Goal: Task Accomplishment & Management: Complete application form

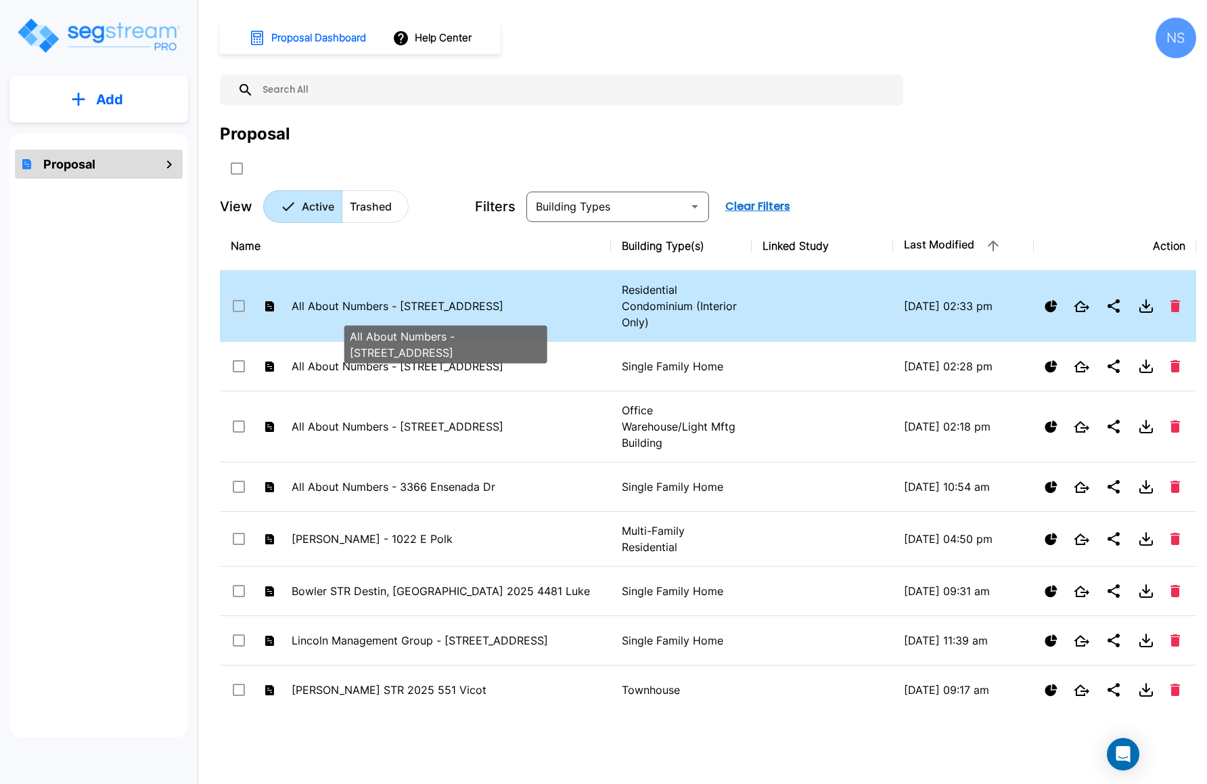
click at [351, 301] on p "All About Numbers - [STREET_ADDRESS]" at bounding box center [446, 306] width 309 height 16
click at [340, 302] on p "All About Numbers - 3847 Vineyard Ave #31" at bounding box center [446, 306] width 309 height 16
checkbox input "false"
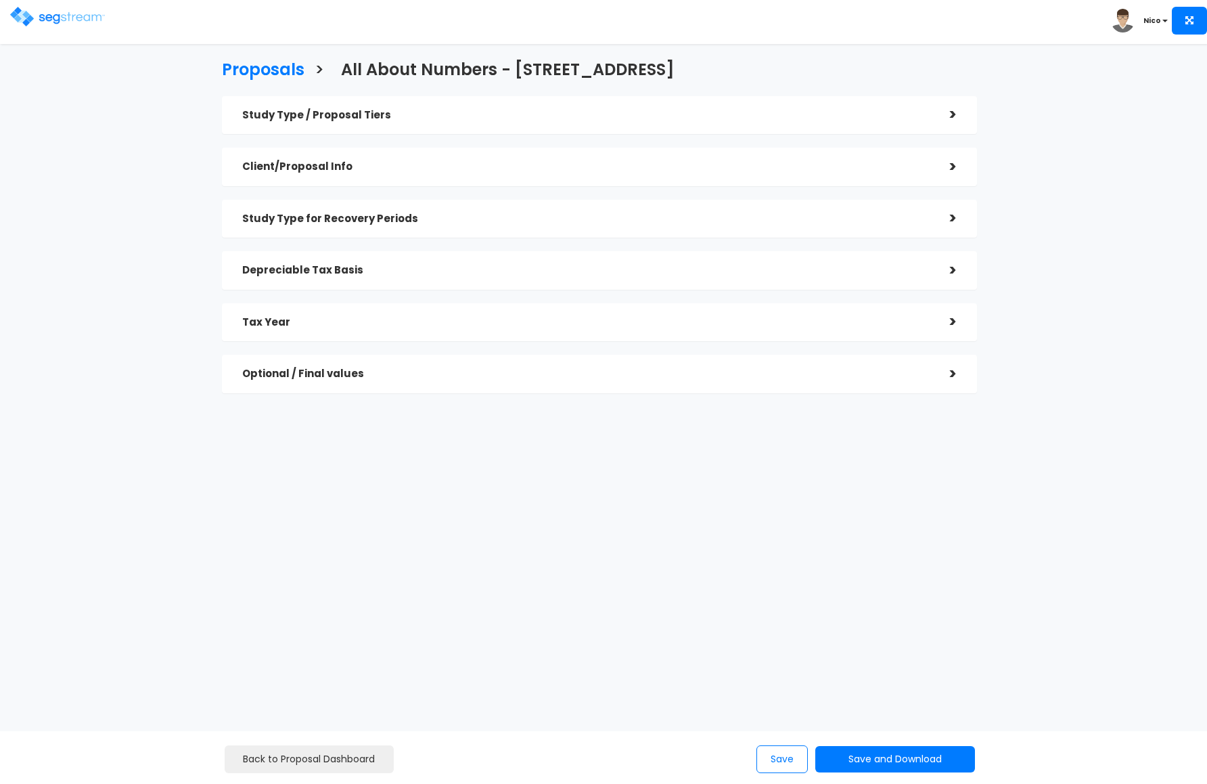
checkbox input "true"
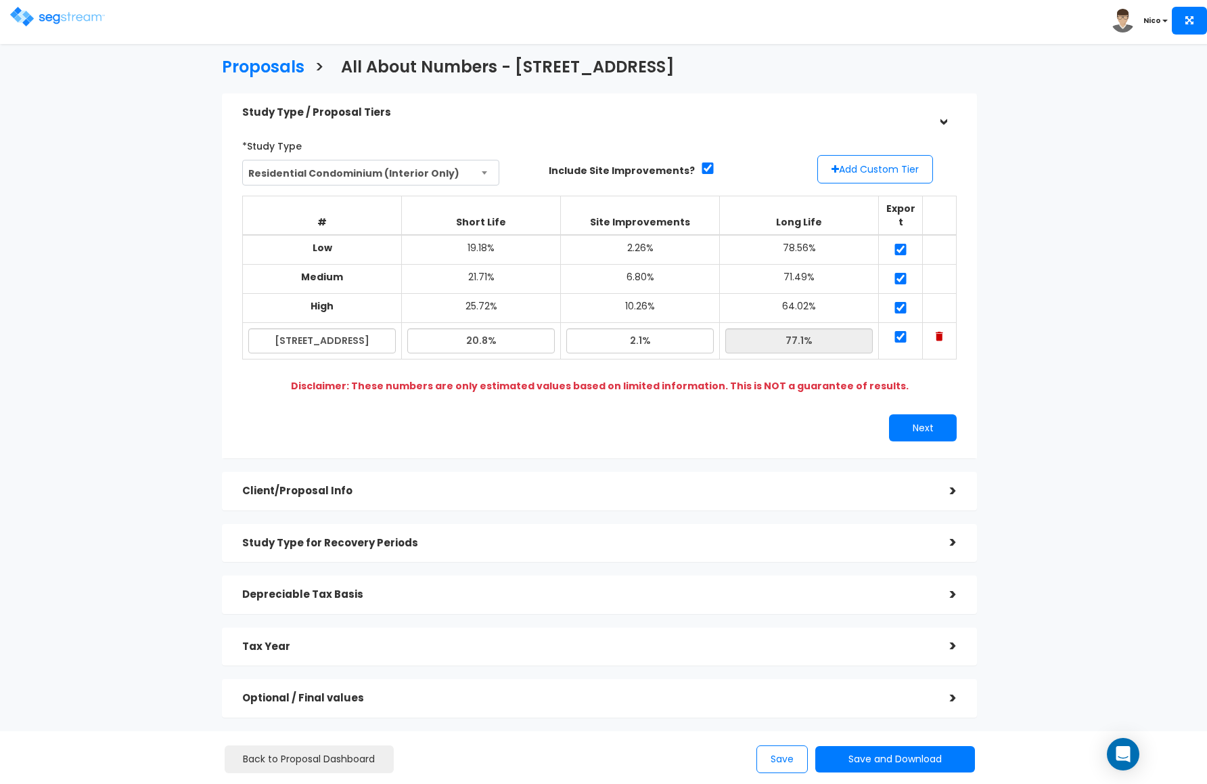
scroll to position [3, 0]
click at [329, 485] on h5 "Client/Proposal Info" at bounding box center [586, 491] width 688 height 12
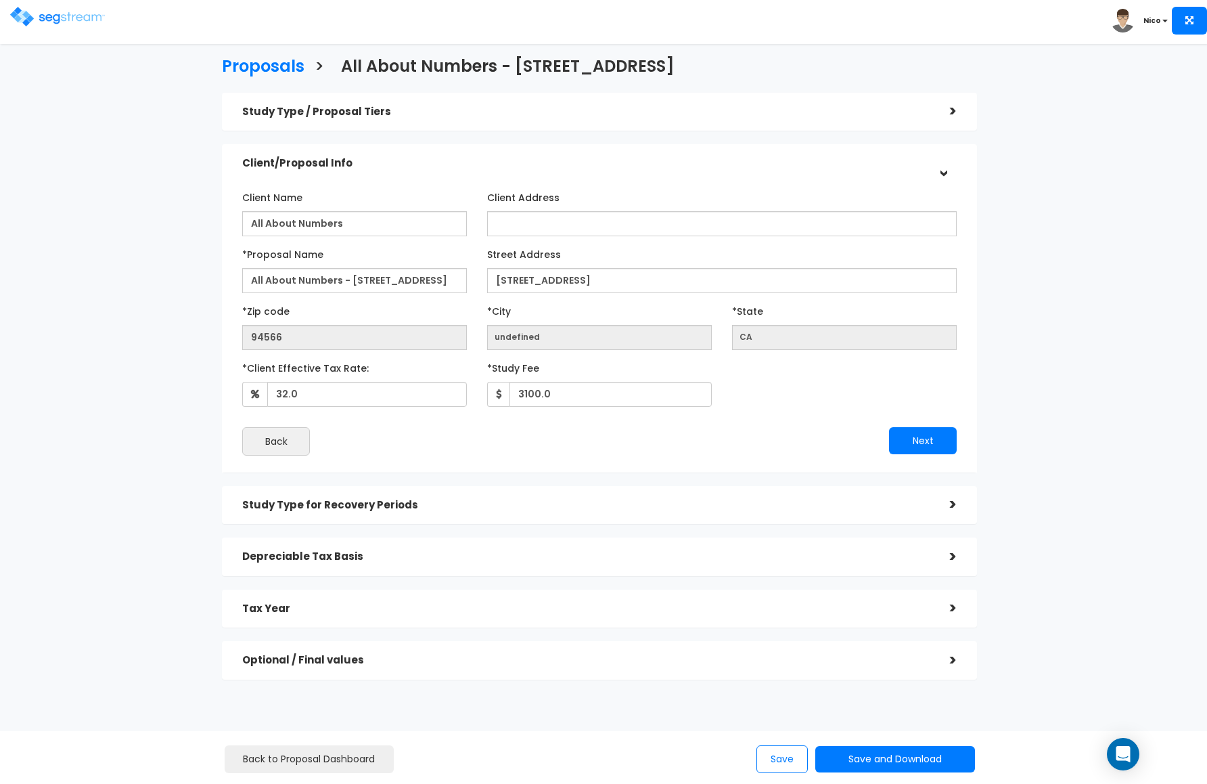
click at [311, 504] on h5 "Study Type for Recovery Periods" at bounding box center [586, 505] width 688 height 12
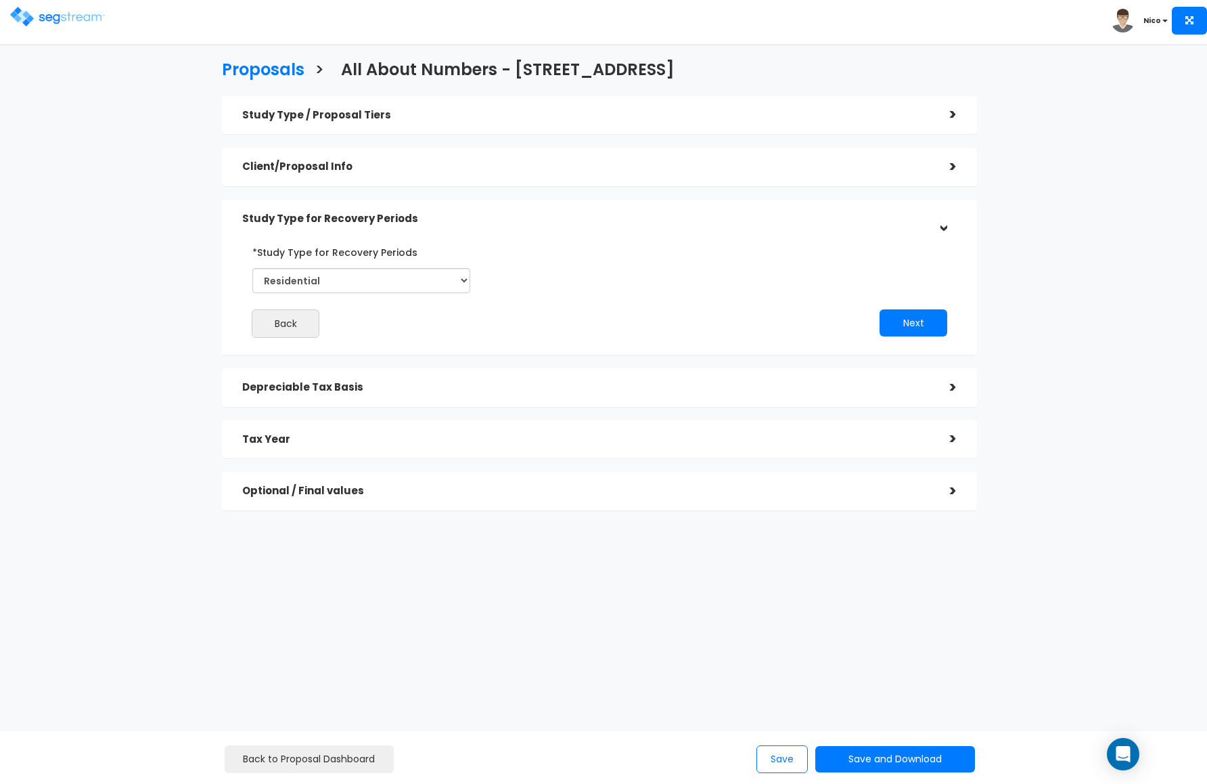
click at [328, 393] on h5 "Depreciable Tax Basis" at bounding box center [586, 388] width 688 height 12
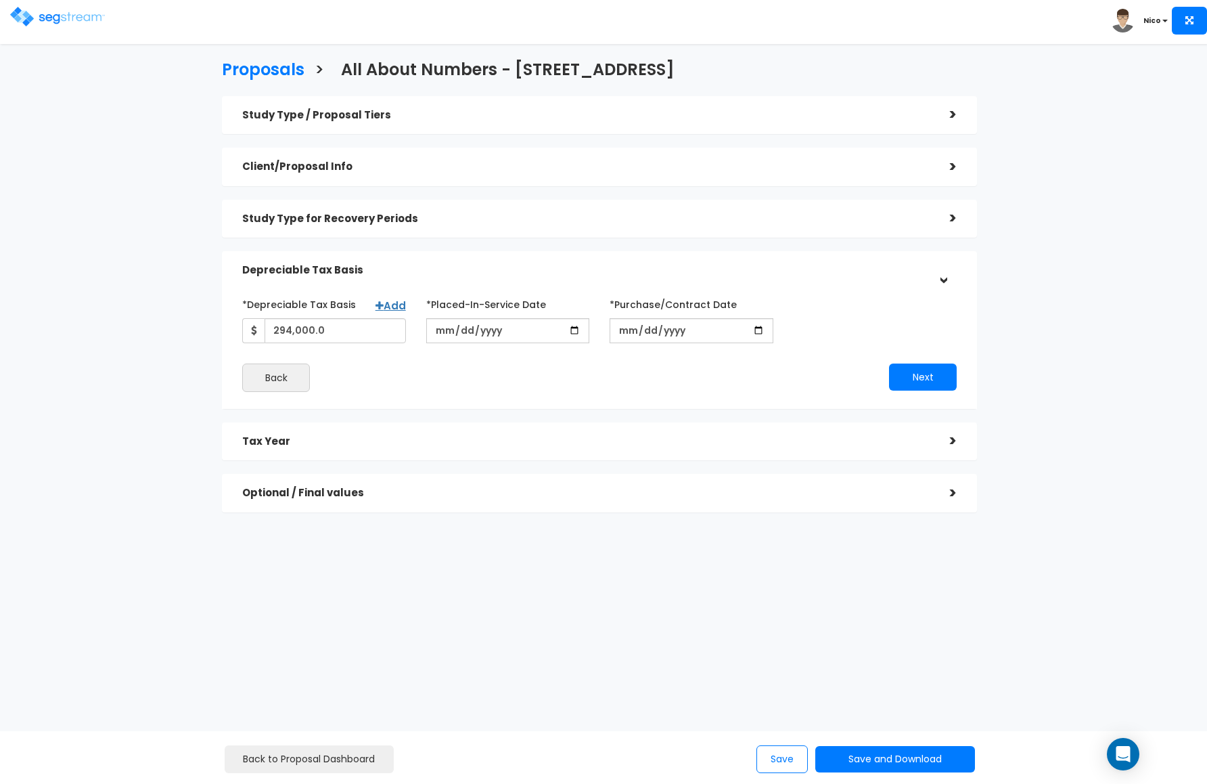
click at [272, 436] on h5 "Tax Year" at bounding box center [586, 442] width 688 height 12
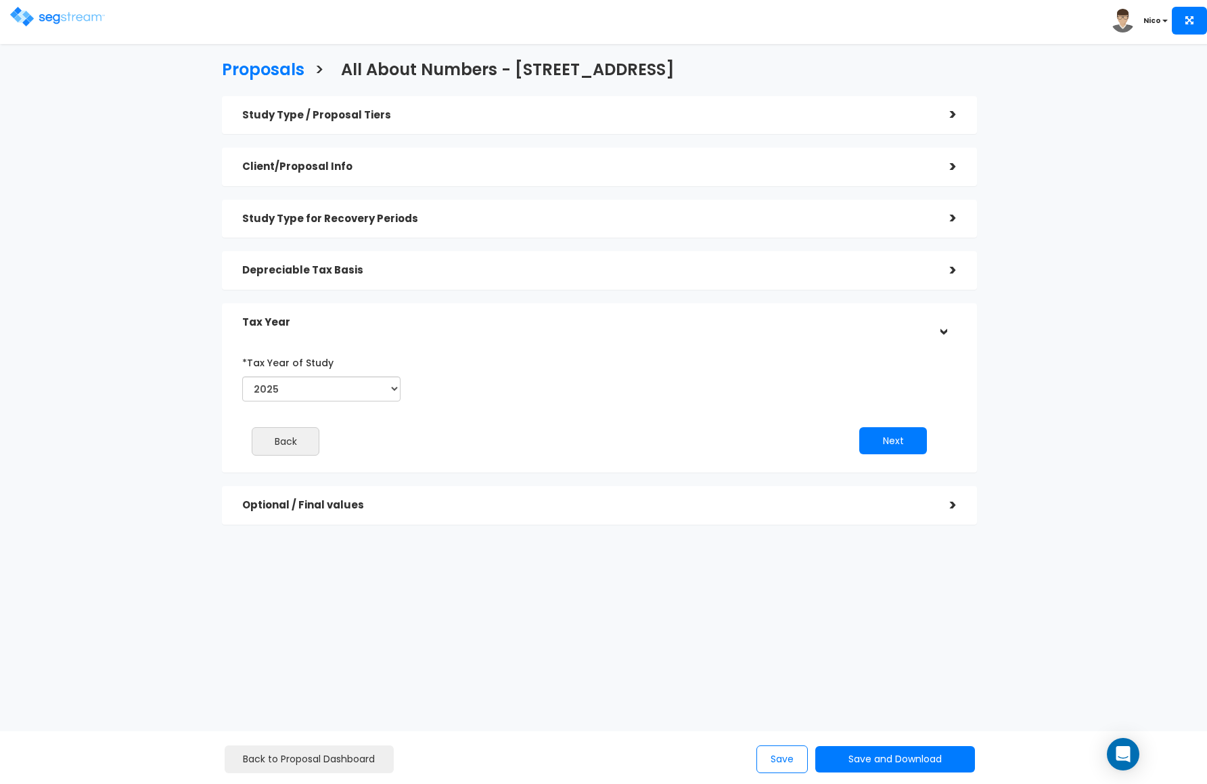
click at [318, 510] on h5 "Optional / Final values" at bounding box center [586, 505] width 688 height 12
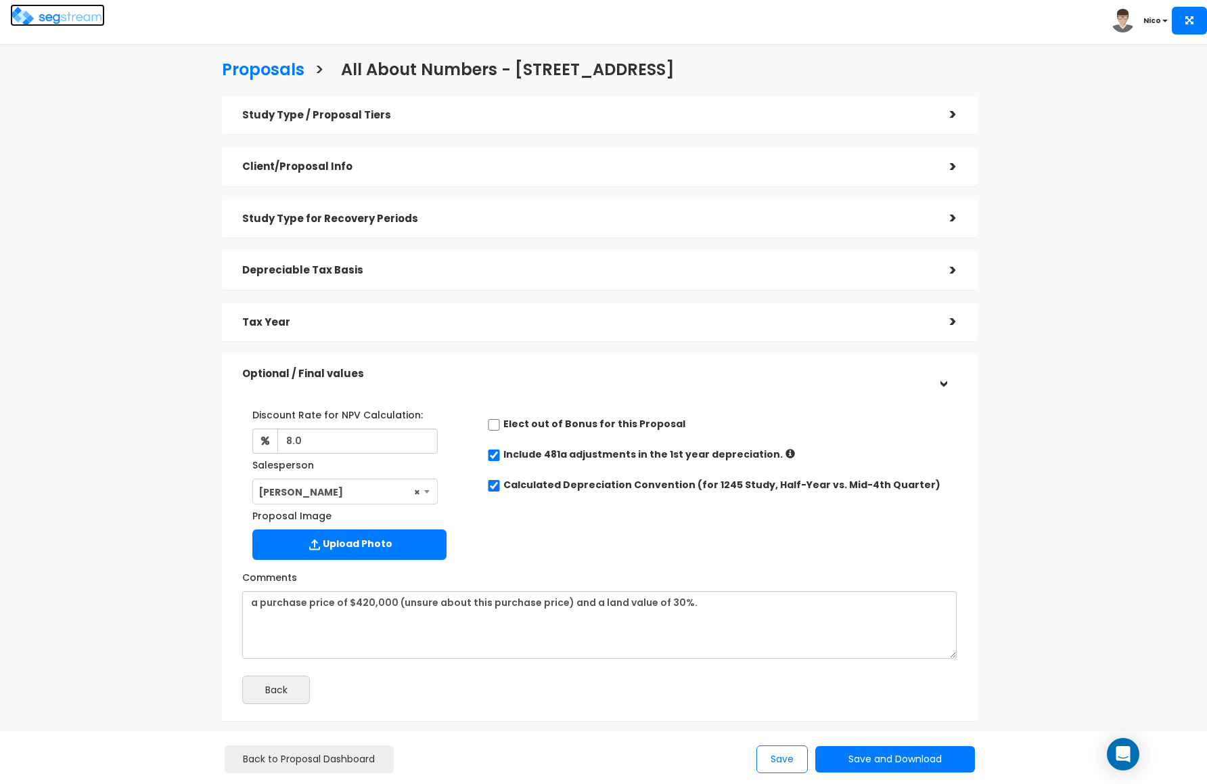
click at [46, 17] on img at bounding box center [57, 17] width 95 height 20
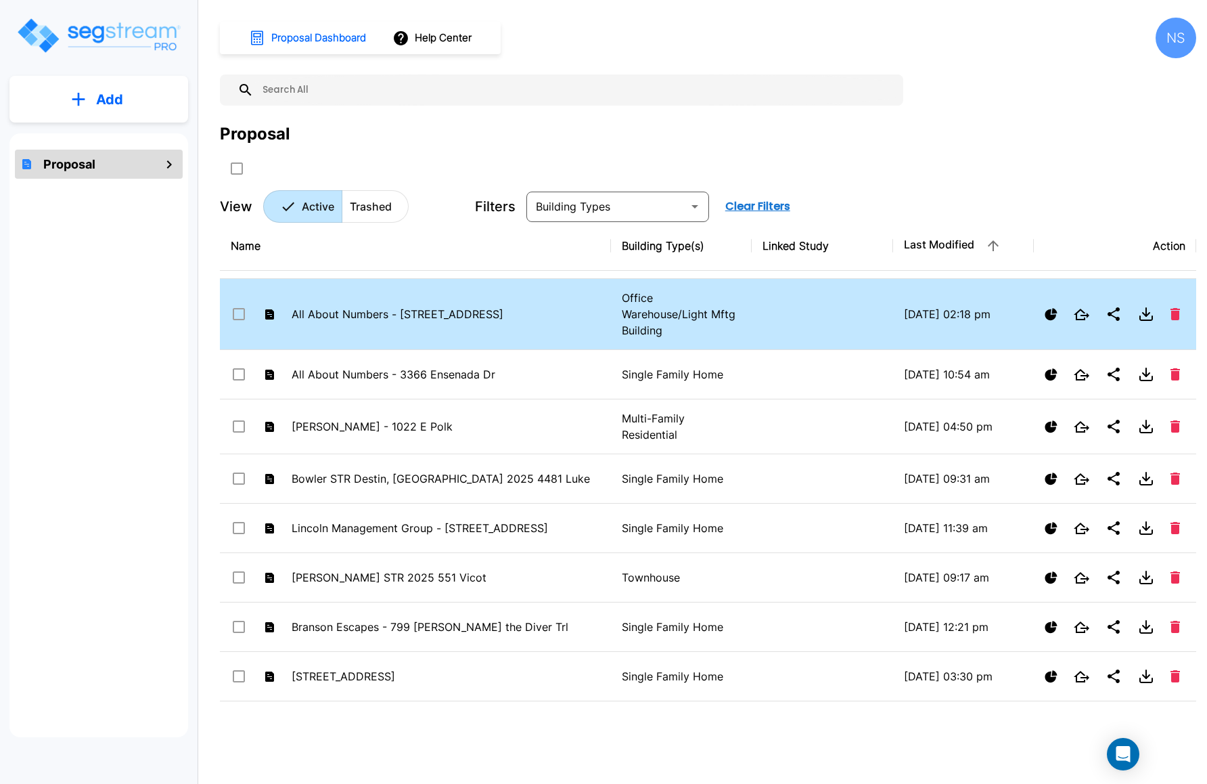
scroll to position [114, 0]
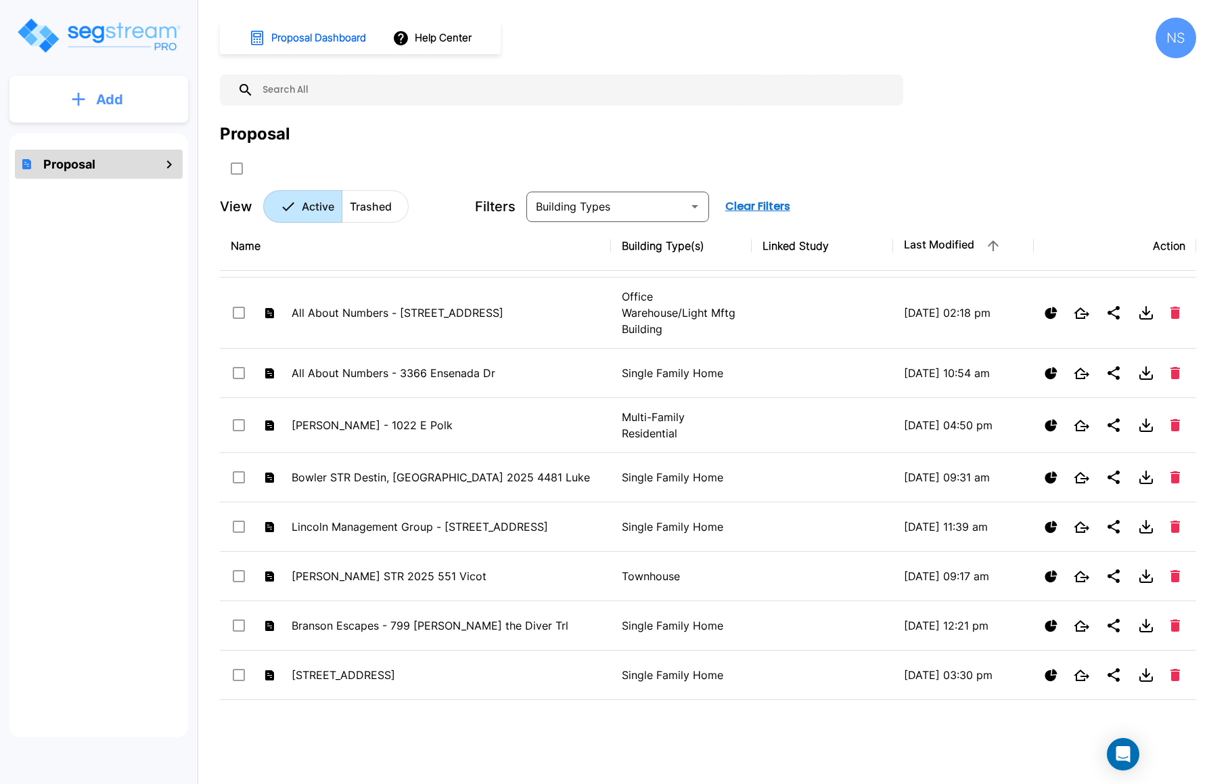
click at [113, 96] on p "Add" at bounding box center [109, 99] width 27 height 20
click at [93, 129] on p "Add Proposal" at bounding box center [107, 137] width 70 height 16
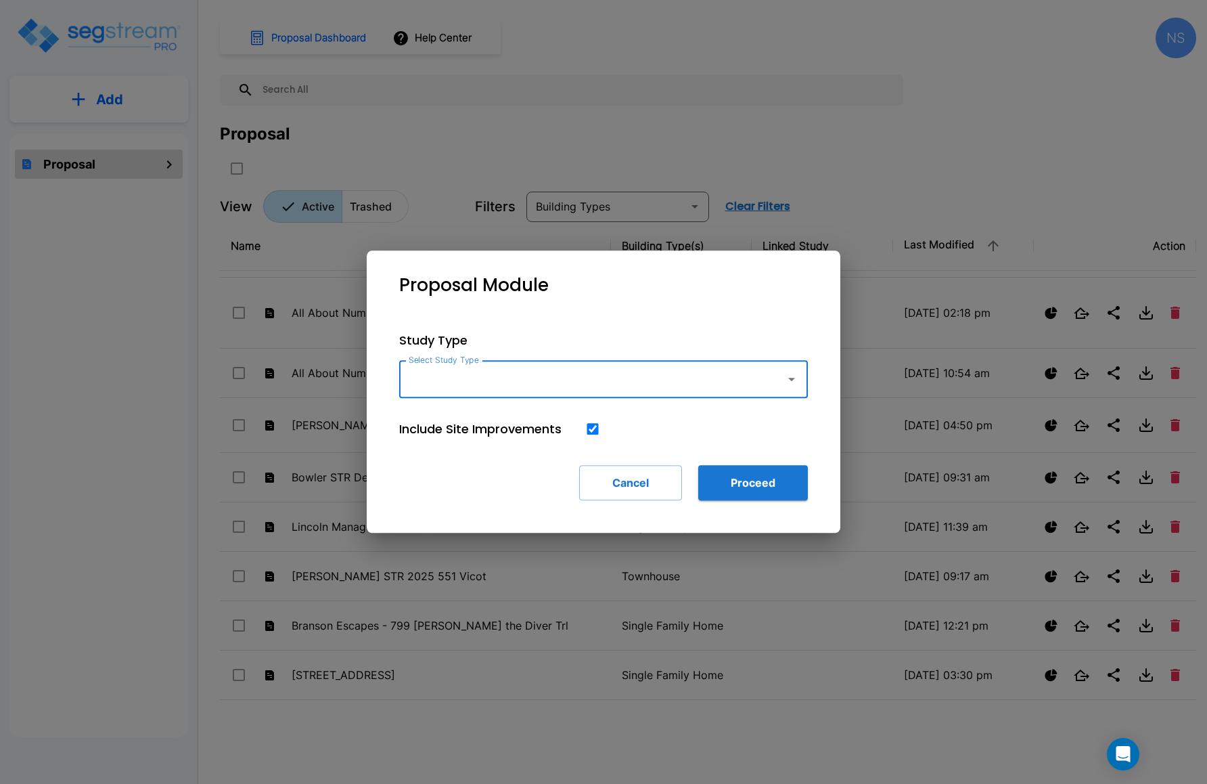
click at [793, 376] on icon "button" at bounding box center [792, 379] width 16 height 16
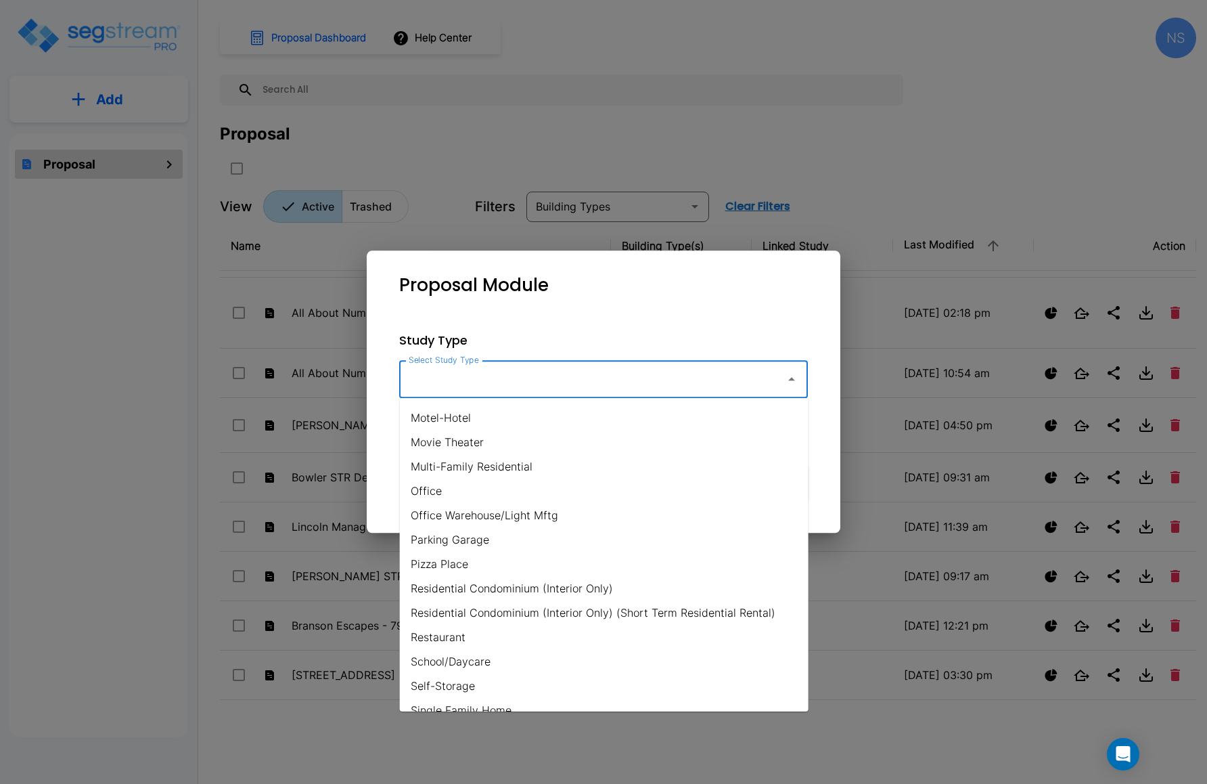
scroll to position [786, 0]
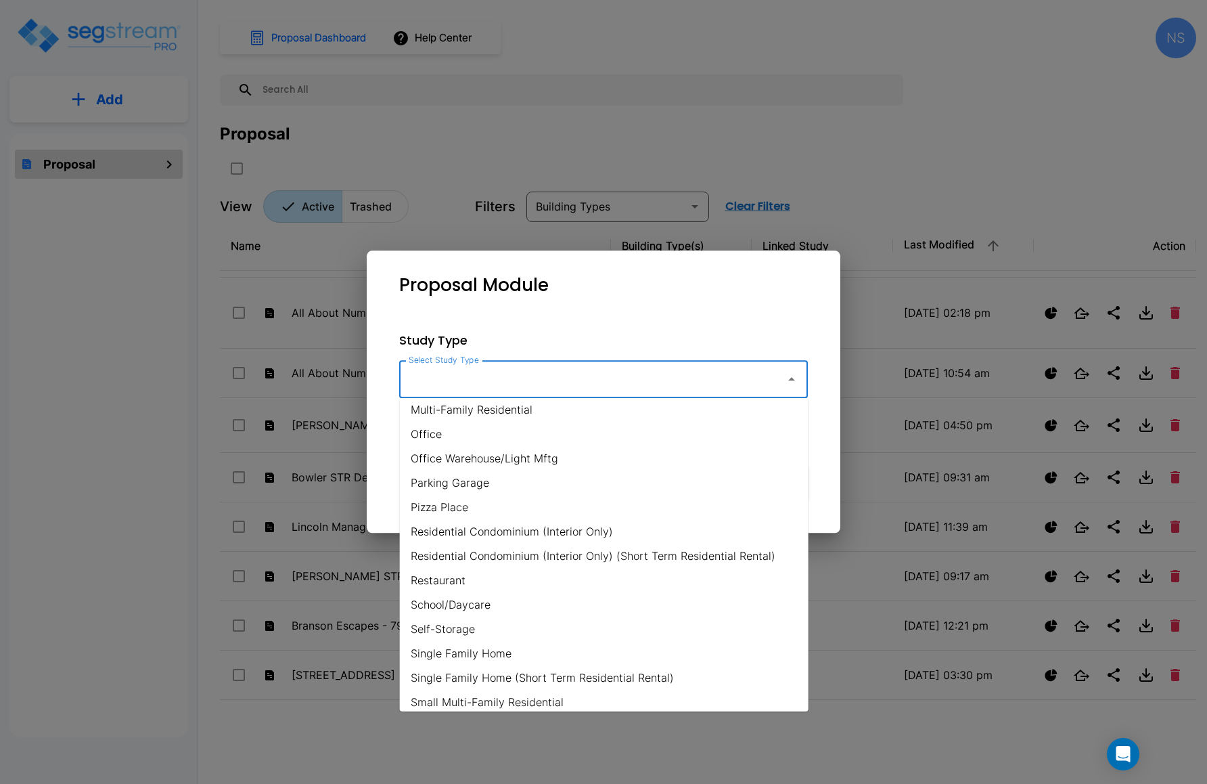
click at [499, 530] on li "Residential Condominium (Interior Only)" at bounding box center [604, 531] width 409 height 24
type input "Residential Condominium (Interior Only)"
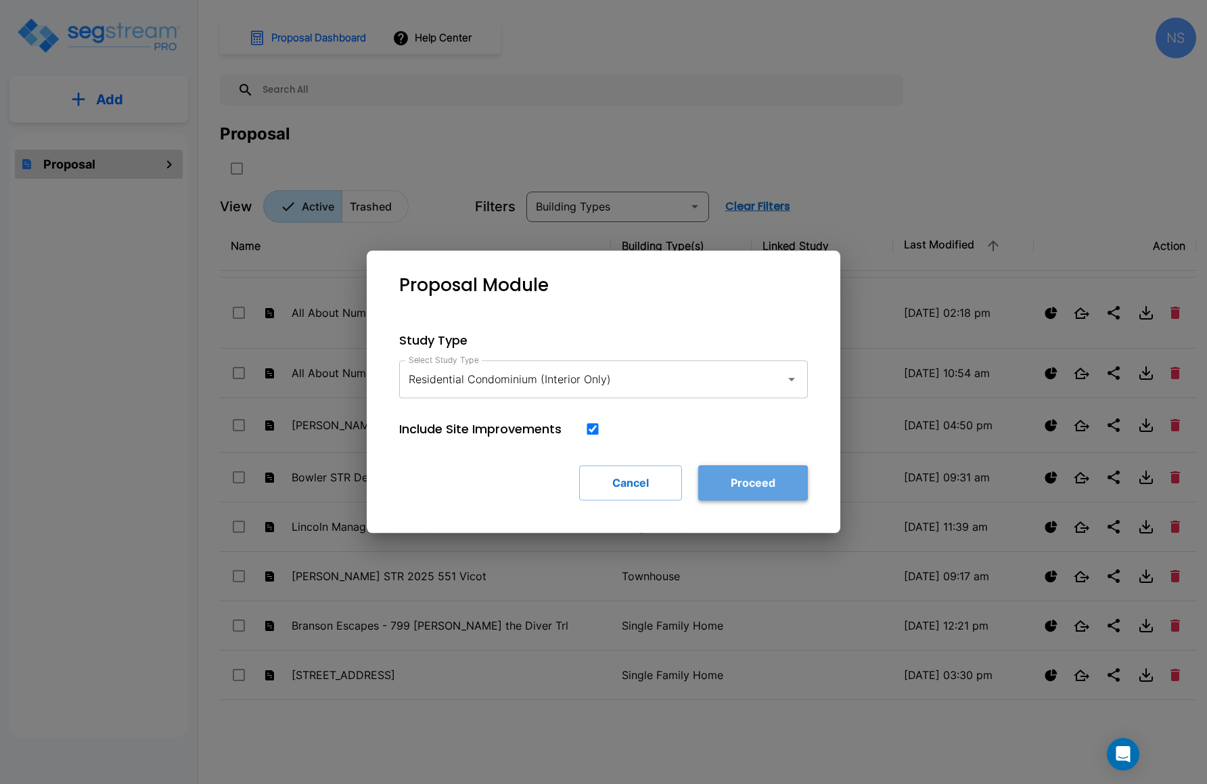
click at [764, 488] on button "Proceed" at bounding box center [753, 482] width 110 height 35
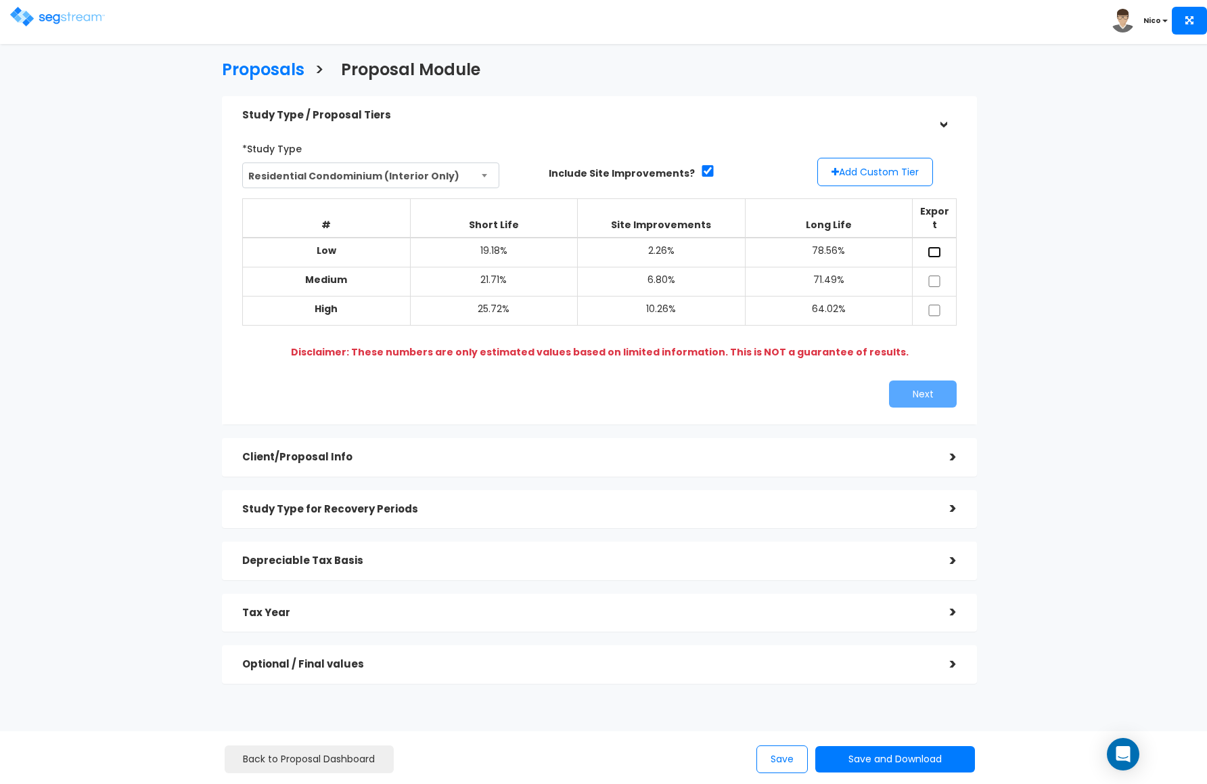
click at [933, 246] on input "checkbox" at bounding box center [935, 252] width 14 height 12
checkbox input "true"
click at [933, 275] on input "checkbox" at bounding box center [935, 281] width 14 height 12
checkbox input "true"
click at [935, 305] on input "checkbox" at bounding box center [935, 311] width 14 height 12
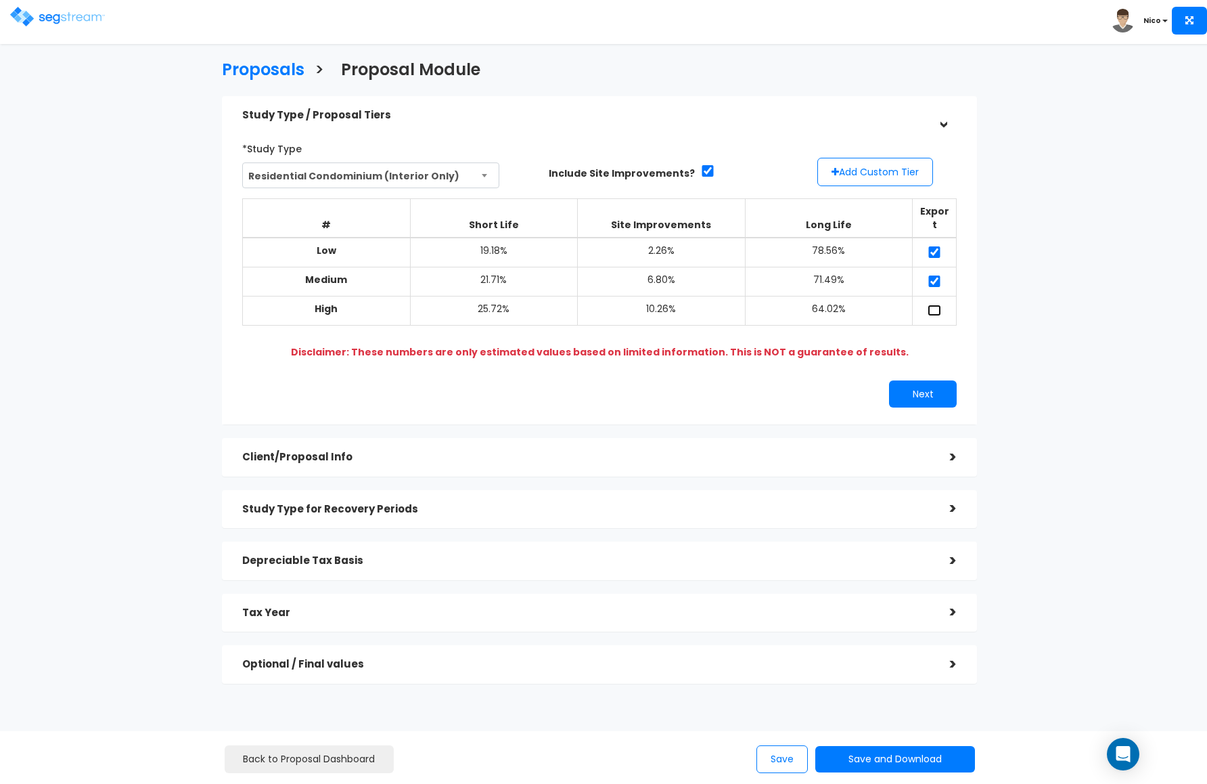
checkbox input "true"
click at [853, 166] on button "Add Custom Tier" at bounding box center [876, 172] width 116 height 28
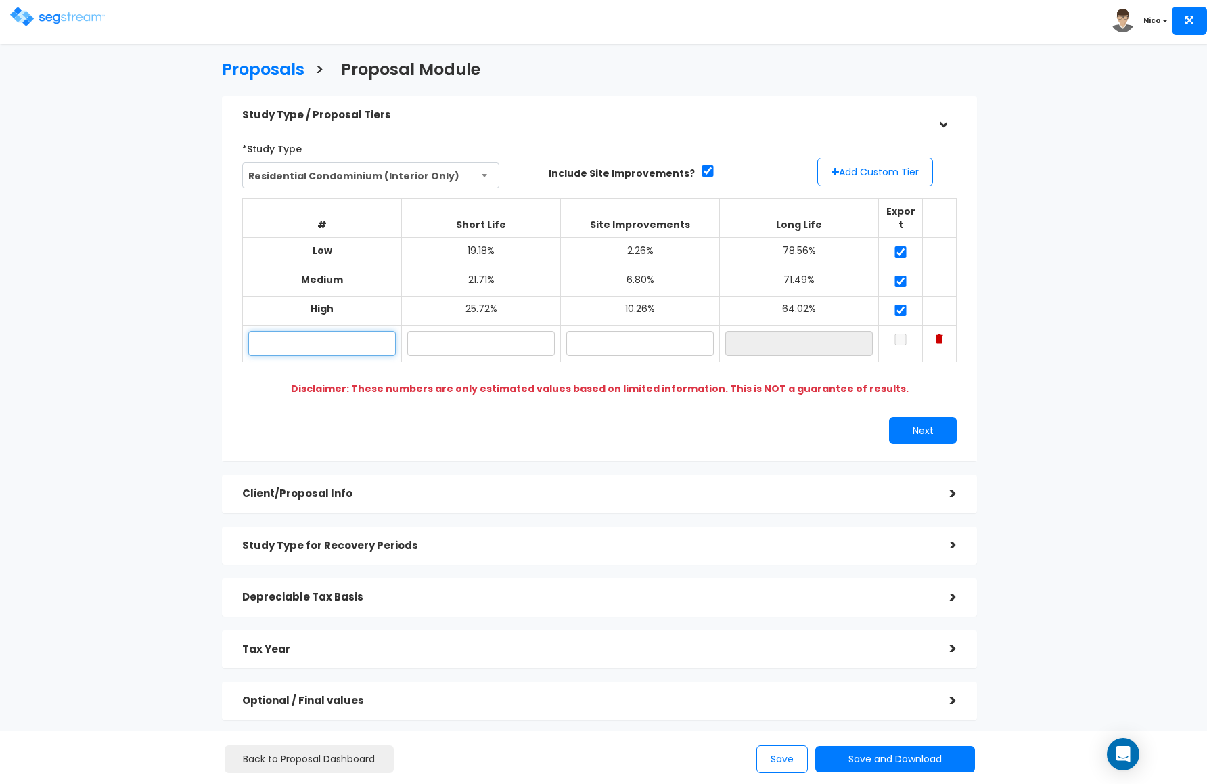
click at [336, 336] on input "text" at bounding box center [322, 343] width 148 height 25
click at [319, 332] on input "text" at bounding box center [322, 343] width 148 height 25
type input "202 N Linn #301 Condo STR 2026"
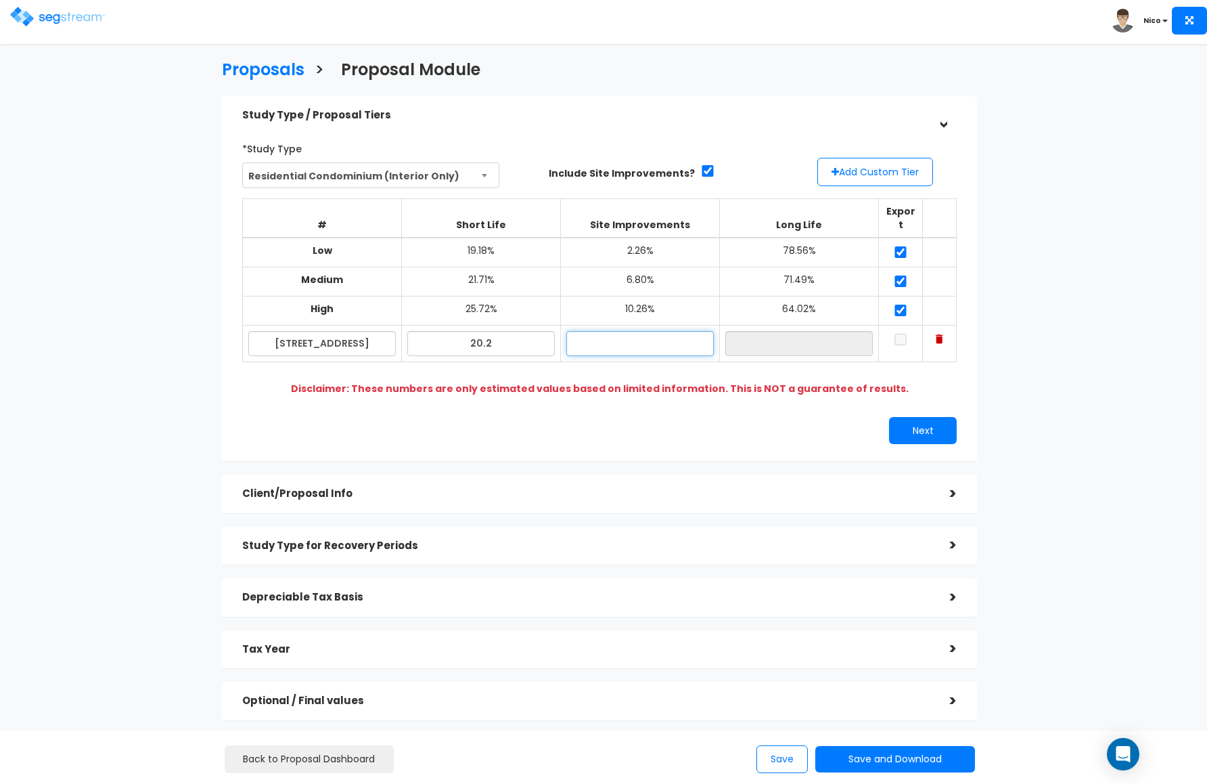
type input "20.20%"
type input "1.00%"
type input "78.80%"
click at [908, 328] on td at bounding box center [901, 344] width 44 height 37
click at [903, 334] on input "checkbox" at bounding box center [901, 340] width 14 height 12
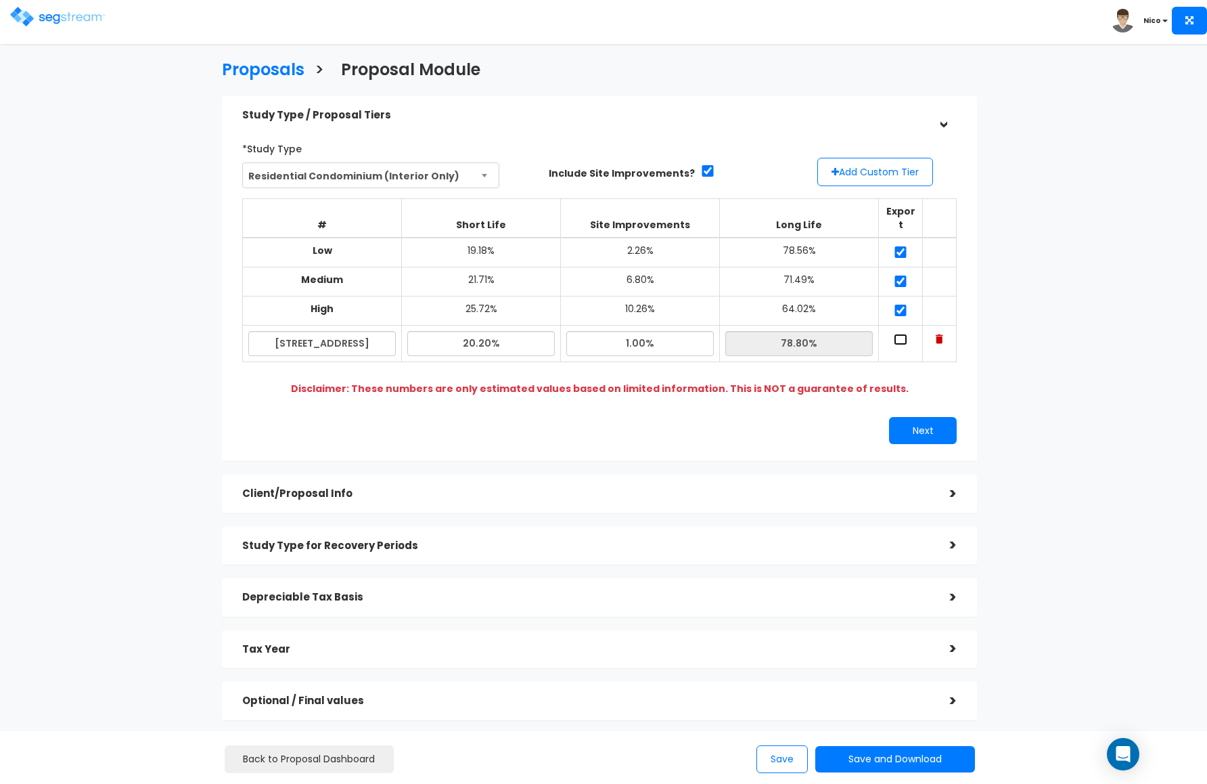
checkbox input "true"
click at [914, 419] on button "Next" at bounding box center [923, 430] width 68 height 27
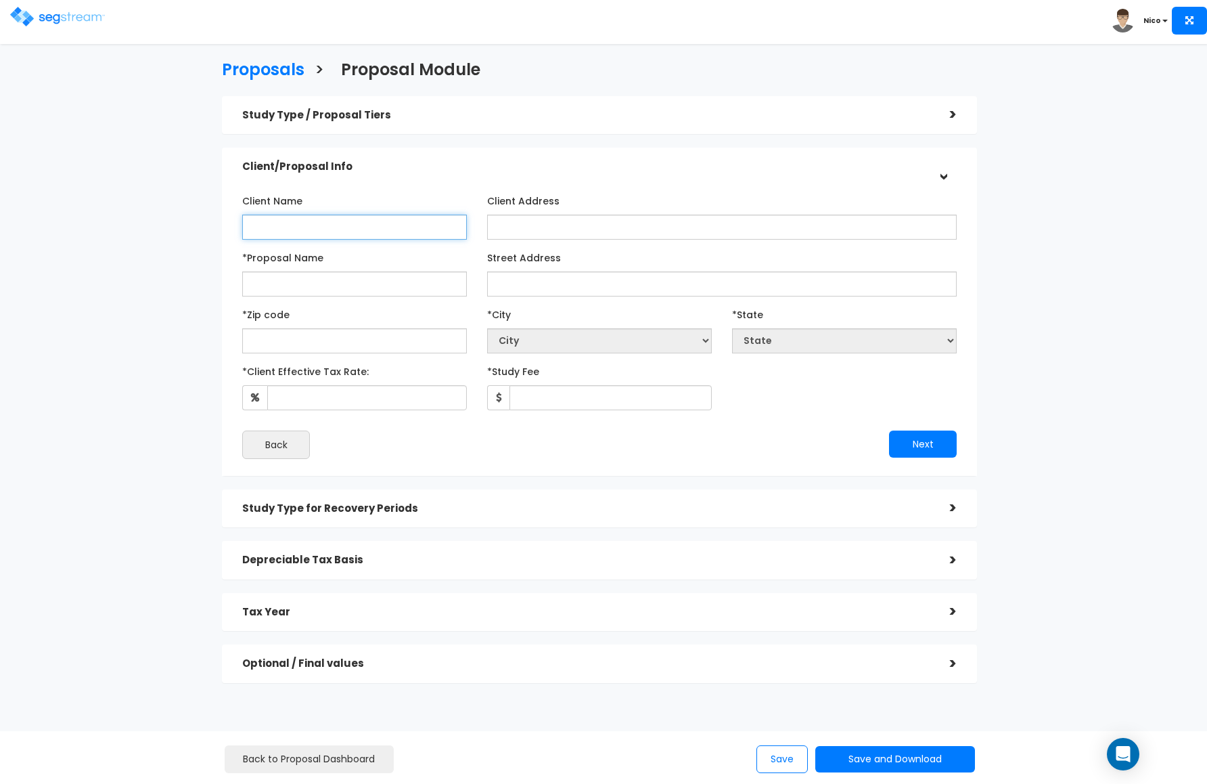
click at [284, 234] on input "Client Name" at bounding box center [354, 227] width 225 height 25
type input "Thomas Collins"
type input "TBD"
type input "T Collins - 202 N Linn #301 STR 2026"
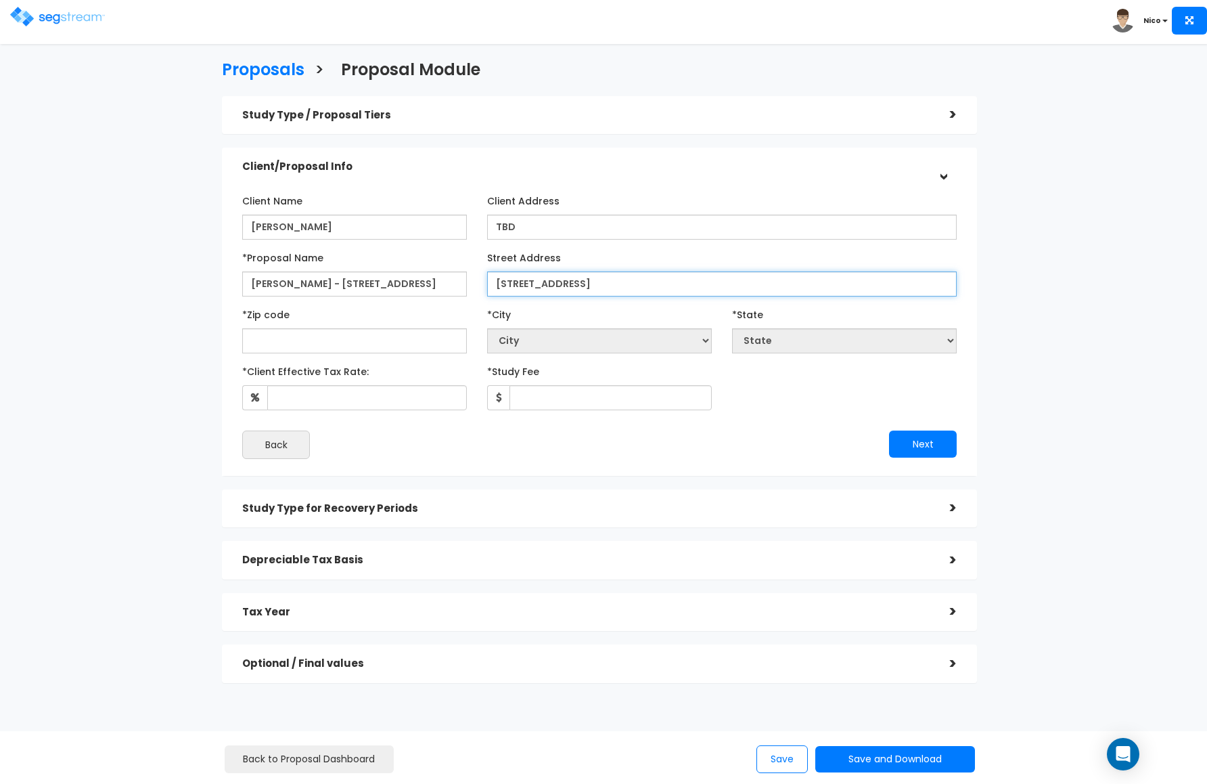
type input "202 N Linn St, #301"
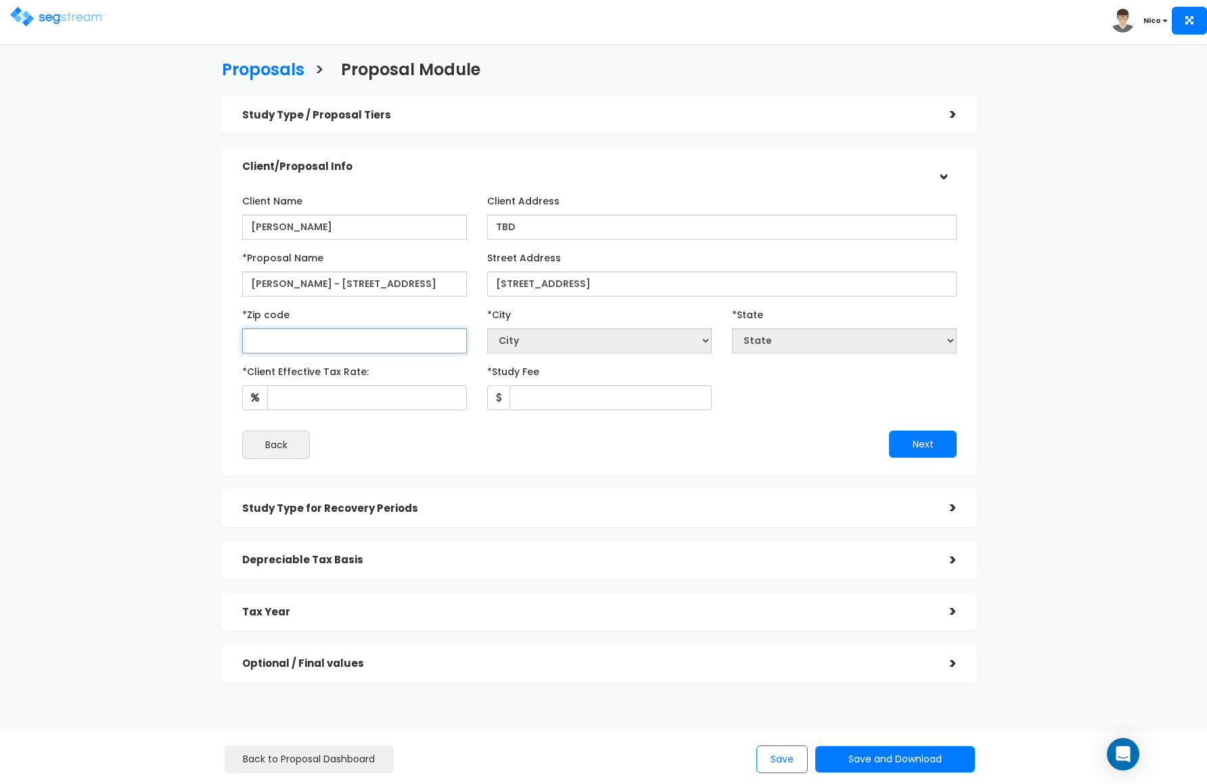
select select "National Average"
type input "52"
select select "IA"
type input "52245"
select select "Iowa City"
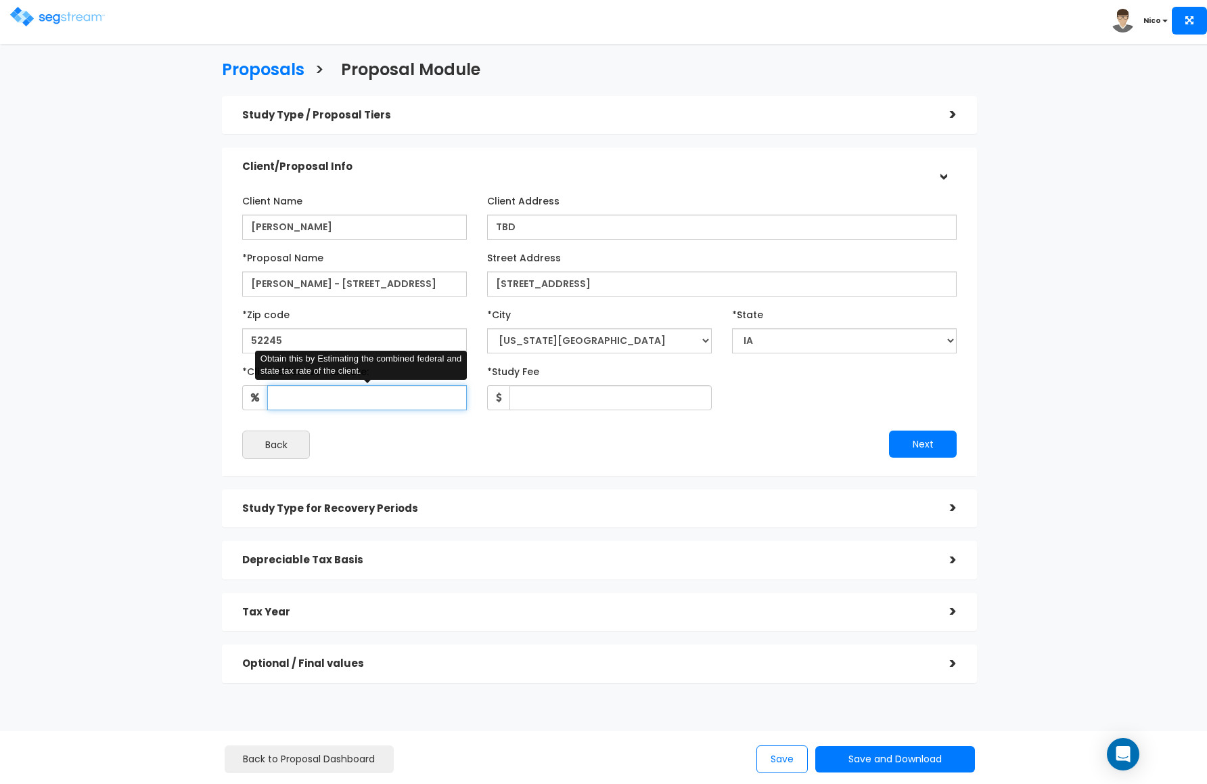
click at [334, 405] on input "*Client Effective Tax Rate:" at bounding box center [367, 397] width 200 height 25
type input "35"
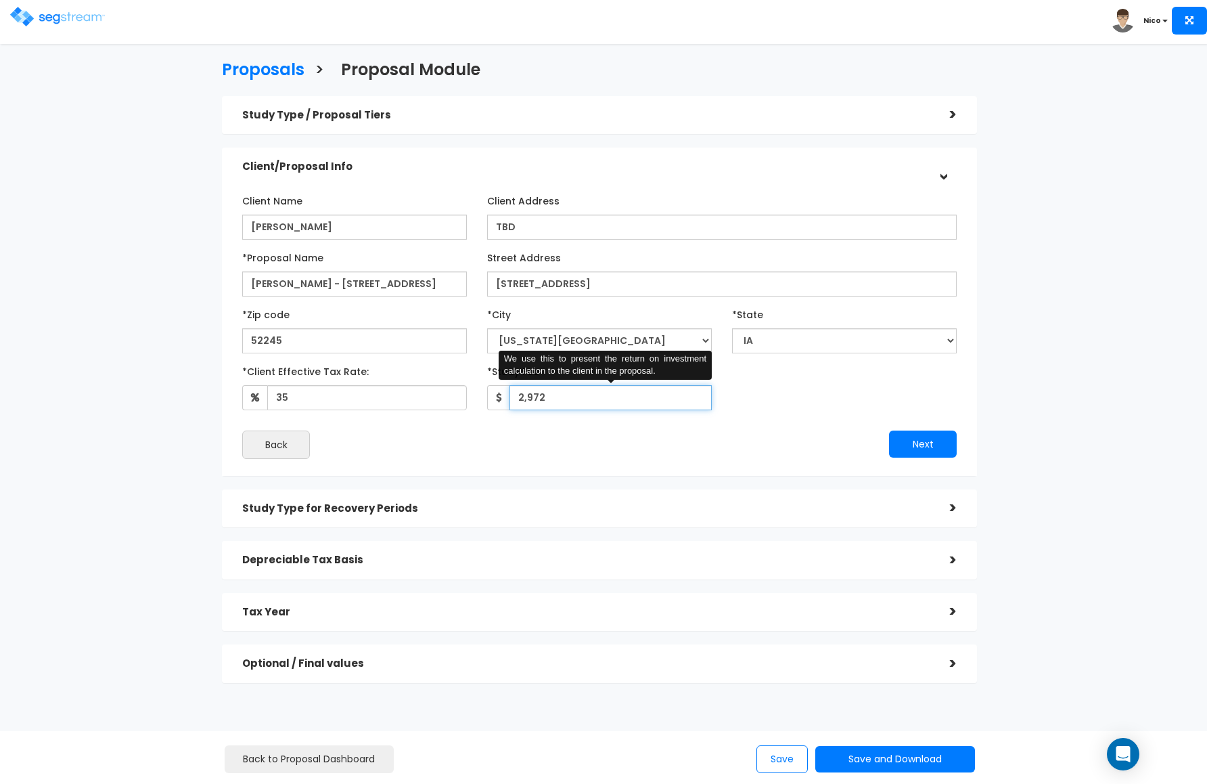
type input "2,972"
click at [776, 391] on div "*Client Effective Tax Rate: 35 *Study Fee" at bounding box center [599, 385] width 735 height 50
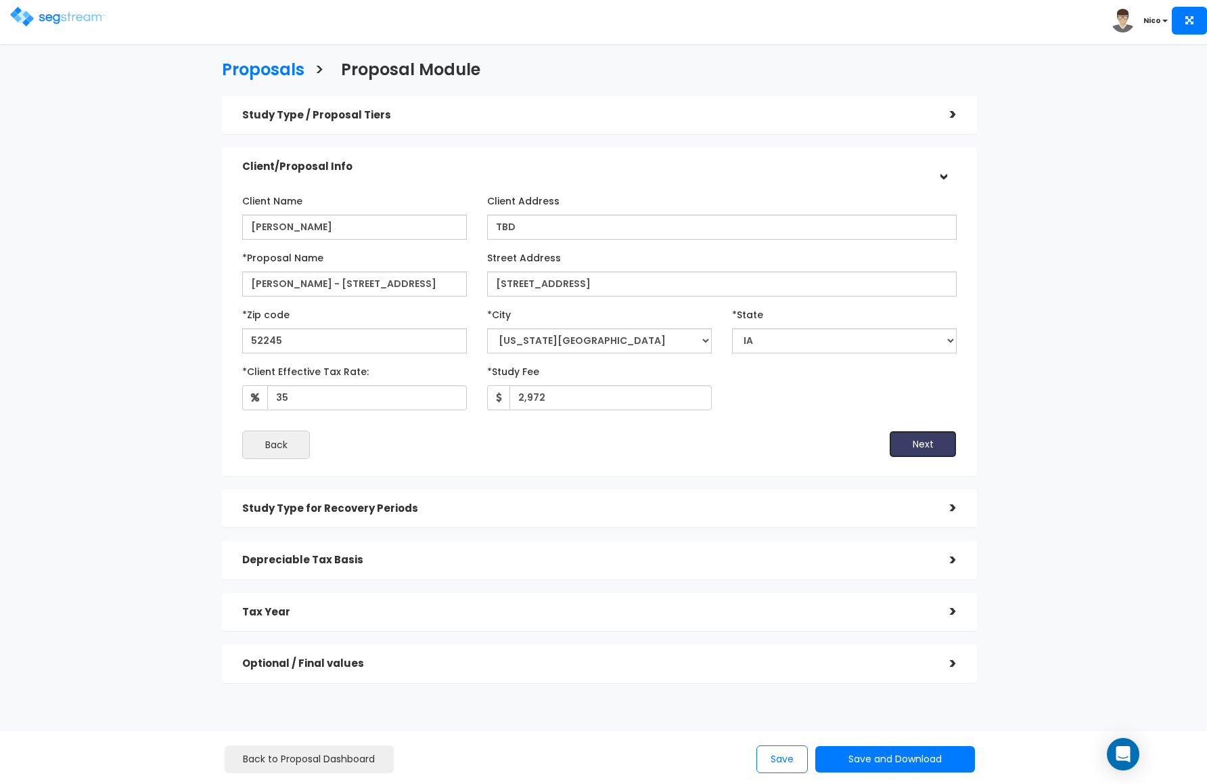
click at [918, 444] on button "Next" at bounding box center [923, 443] width 68 height 27
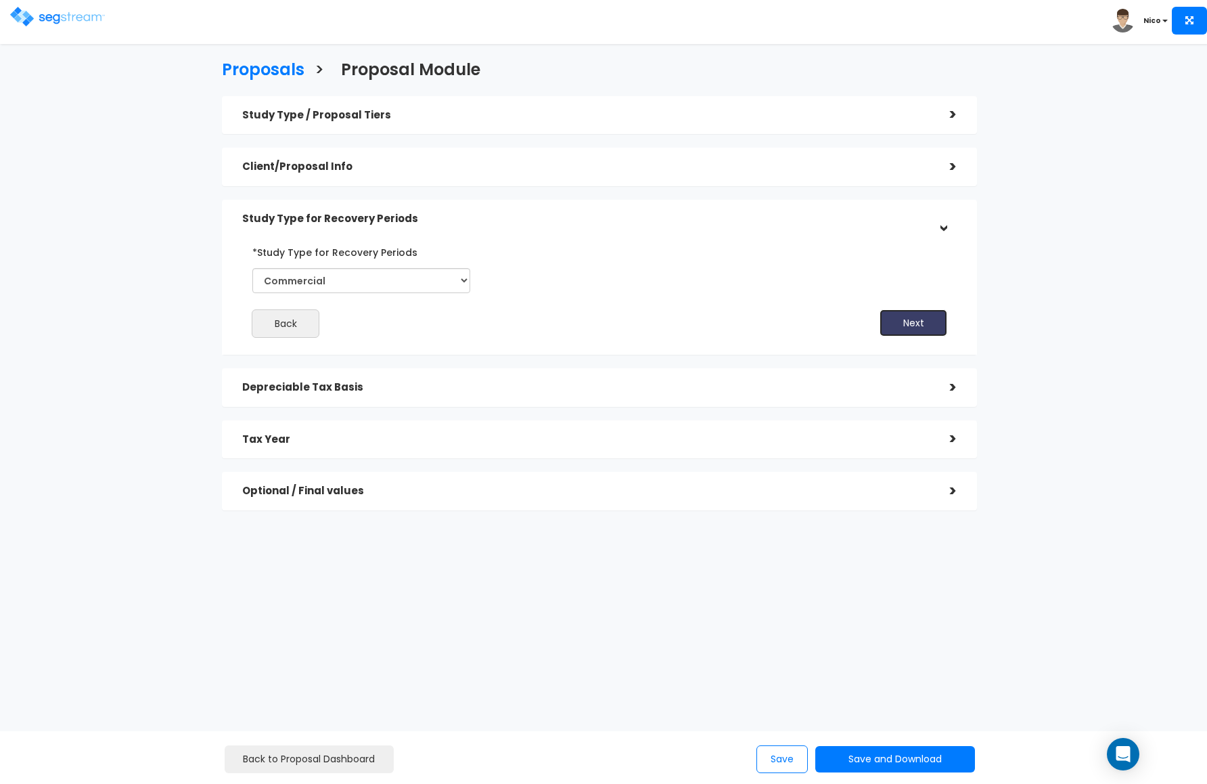
click at [899, 324] on button "Next" at bounding box center [914, 322] width 68 height 27
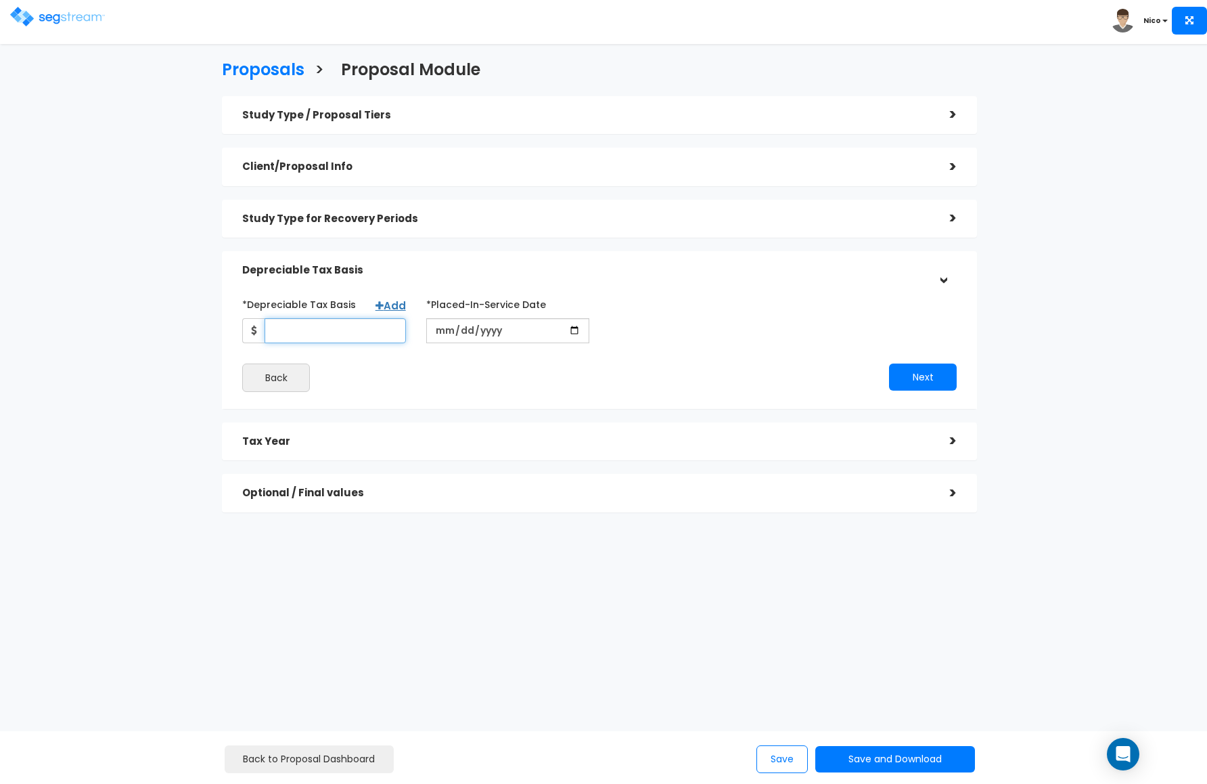
click at [295, 336] on input "*Depreciable Tax Basis" at bounding box center [335, 330] width 141 height 25
type input "333,700"
type input "2025-10-10"
type input "2025-10-09"
click at [623, 401] on div "*Depreciable Tax Basis Add 333,700" at bounding box center [599, 342] width 755 height 133
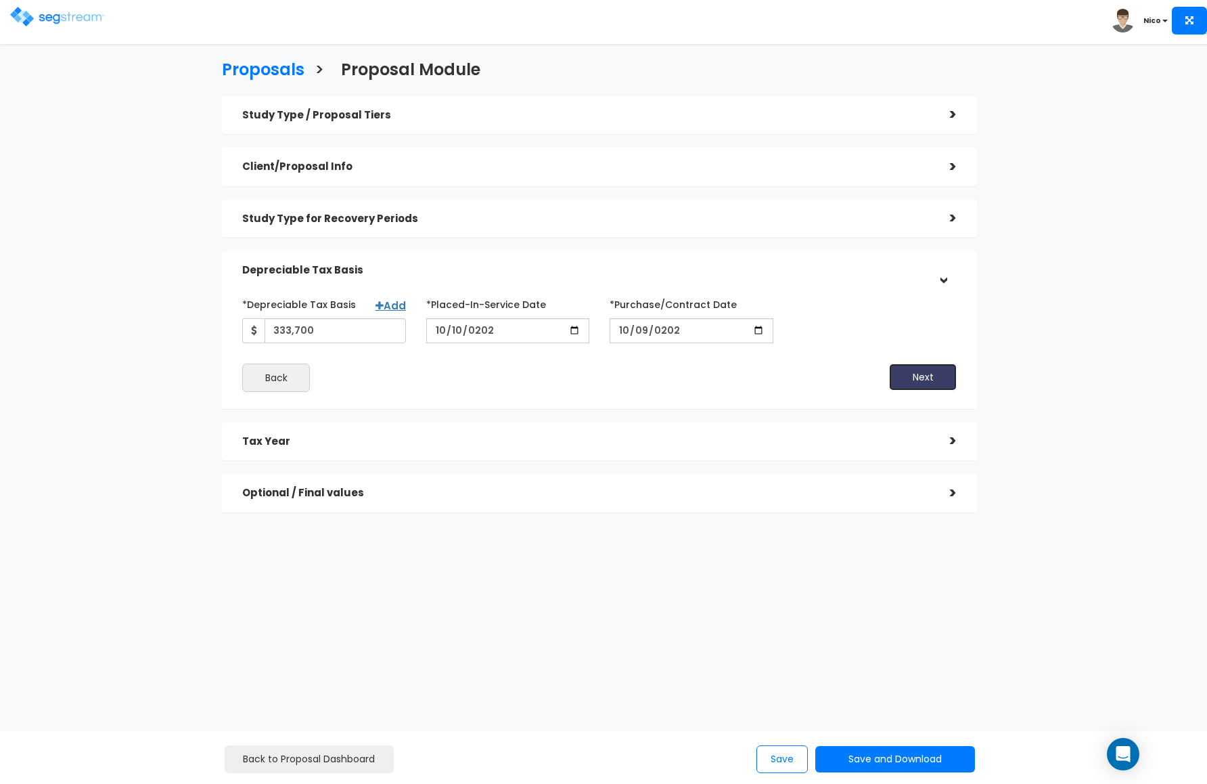
click at [913, 378] on button "Next" at bounding box center [923, 376] width 68 height 27
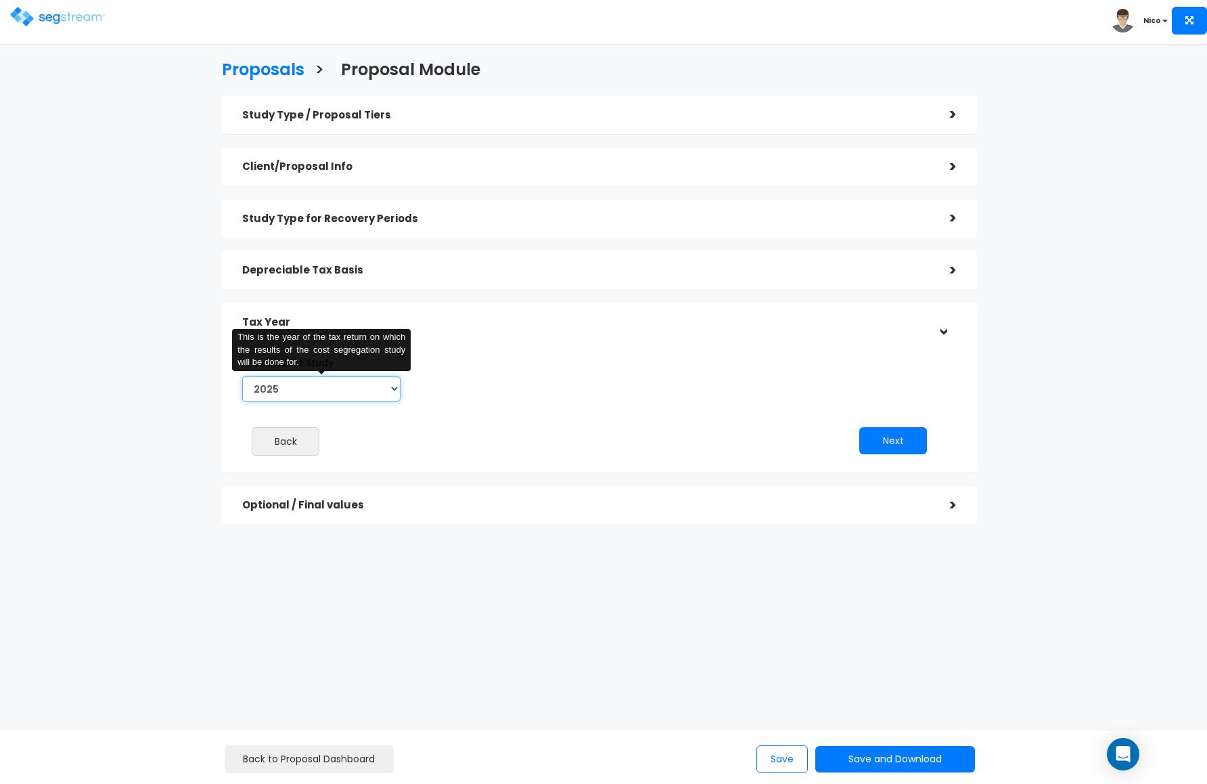
click at [389, 393] on select "2025 2026" at bounding box center [321, 388] width 158 height 25
click at [242, 376] on select "2025 2026" at bounding box center [321, 388] width 158 height 25
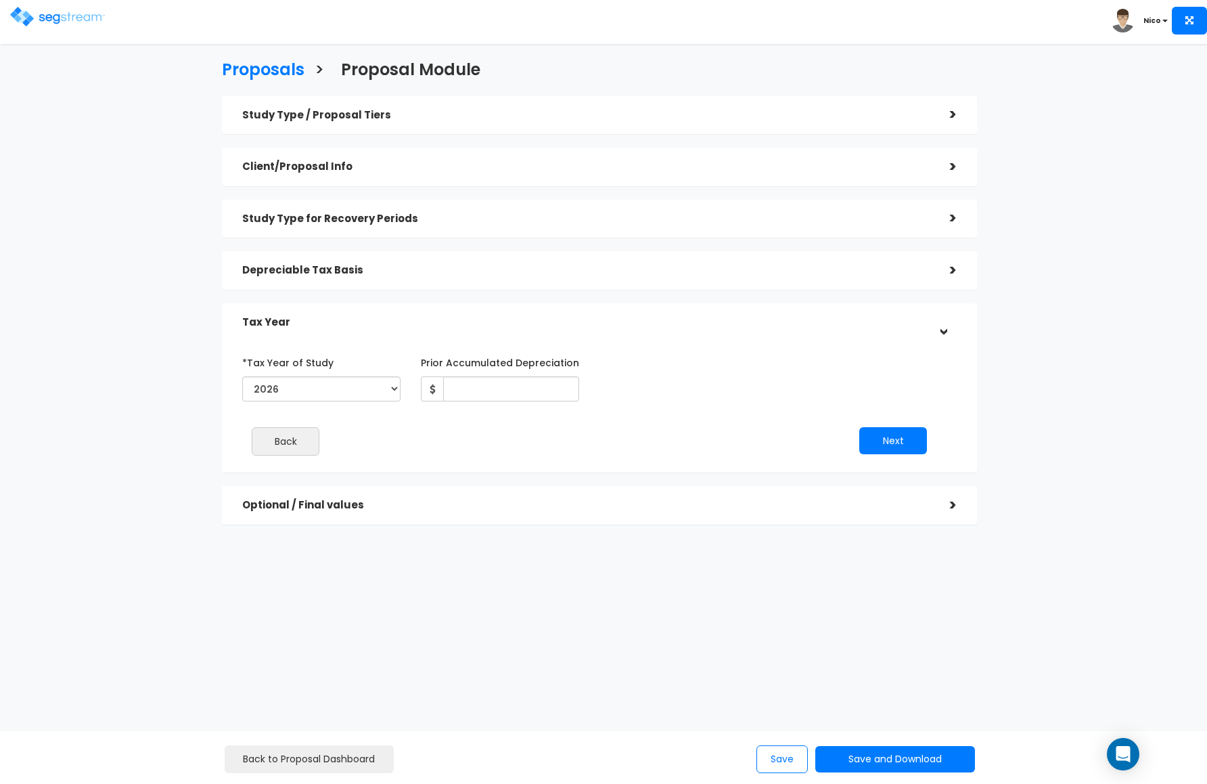
click at [408, 386] on div "*Tax Year of Study 2025 2026 This is the year of the tax return on which the re…" at bounding box center [321, 378] width 179 height 55
click at [397, 390] on select "2025 2026" at bounding box center [321, 388] width 158 height 25
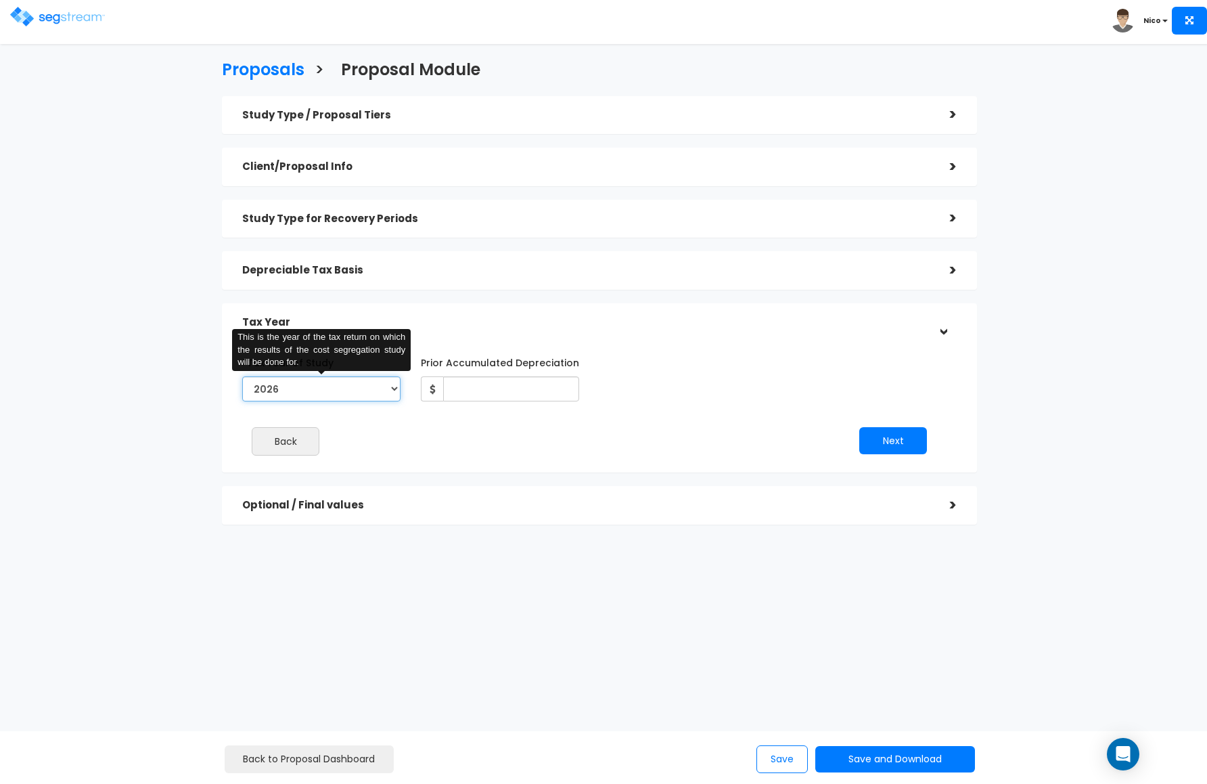
select select "2025"
click at [242, 376] on select "2025 2026" at bounding box center [321, 388] width 158 height 25
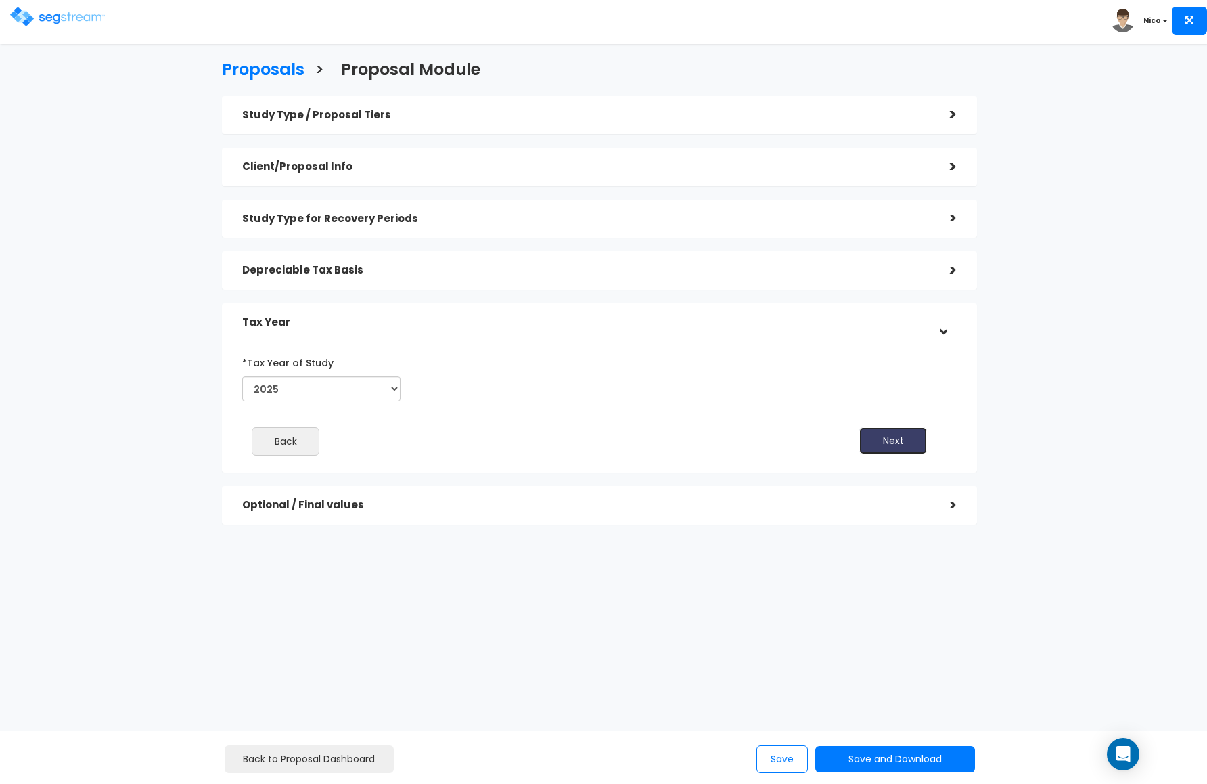
click at [878, 443] on button "Next" at bounding box center [894, 440] width 68 height 27
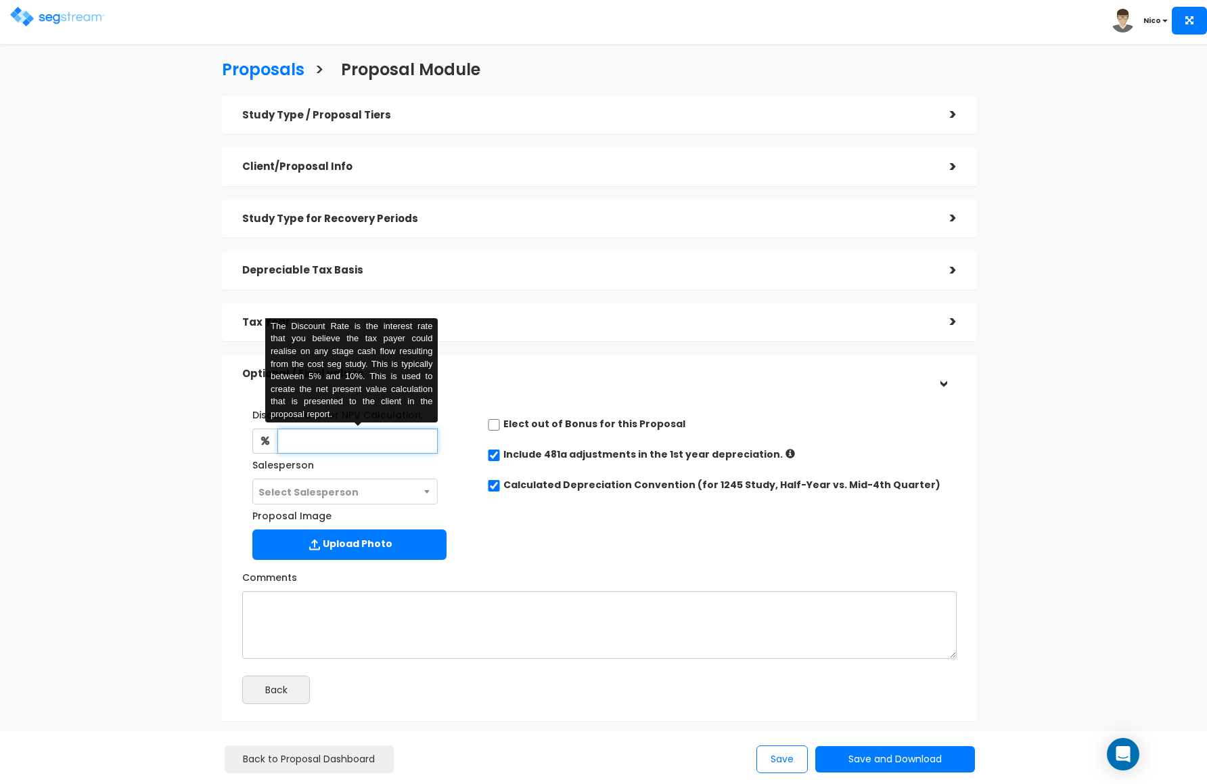
click at [334, 433] on input "text" at bounding box center [357, 440] width 160 height 25
type input "8"
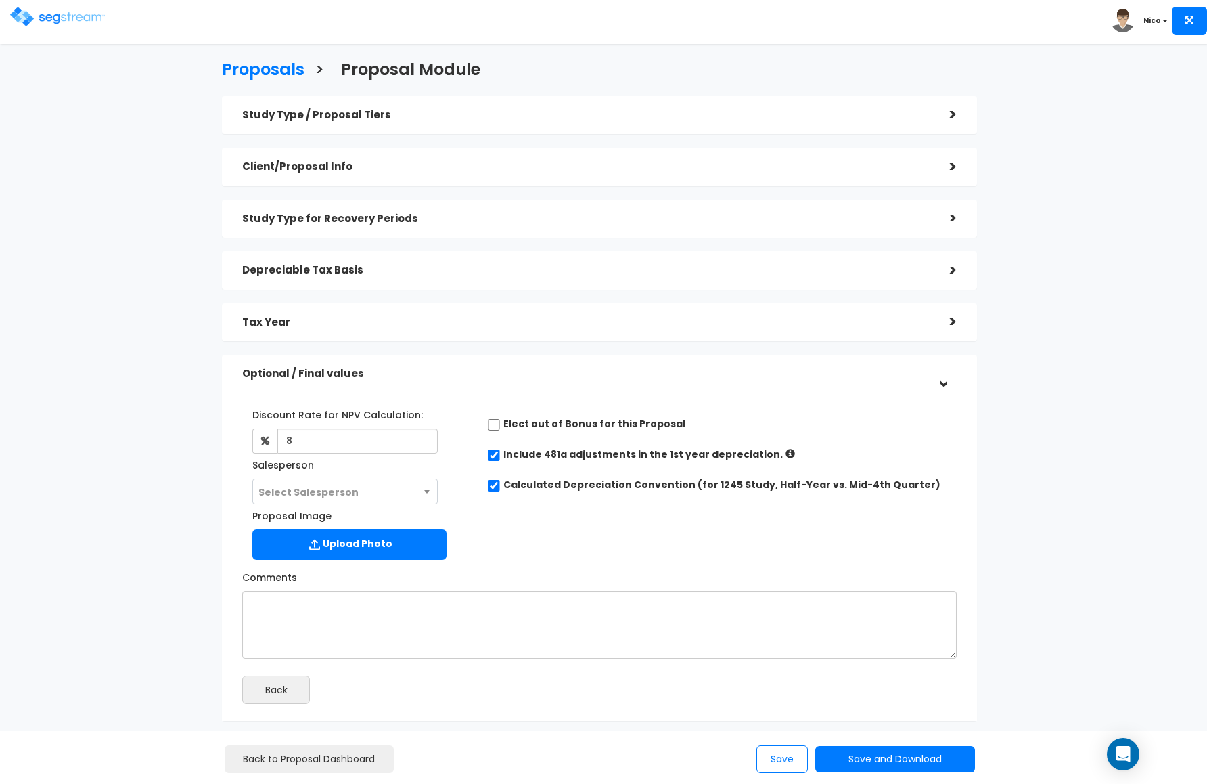
click at [308, 491] on span "Select Salesperson" at bounding box center [309, 492] width 100 height 14
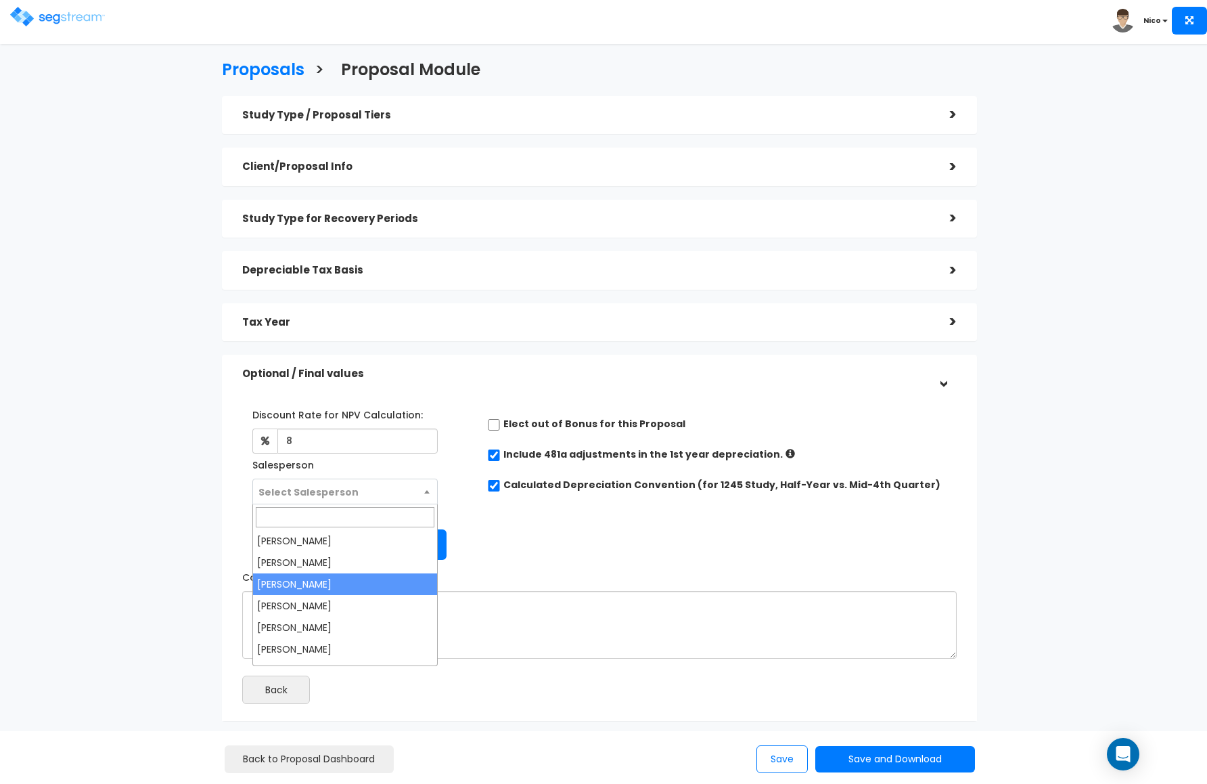
select select "173"
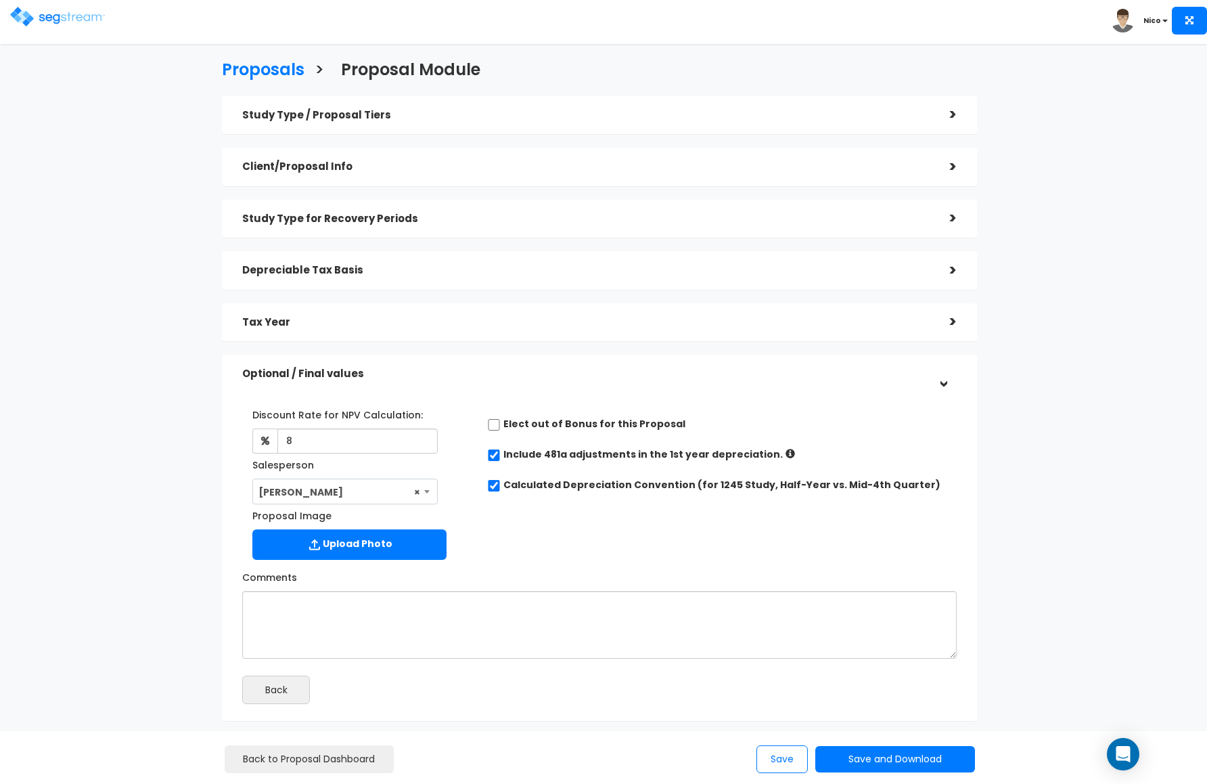
click at [556, 512] on div "Discount Rate for NPV Calculation: 8 Salesperson Select Salesperson × Proposal …" at bounding box center [599, 481] width 735 height 169
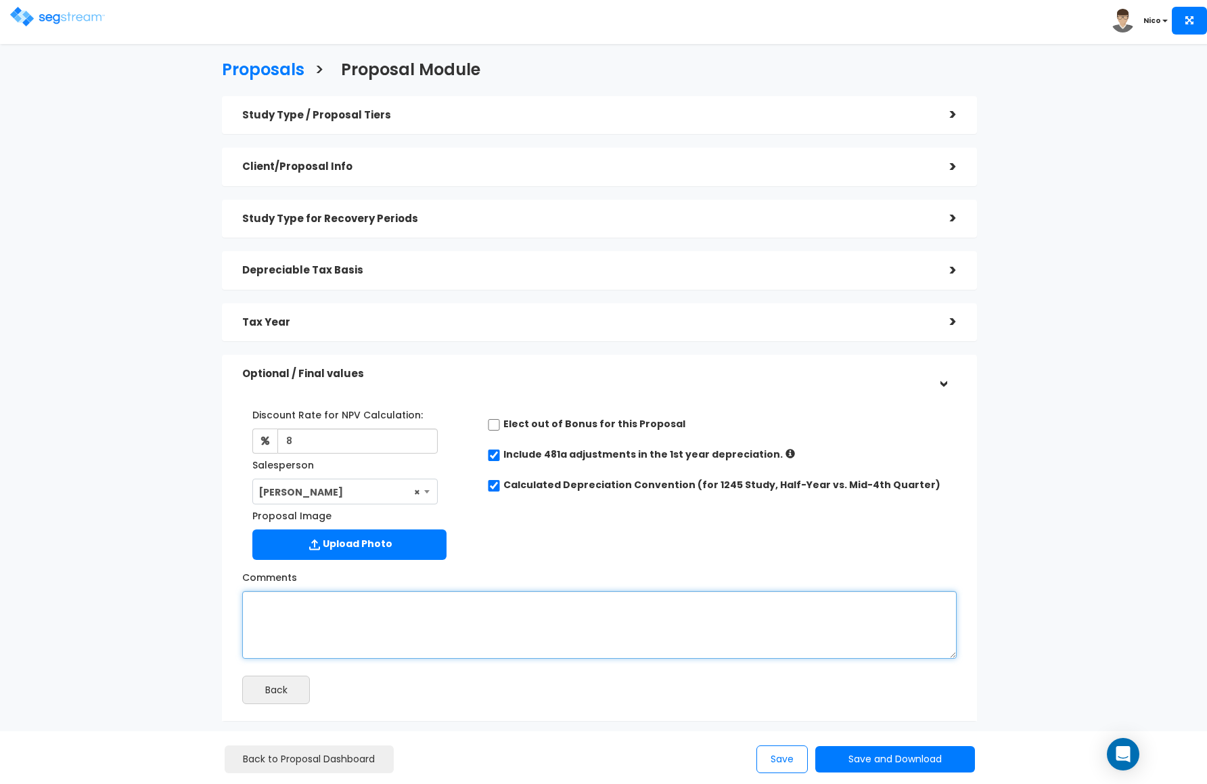
click at [392, 591] on textarea "Comments" at bounding box center [599, 625] width 715 height 68
type textarea "Need land allocation verified; Condominium. STR."
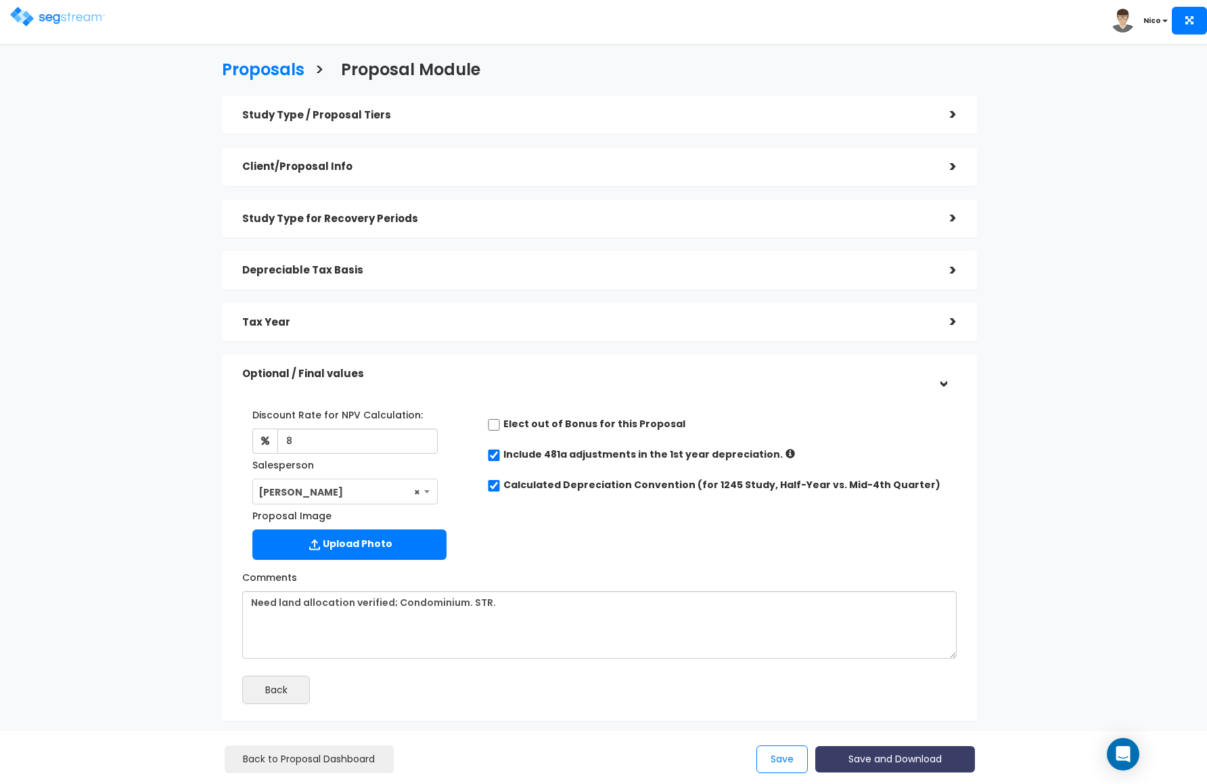
click at [864, 753] on button "Save and Download" at bounding box center [896, 759] width 160 height 26
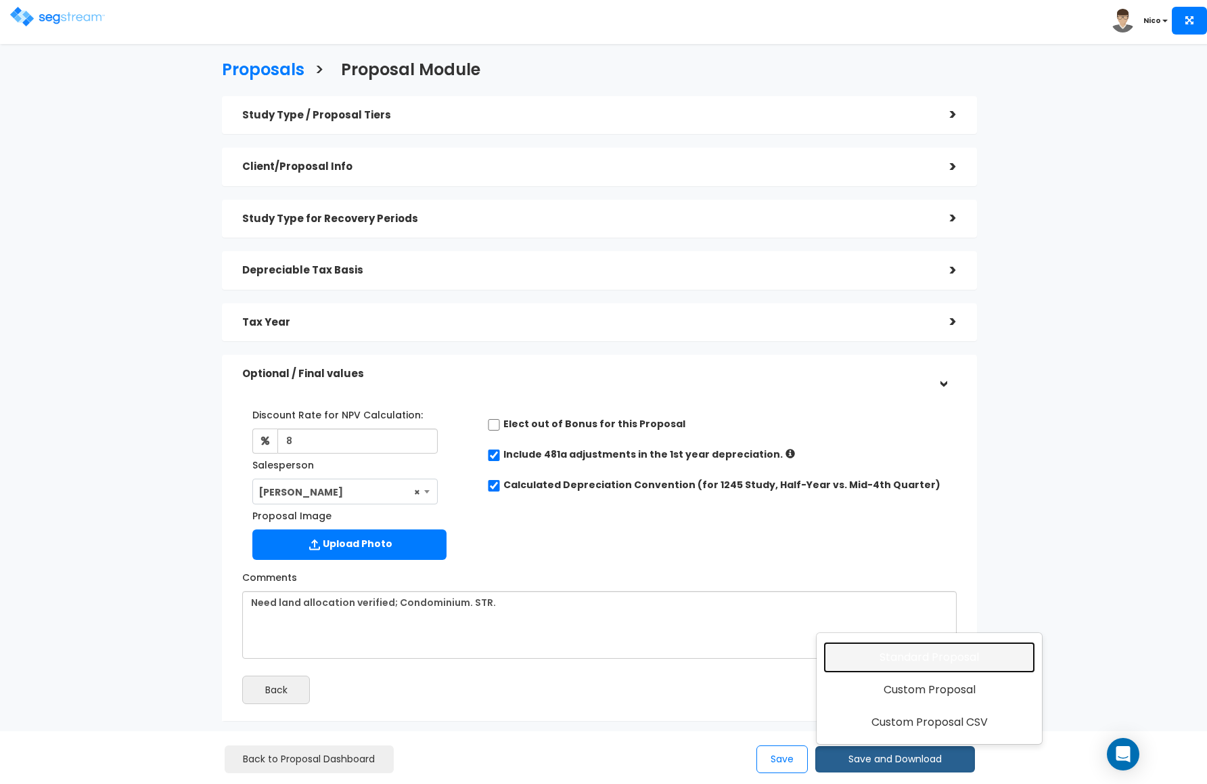
click at [921, 663] on link "Standard Proposal" at bounding box center [930, 657] width 212 height 31
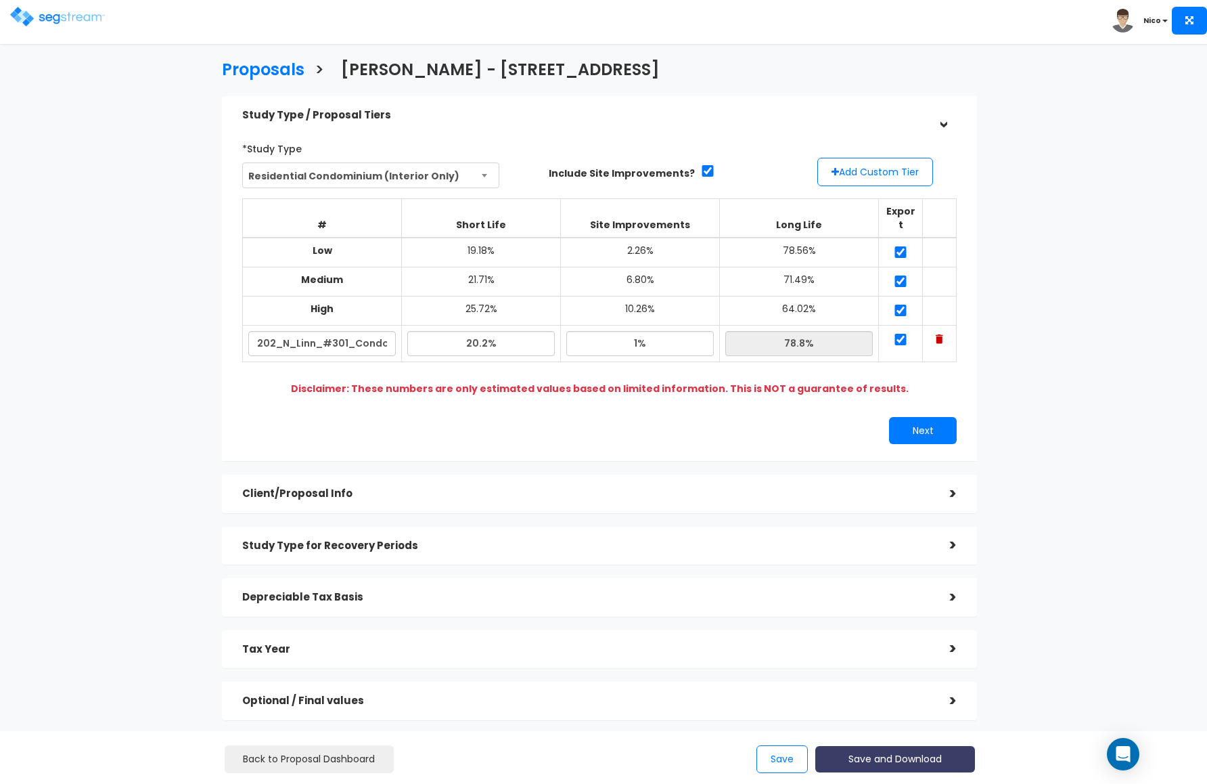
click at [918, 761] on button "Save and Download" at bounding box center [896, 759] width 160 height 26
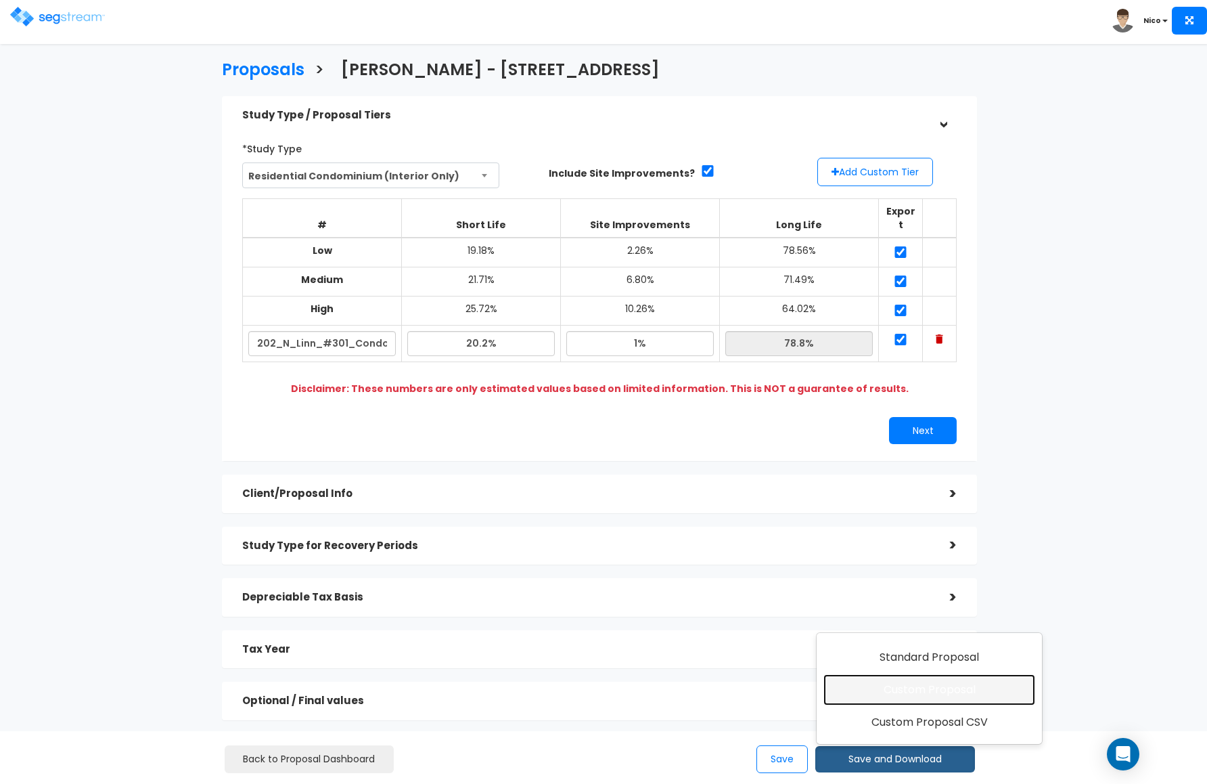
click at [929, 692] on link "Custom Proposal" at bounding box center [930, 689] width 212 height 31
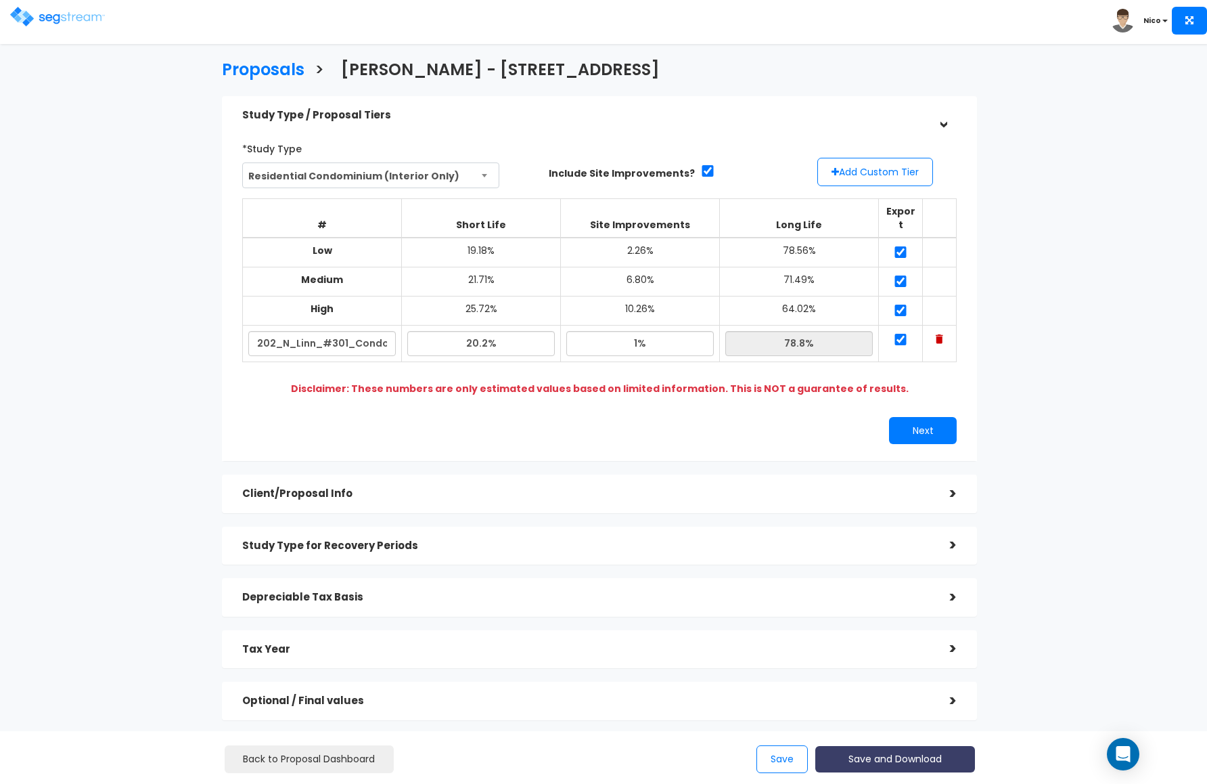
click at [891, 759] on button "Save and Download" at bounding box center [896, 759] width 160 height 26
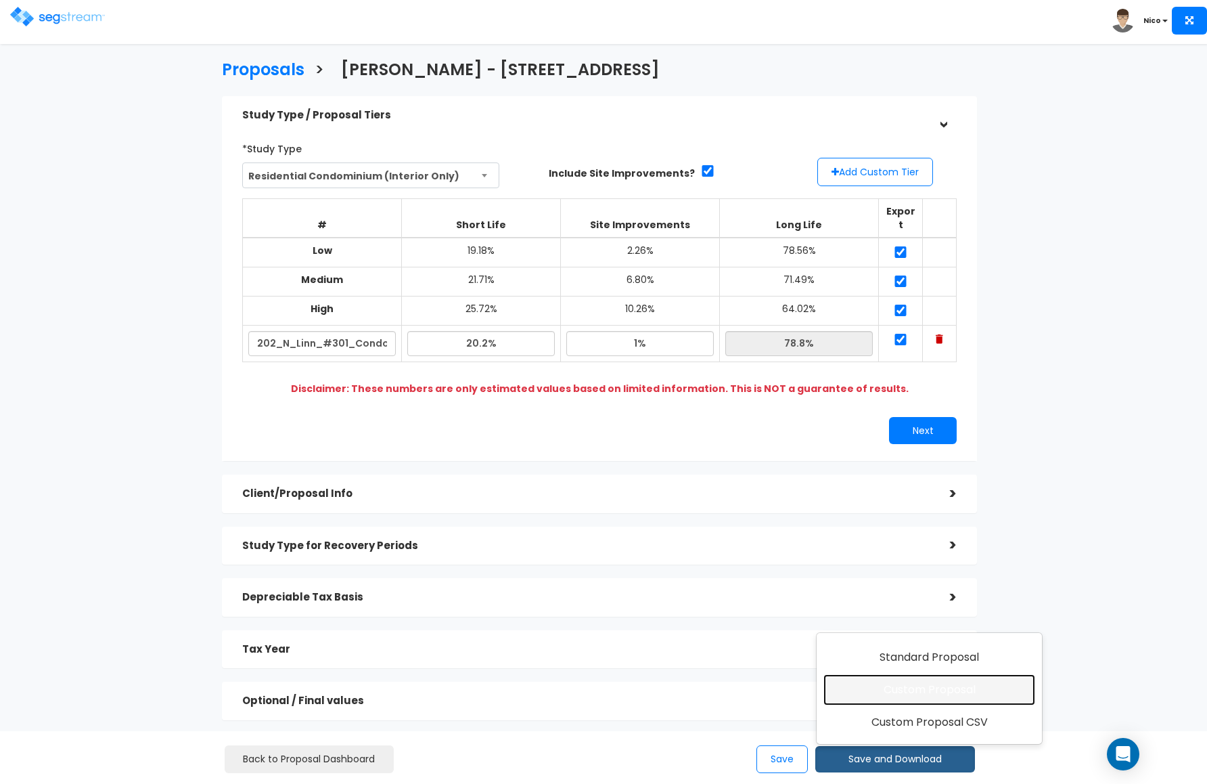
click at [927, 689] on link "Custom Proposal" at bounding box center [930, 689] width 212 height 31
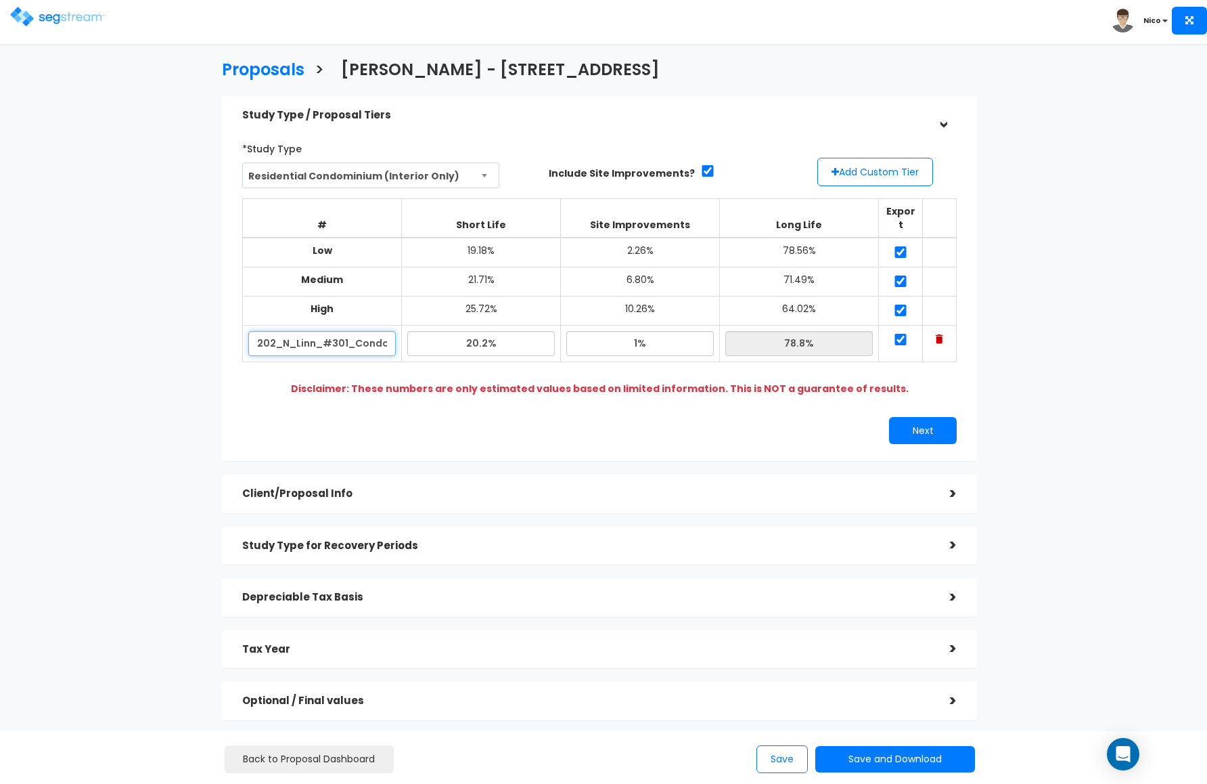
click at [288, 332] on input "202_N_Linn_#301_Condo_STR_2026" at bounding box center [322, 343] width 148 height 25
drag, startPoint x: 301, startPoint y: 331, endPoint x: 420, endPoint y: 328, distance: 119.8
click at [420, 328] on tr "202_N_Linn_#301_Condo_STR_2026 20.2% 1% 78.8%" at bounding box center [600, 344] width 714 height 37
click at [393, 331] on input "202_N_Linn_#301_Condo_STR_2026" at bounding box center [322, 343] width 148 height 25
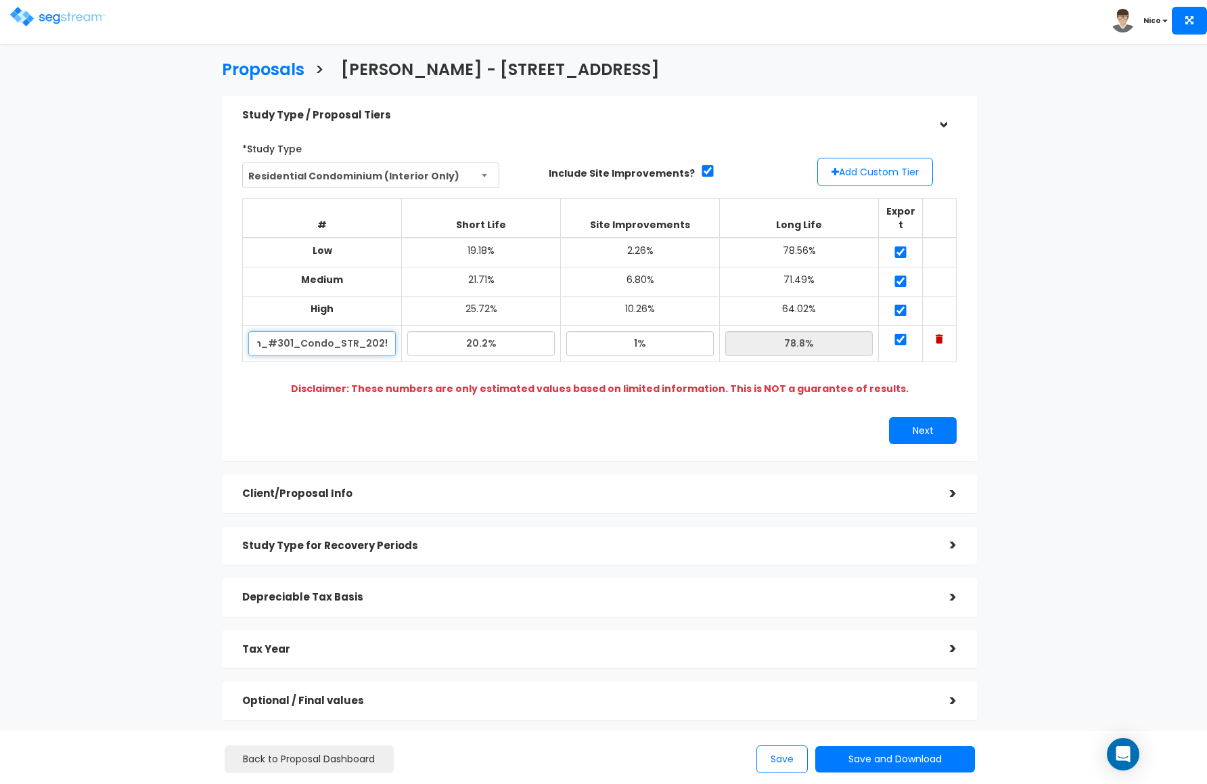
type input "202_N_Linn_#301_Condo_STR_2025"
click at [378, 399] on div "*Study Type Residential Condominium (Interior Only) Assisted/Senior Living Auto…" at bounding box center [599, 291] width 735 height 320
click at [183, 361] on div "Proposals > T Collins - 202 N Linn #301 STR 2026 Study Type / Proposal Tiers > …" at bounding box center [599, 394] width 989 height 906
click at [960, 482] on div "Client/Proposal Info >" at bounding box center [599, 493] width 755 height 39
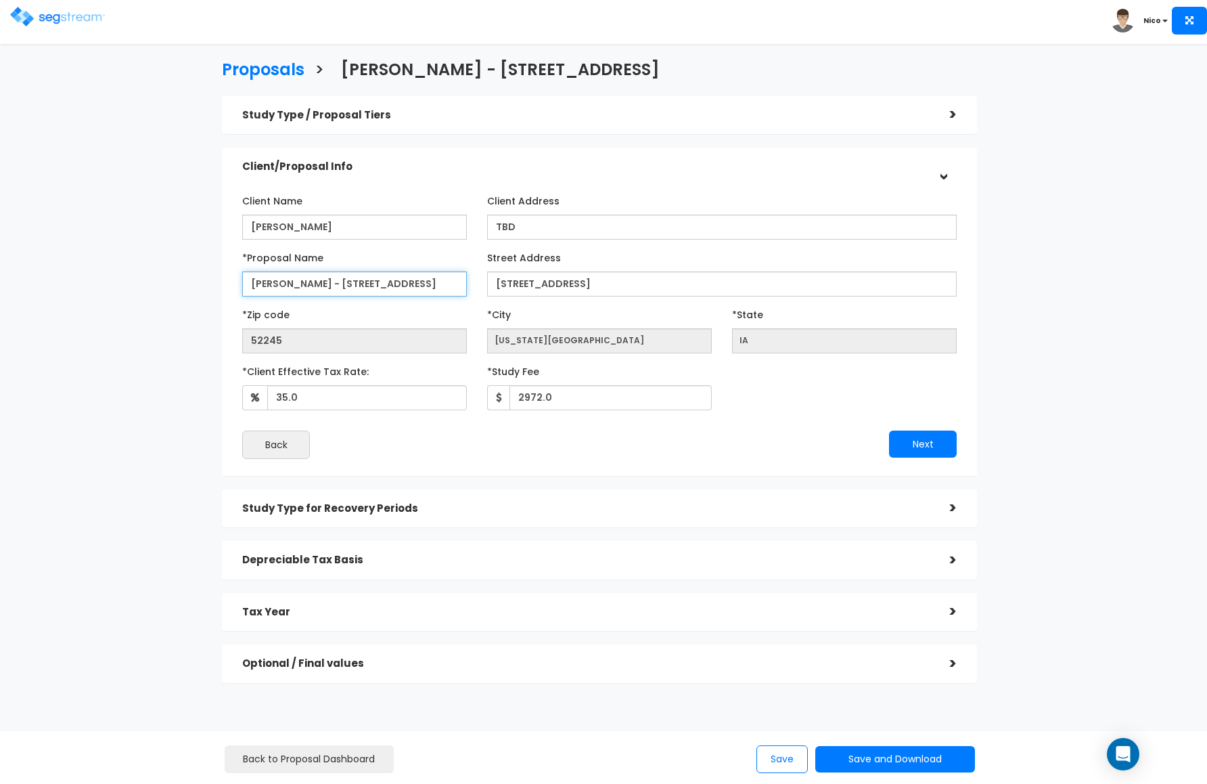
click at [439, 283] on input "T Collins - 202 N Linn #301 STR 2026" at bounding box center [354, 283] width 225 height 25
type input "T Collins - 202 N Linn #301 STR 2025"
click at [430, 317] on div "*Zip code 52245" at bounding box center [354, 328] width 225 height 50
click at [910, 435] on button "Next" at bounding box center [923, 443] width 68 height 27
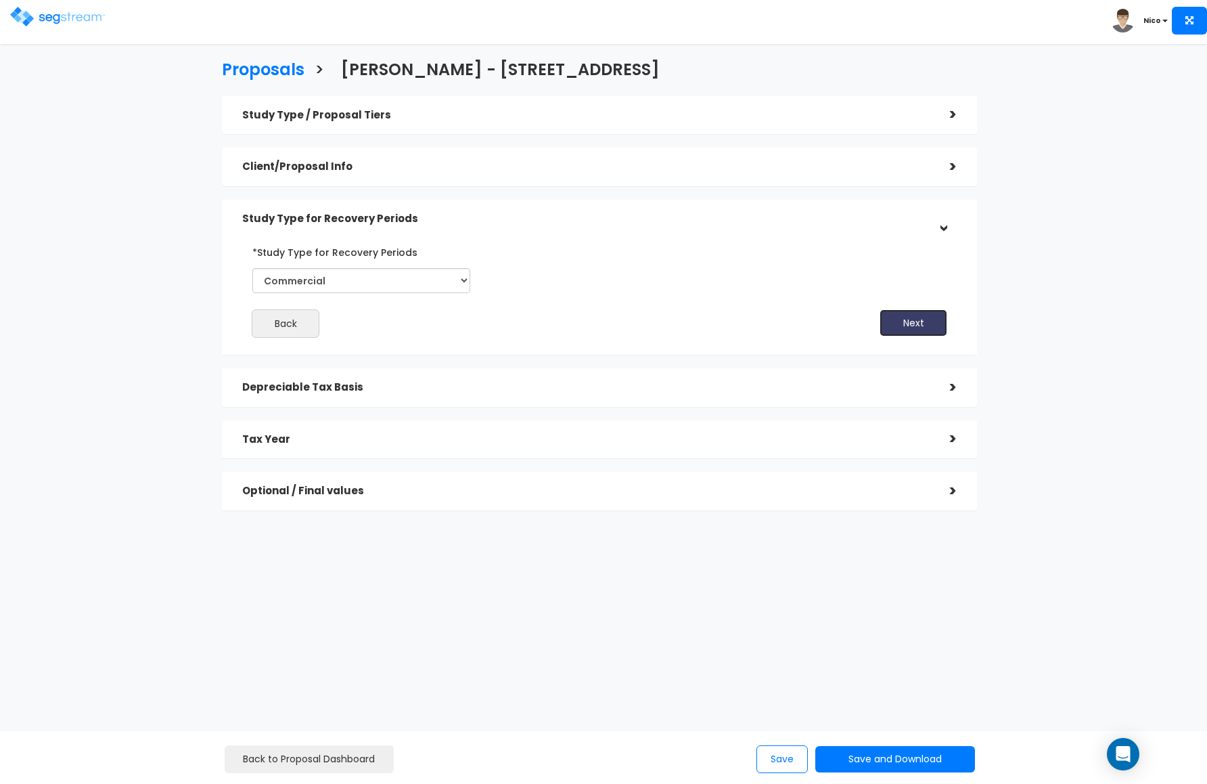
click at [916, 317] on button "Next" at bounding box center [914, 322] width 68 height 27
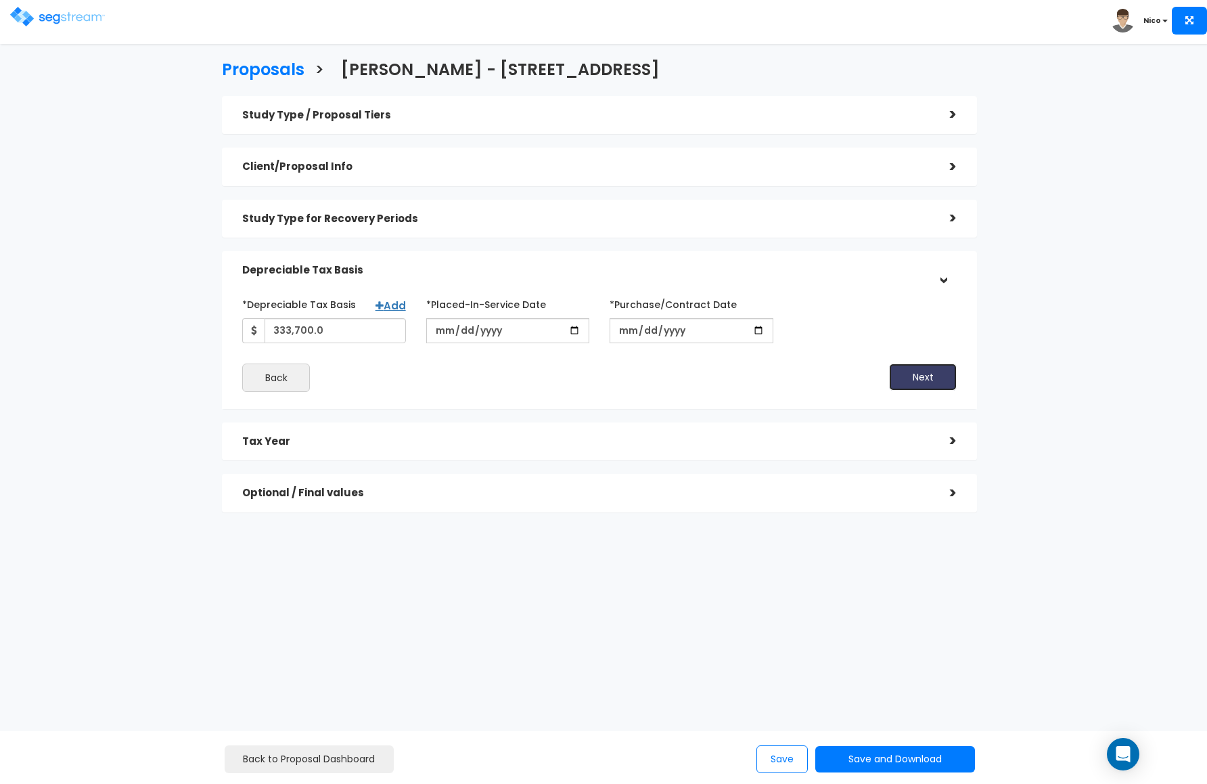
click at [916, 377] on button "Next" at bounding box center [923, 376] width 68 height 27
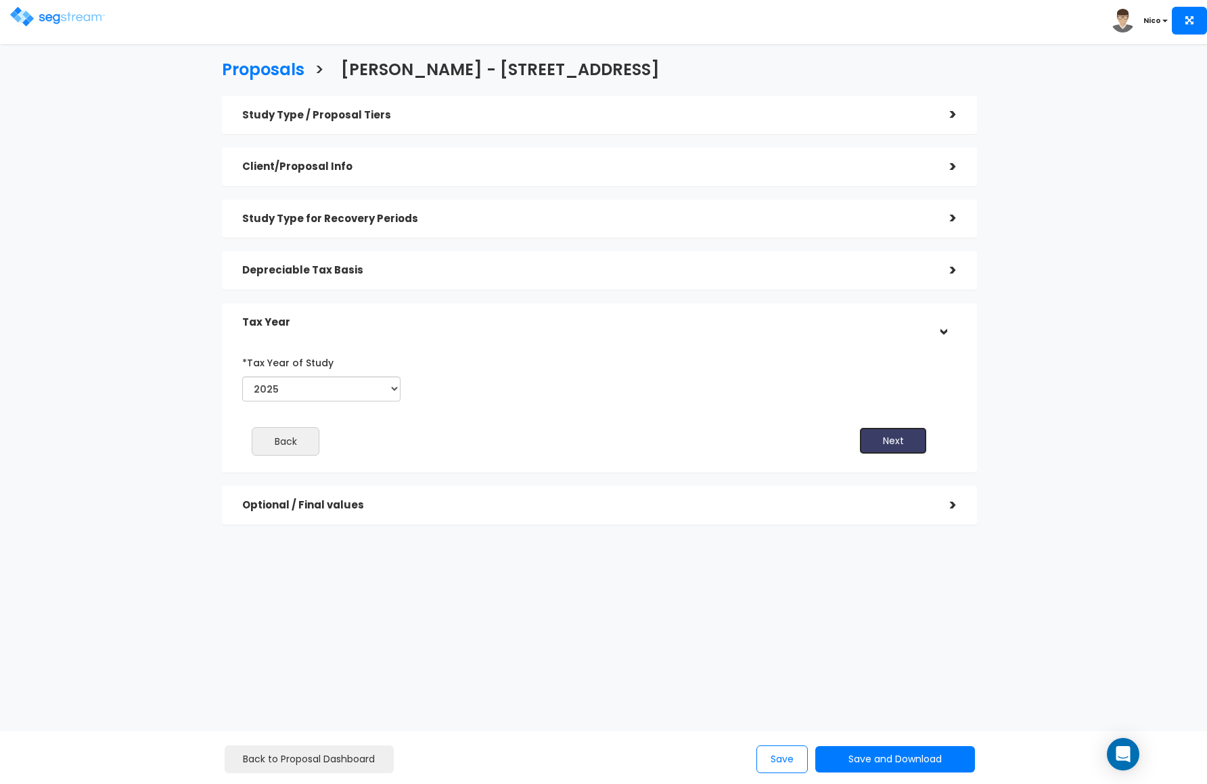
click at [902, 435] on button "Next" at bounding box center [894, 440] width 68 height 27
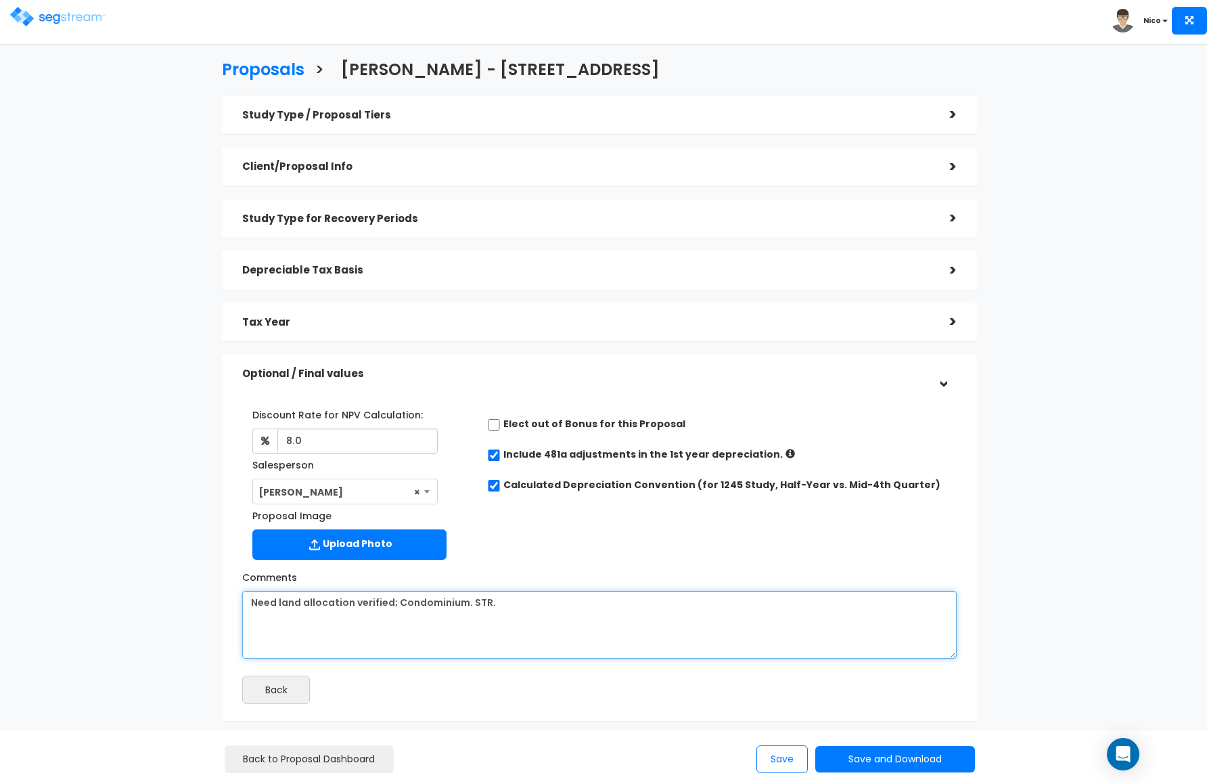
click at [510, 607] on textarea "Need land allocation verified; Condominium. STR." at bounding box center [599, 625] width 715 height 68
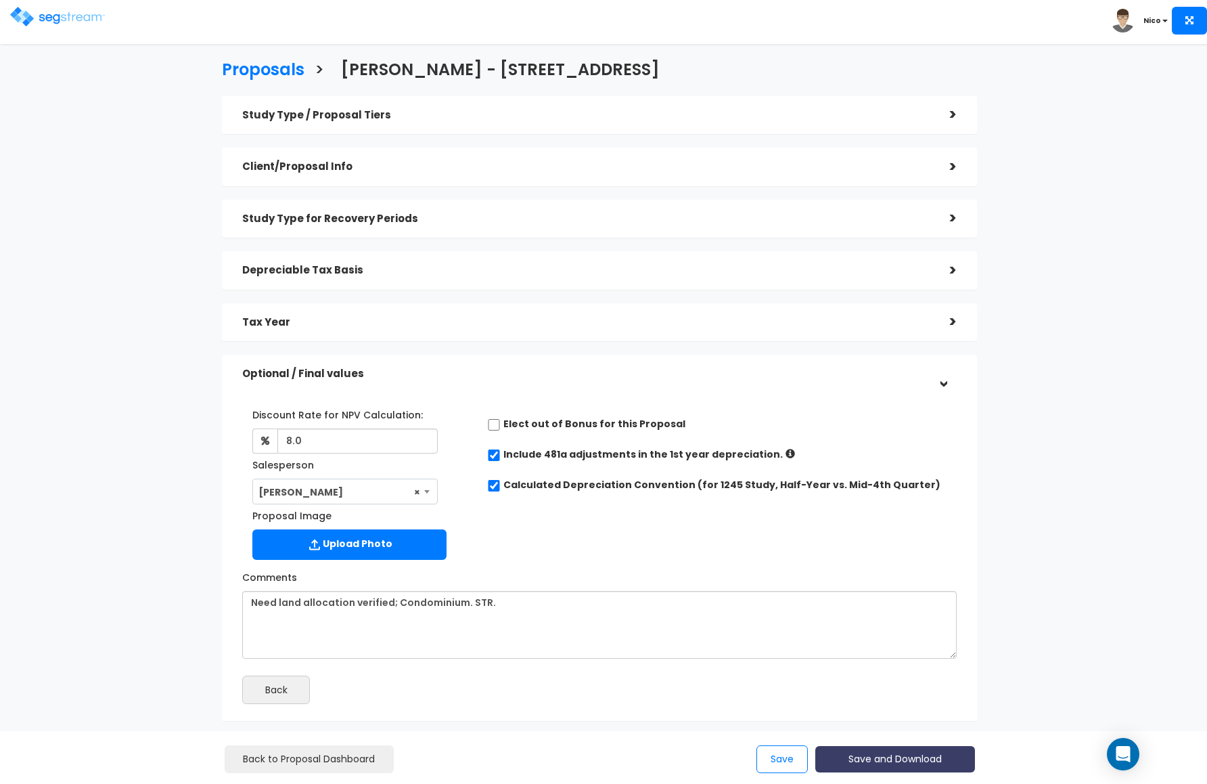
click at [872, 753] on button "Save and Download" at bounding box center [896, 759] width 160 height 26
click at [778, 765] on button "Save" at bounding box center [782, 759] width 51 height 28
click at [887, 753] on button "Save and Download" at bounding box center [896, 759] width 160 height 26
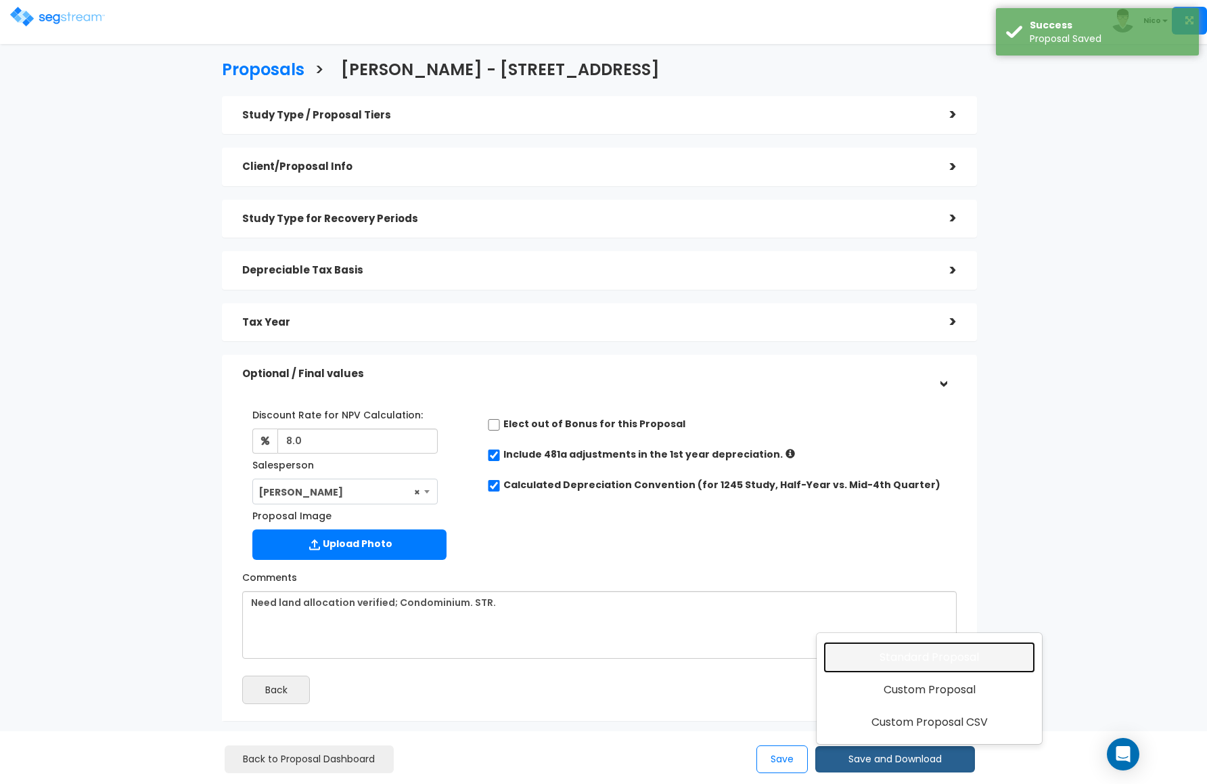
click at [926, 656] on link "Standard Proposal" at bounding box center [930, 657] width 212 height 31
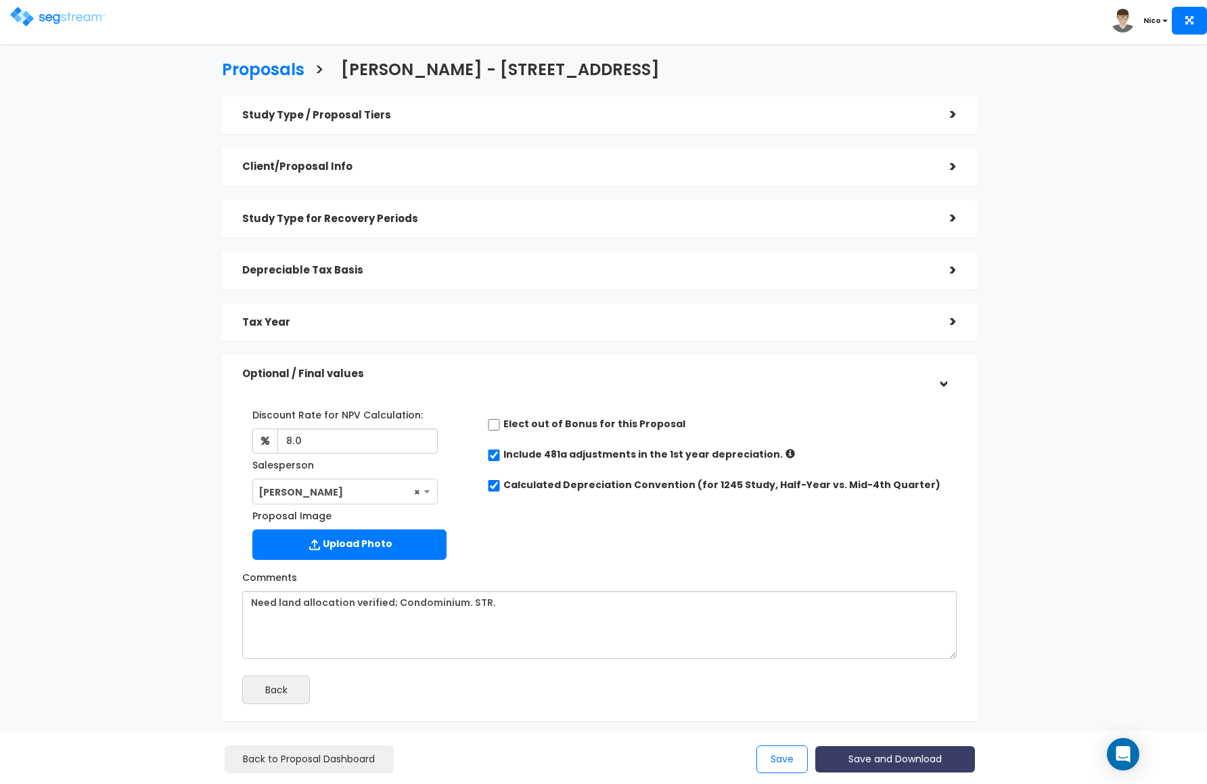
click at [891, 756] on button "Save and Download" at bounding box center [896, 759] width 160 height 26
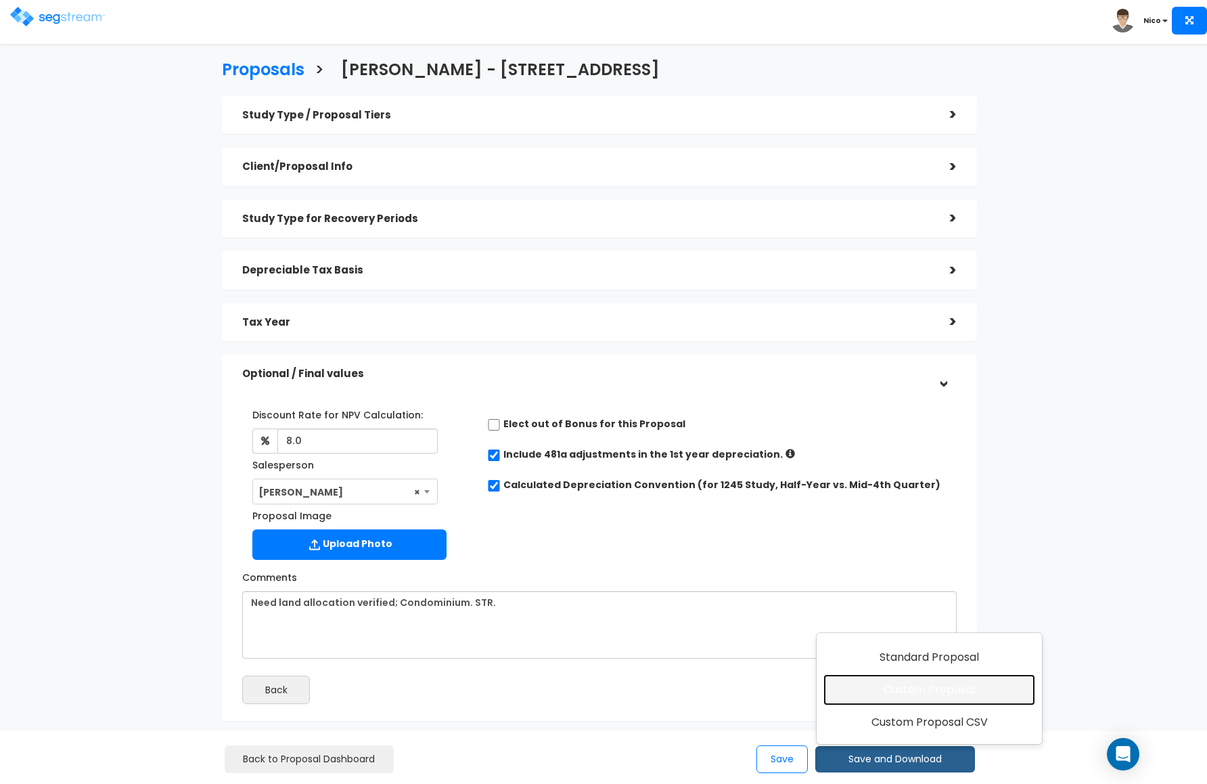
click at [930, 692] on link "Custom Proposal" at bounding box center [930, 689] width 212 height 31
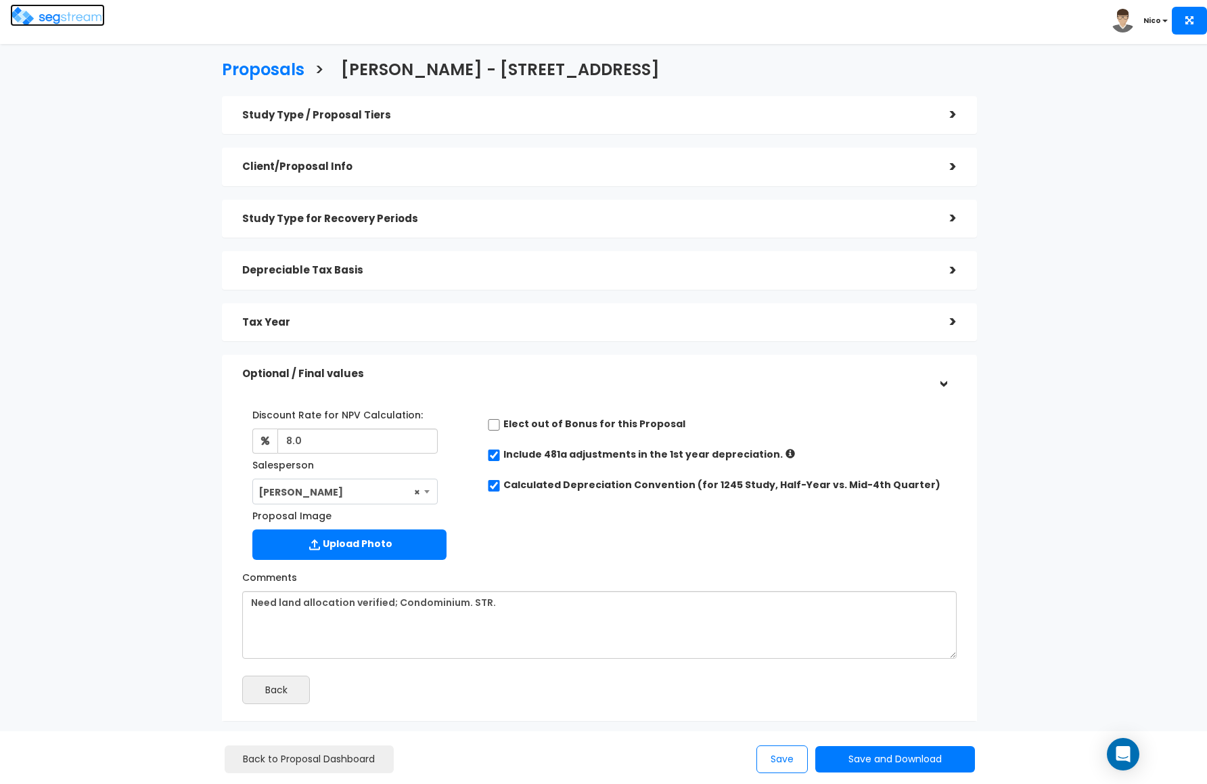
click at [55, 15] on img at bounding box center [57, 17] width 95 height 20
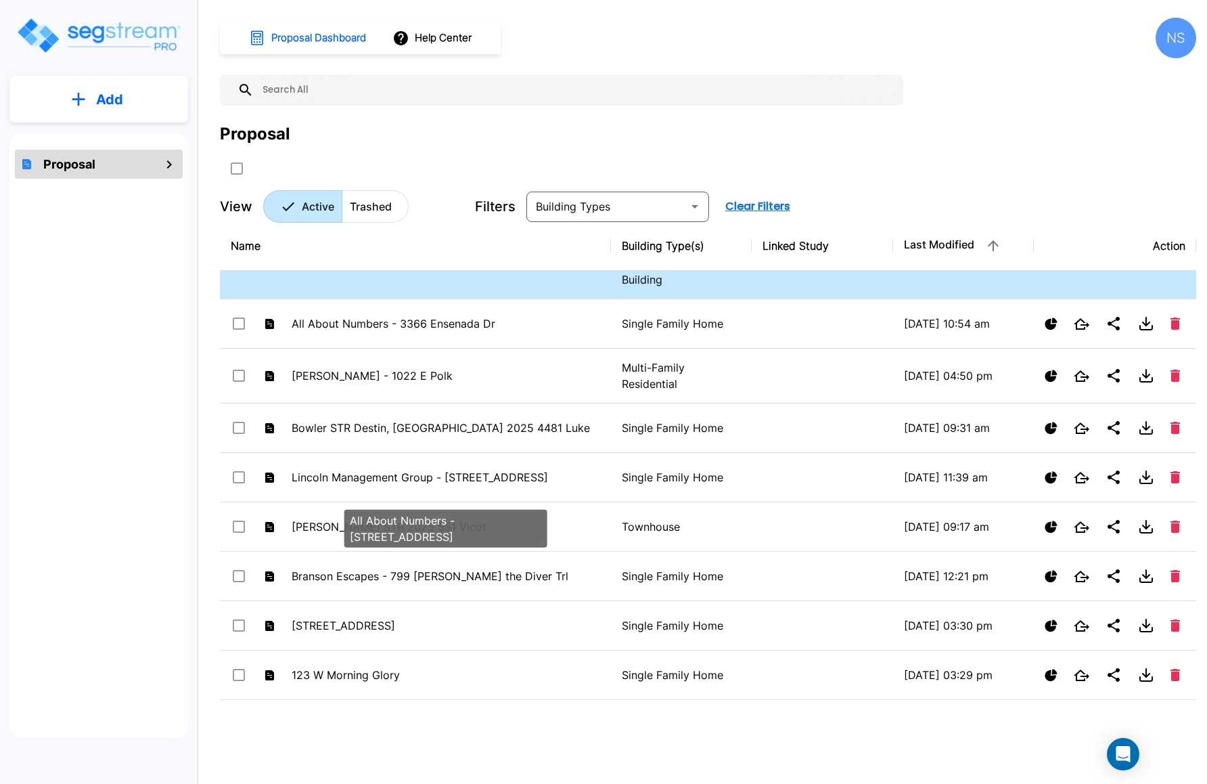
scroll to position [411, 0]
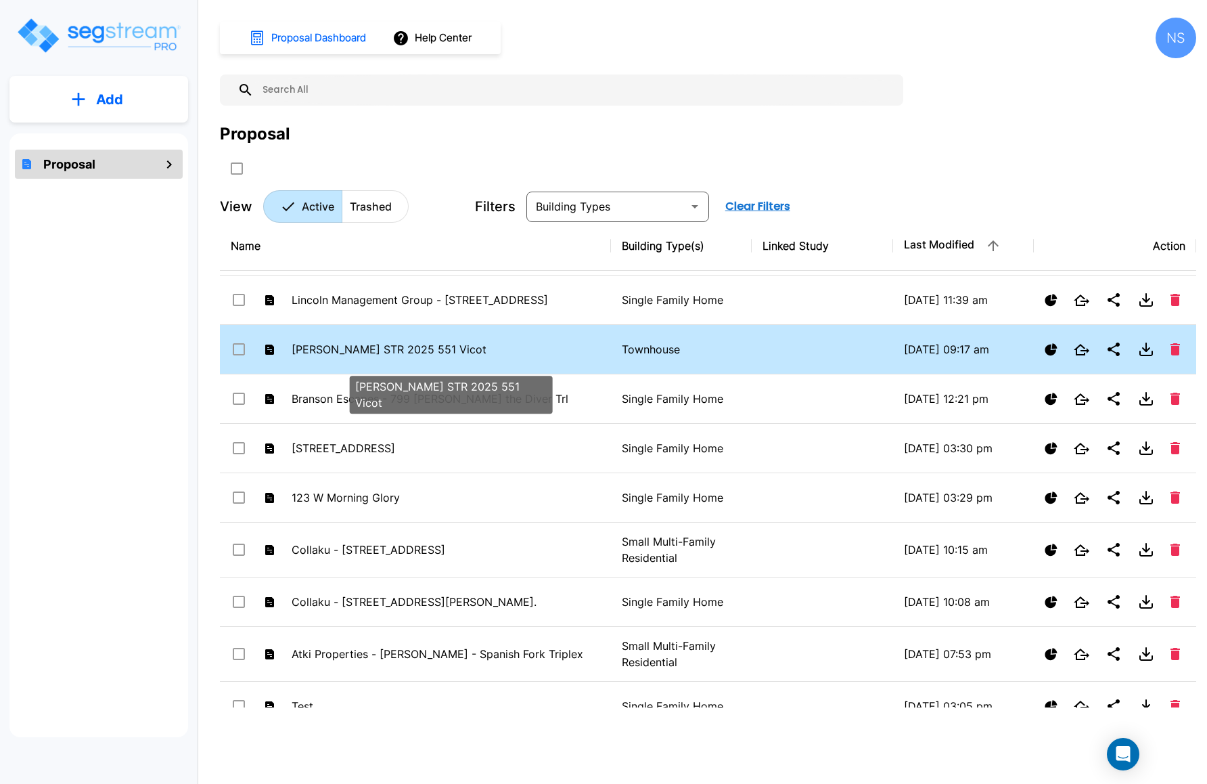
click at [398, 357] on p "[PERSON_NAME] STR 2025 551 Vicot" at bounding box center [446, 349] width 309 height 16
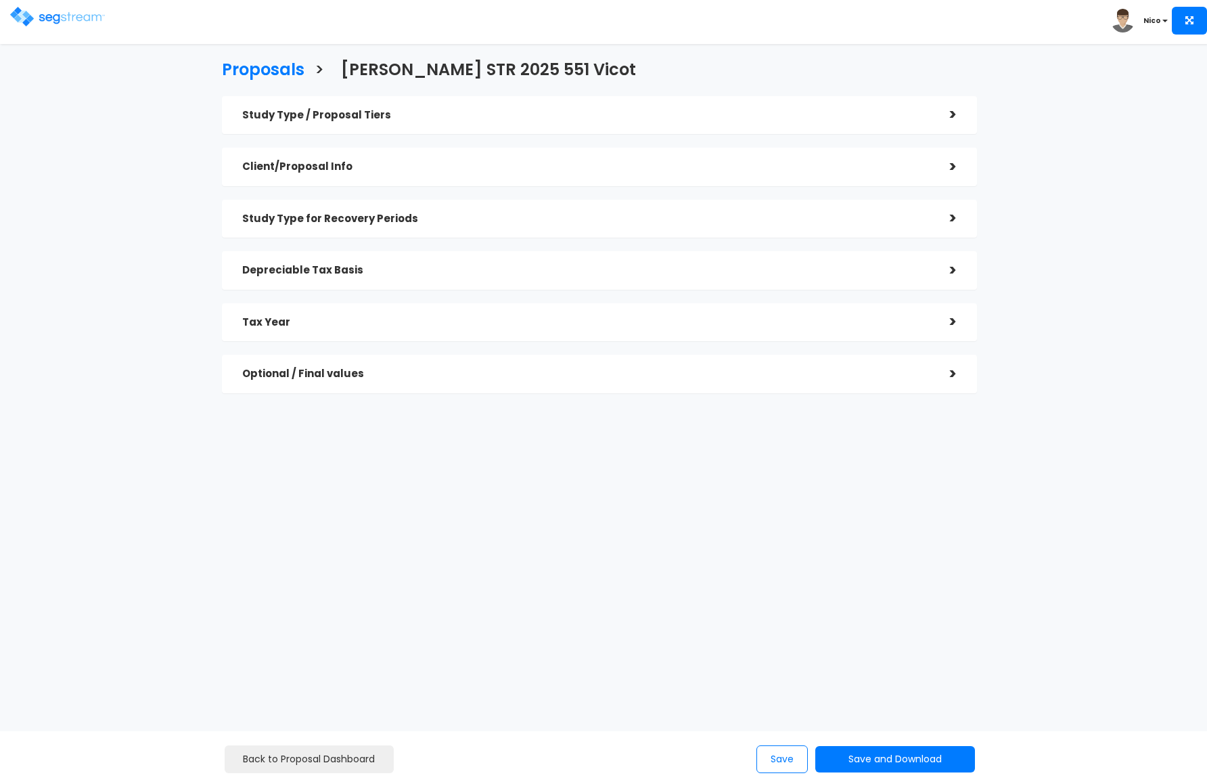
checkbox input "true"
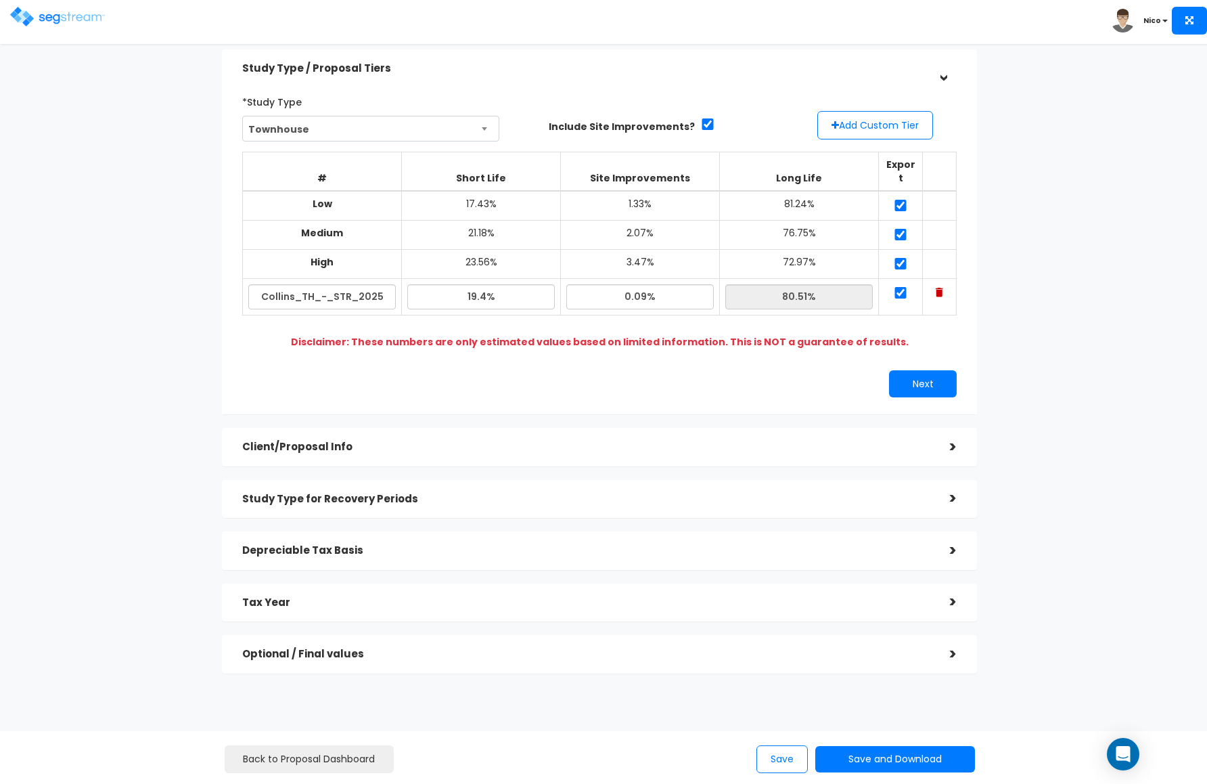
scroll to position [50, 0]
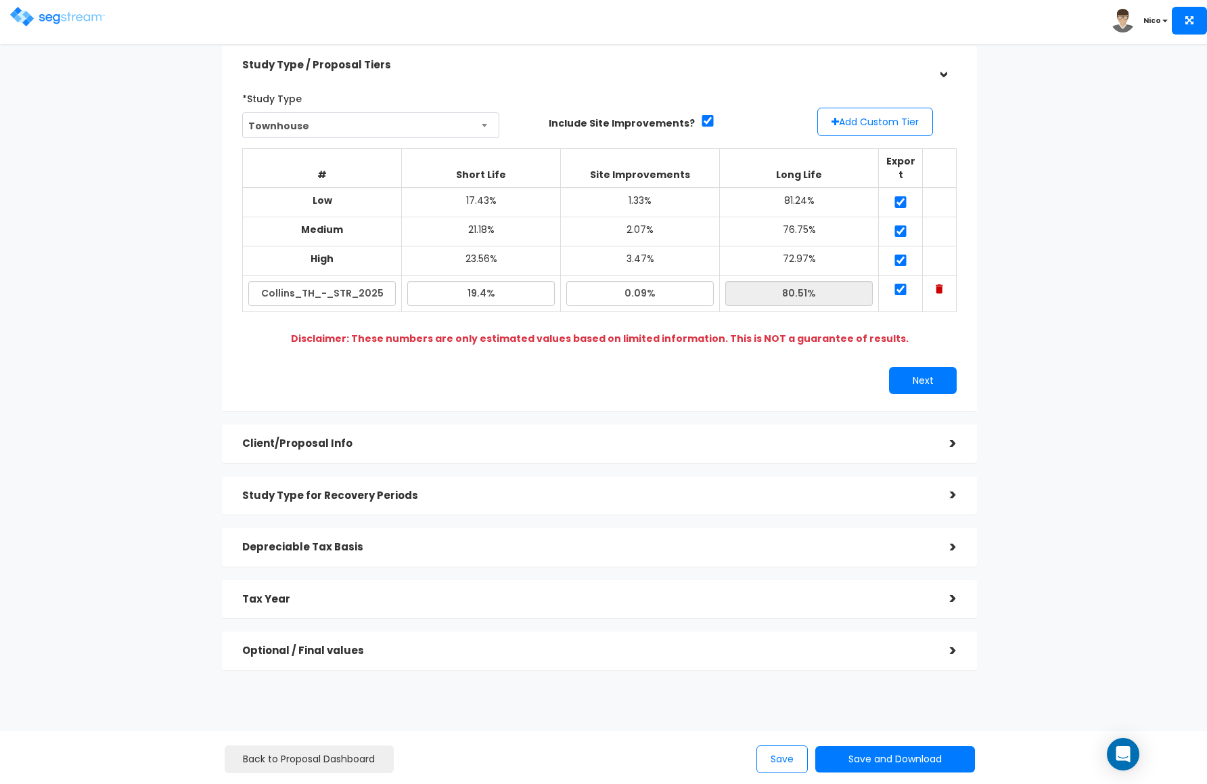
click at [951, 436] on div ">" at bounding box center [943, 443] width 27 height 21
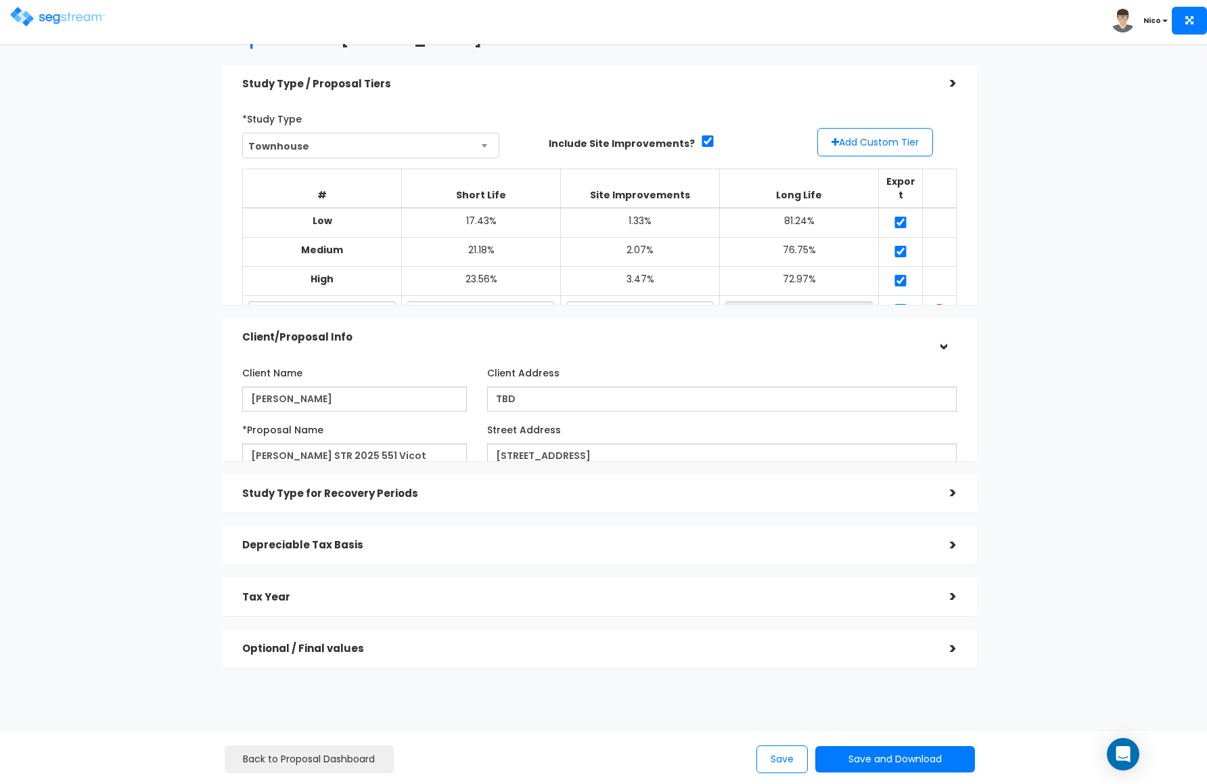
scroll to position [26, 0]
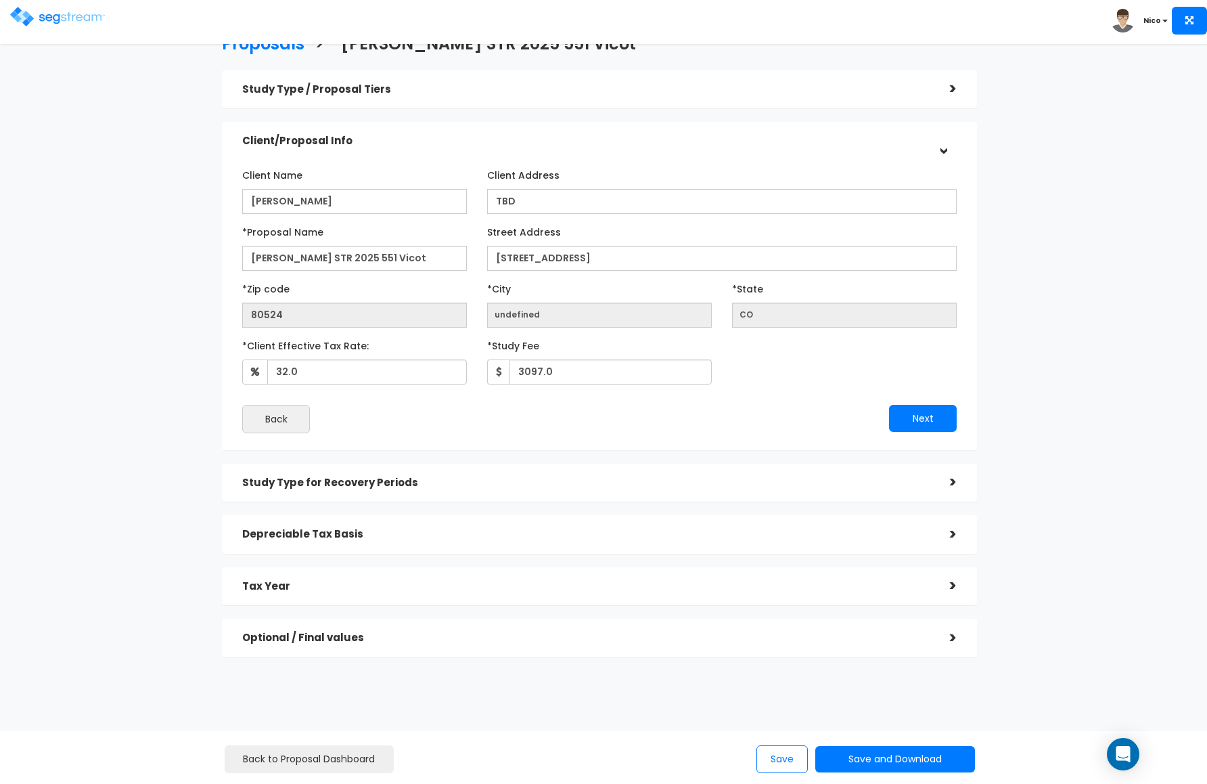
click at [945, 482] on div ">" at bounding box center [943, 482] width 27 height 21
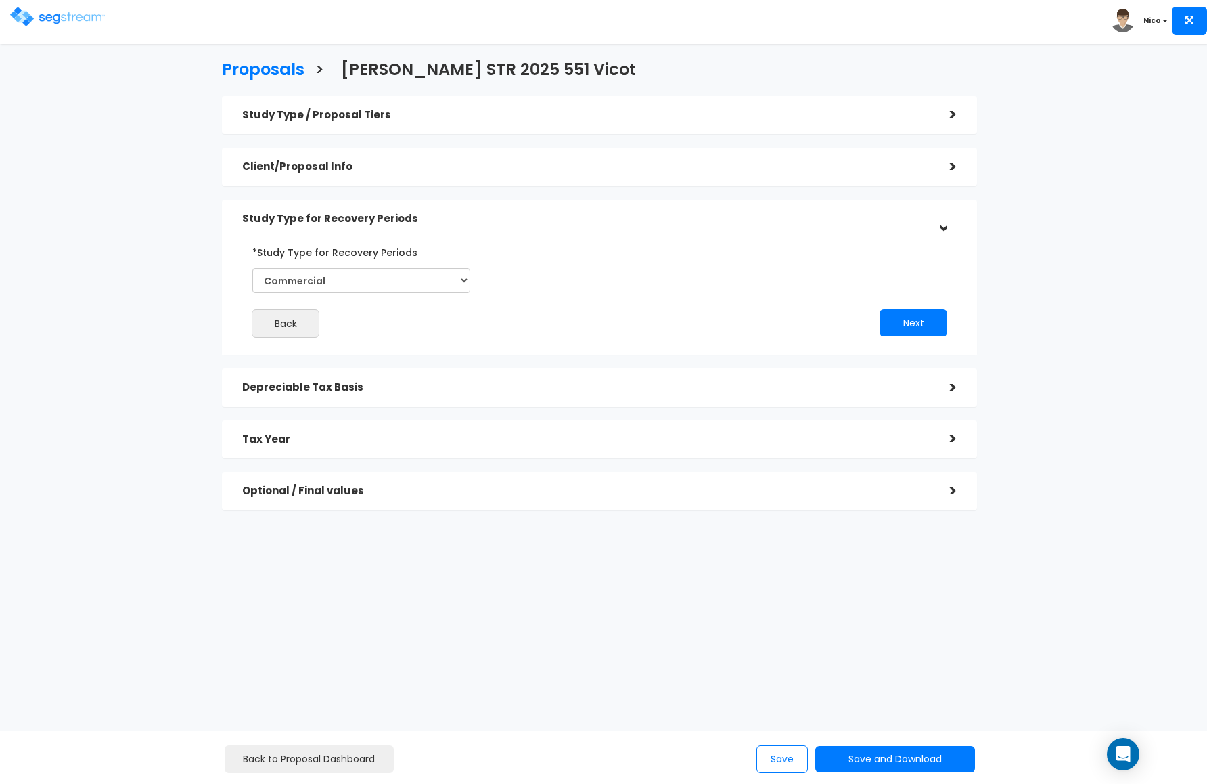
click at [955, 390] on div ">" at bounding box center [943, 387] width 27 height 21
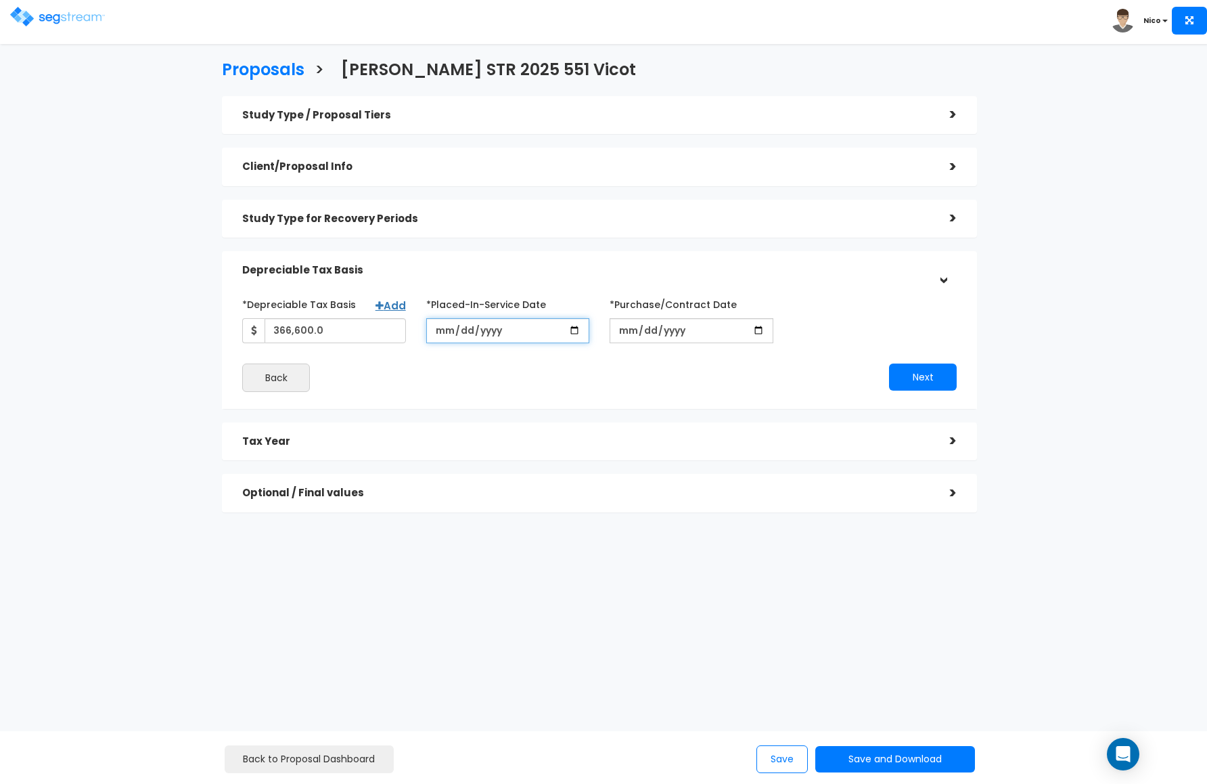
click at [481, 336] on input "[DATE]" at bounding box center [507, 330] width 163 height 25
click at [464, 335] on input "[DATE]" at bounding box center [507, 330] width 163 height 25
click at [457, 332] on input "[DATE]" at bounding box center [507, 330] width 163 height 25
click at [455, 332] on input "[DATE]" at bounding box center [507, 330] width 163 height 25
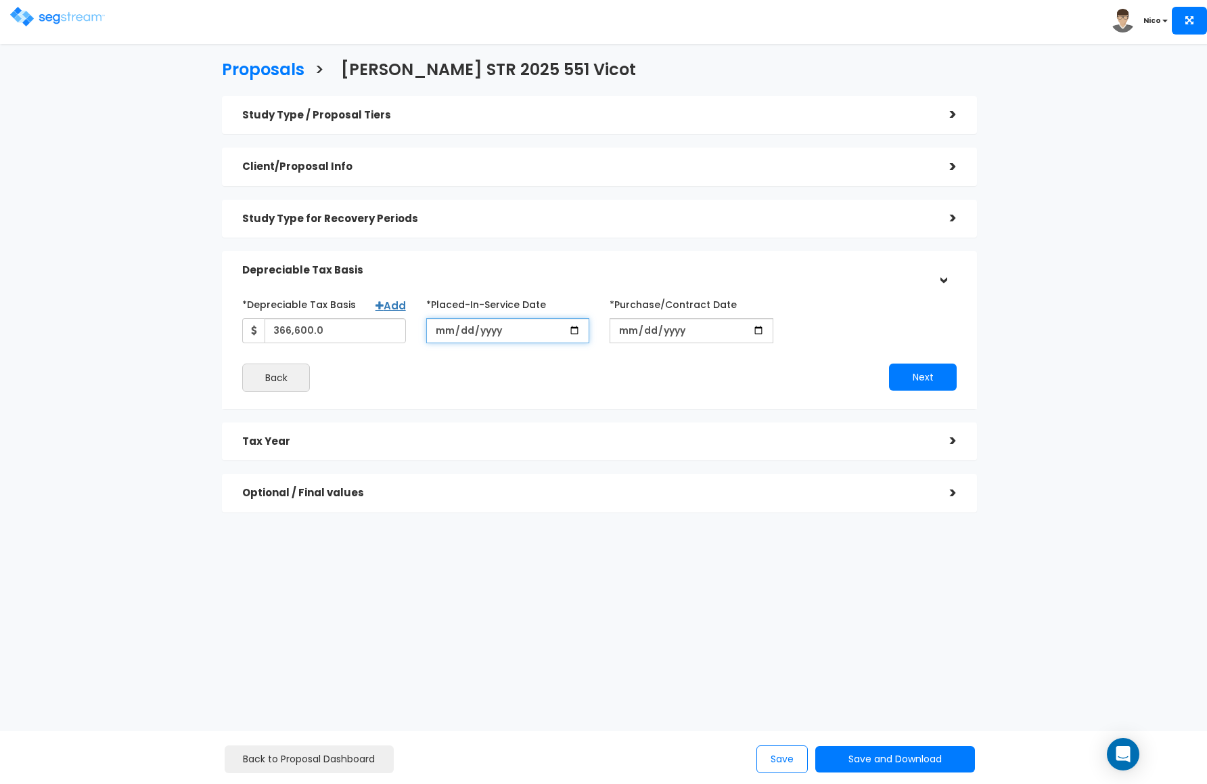
click at [506, 333] on input "[DATE]" at bounding box center [507, 330] width 163 height 25
drag, startPoint x: 451, startPoint y: 333, endPoint x: 409, endPoint y: 333, distance: 42.0
click at [409, 333] on div "*Depreciable Tax Basis Add 366,600.0 *Placed-In-Service Date [DATE] *Purchase/C…" at bounding box center [599, 318] width 735 height 50
click at [508, 328] on input "[DATE]" at bounding box center [507, 330] width 163 height 25
drag, startPoint x: 502, startPoint y: 328, endPoint x: 421, endPoint y: 330, distance: 81.2
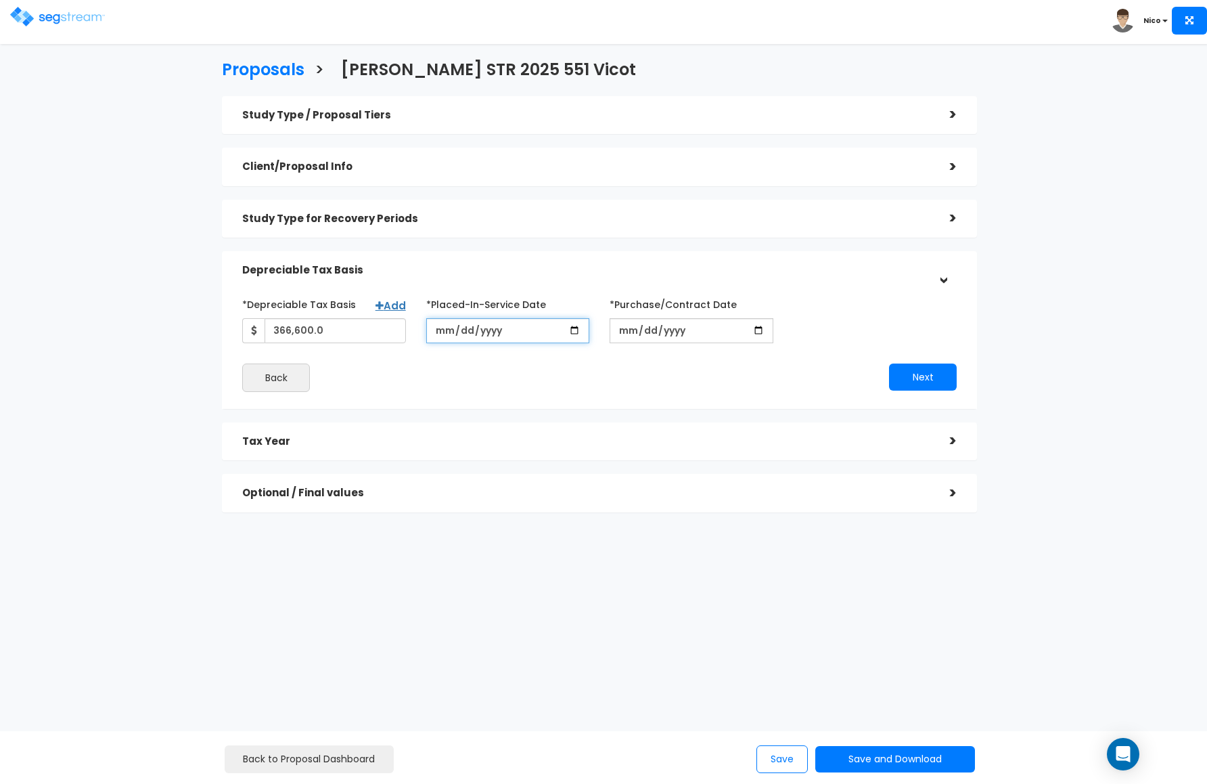
click at [421, 330] on div "*Placed-In-Service Date [DATE]" at bounding box center [507, 318] width 183 height 50
click at [464, 325] on input "[DATE]" at bounding box center [507, 330] width 163 height 25
click at [458, 333] on input "[DATE]" at bounding box center [507, 330] width 163 height 25
click at [435, 334] on input "[DATE]" at bounding box center [507, 330] width 163 height 25
type input "[DATE]"
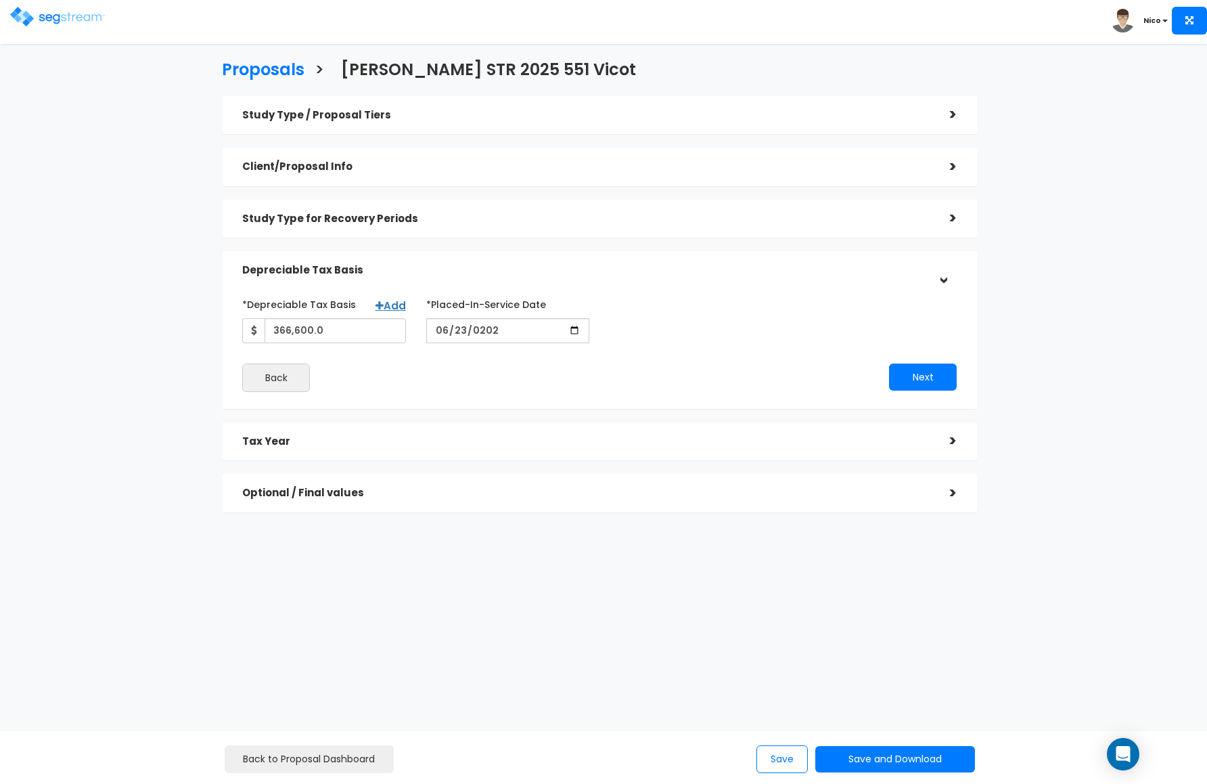
click at [633, 324] on div "*Depreciable Tax Basis Add 366,600.0 *Placed-In-Service Date [DATE] *Purchase/C…" at bounding box center [599, 318] width 735 height 50
click at [633, 325] on div "*Depreciable Tax Basis Add 366,600.0 *Placed-In-Service Date [DATE] *Purchase/C…" at bounding box center [599, 318] width 735 height 50
click at [911, 376] on button "Next" at bounding box center [923, 376] width 68 height 27
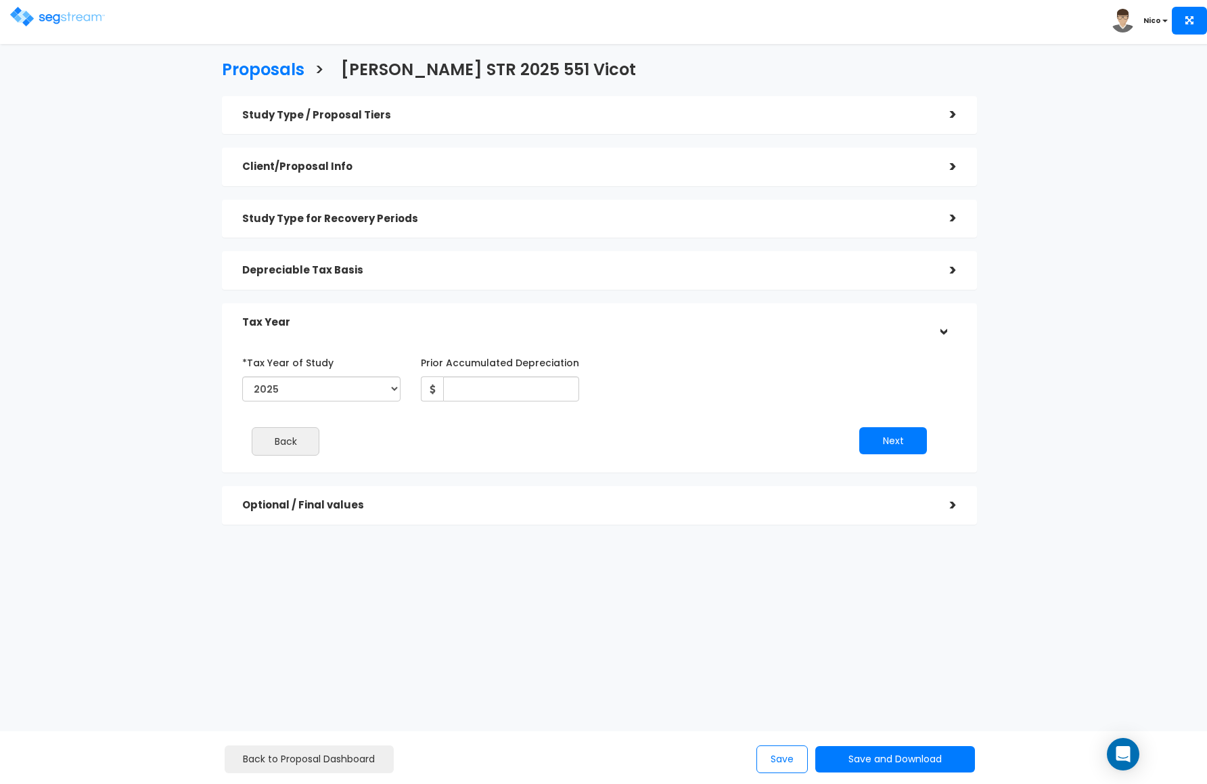
click at [322, 114] on h5 "Study Type / Proposal Tiers" at bounding box center [586, 116] width 688 height 12
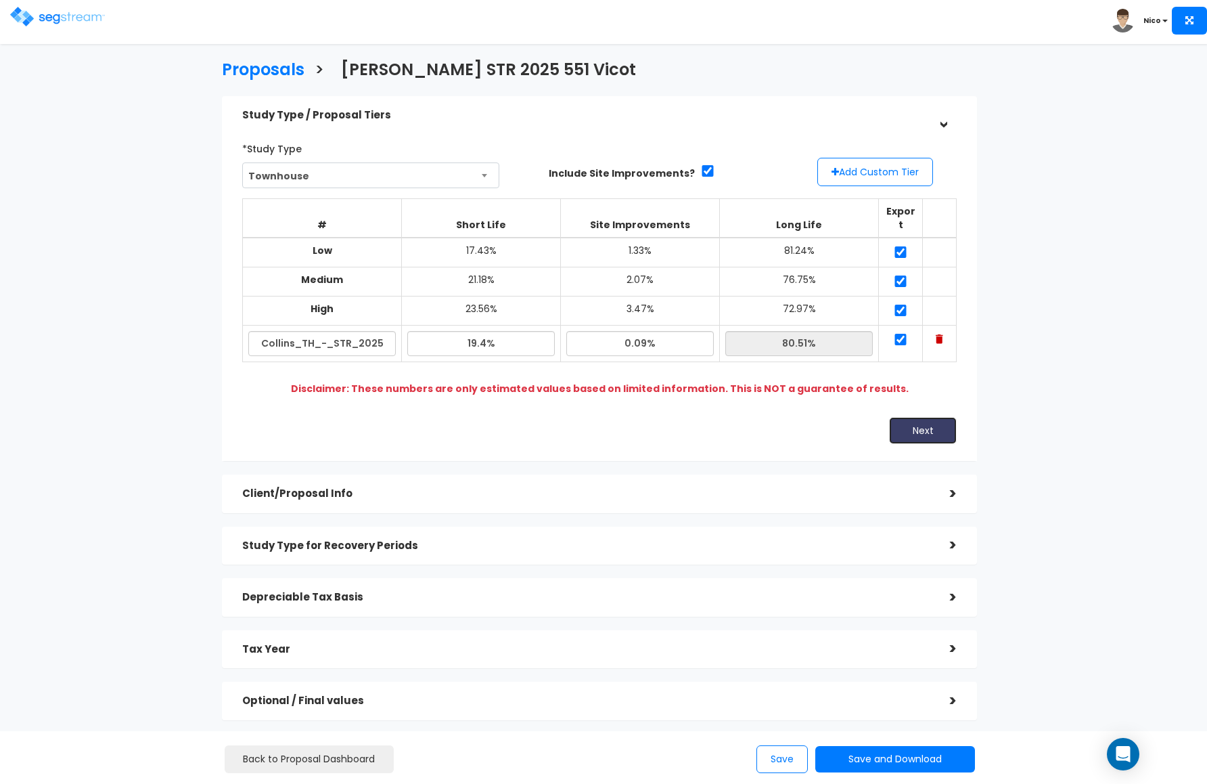
click at [931, 429] on button "Next" at bounding box center [923, 430] width 68 height 27
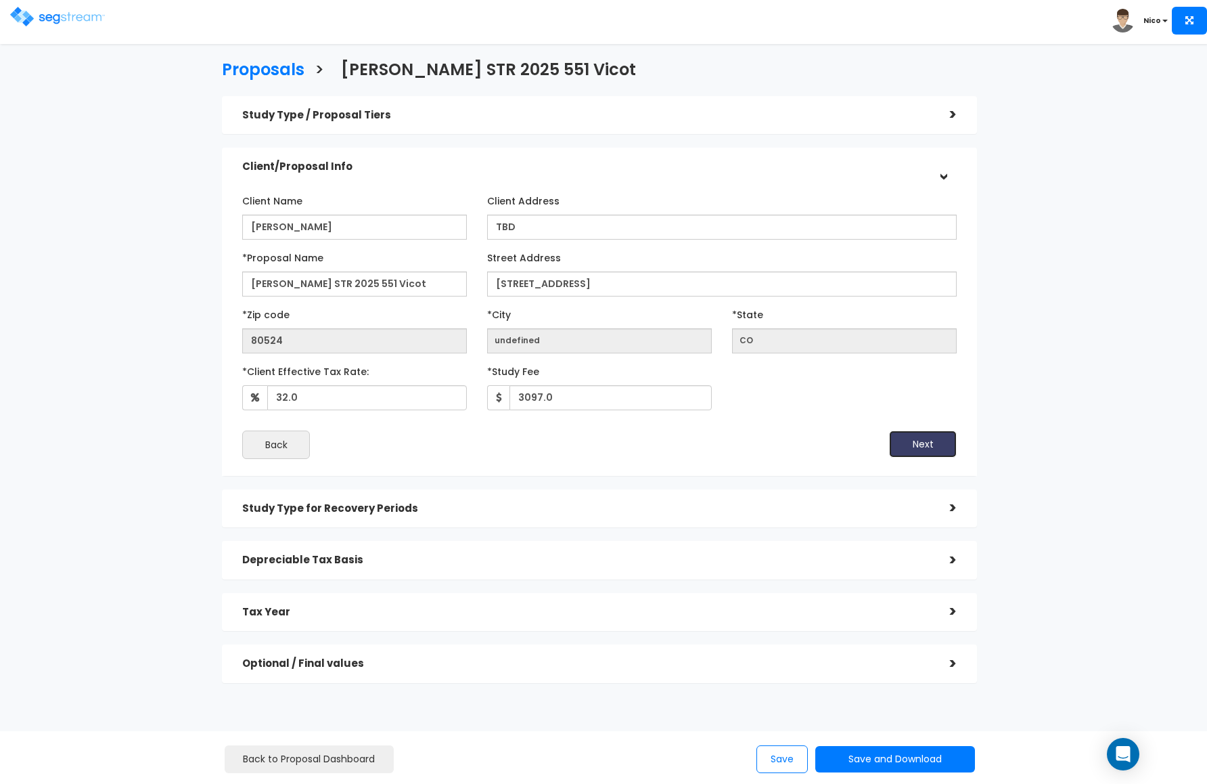
click at [920, 443] on button "Next" at bounding box center [923, 443] width 68 height 27
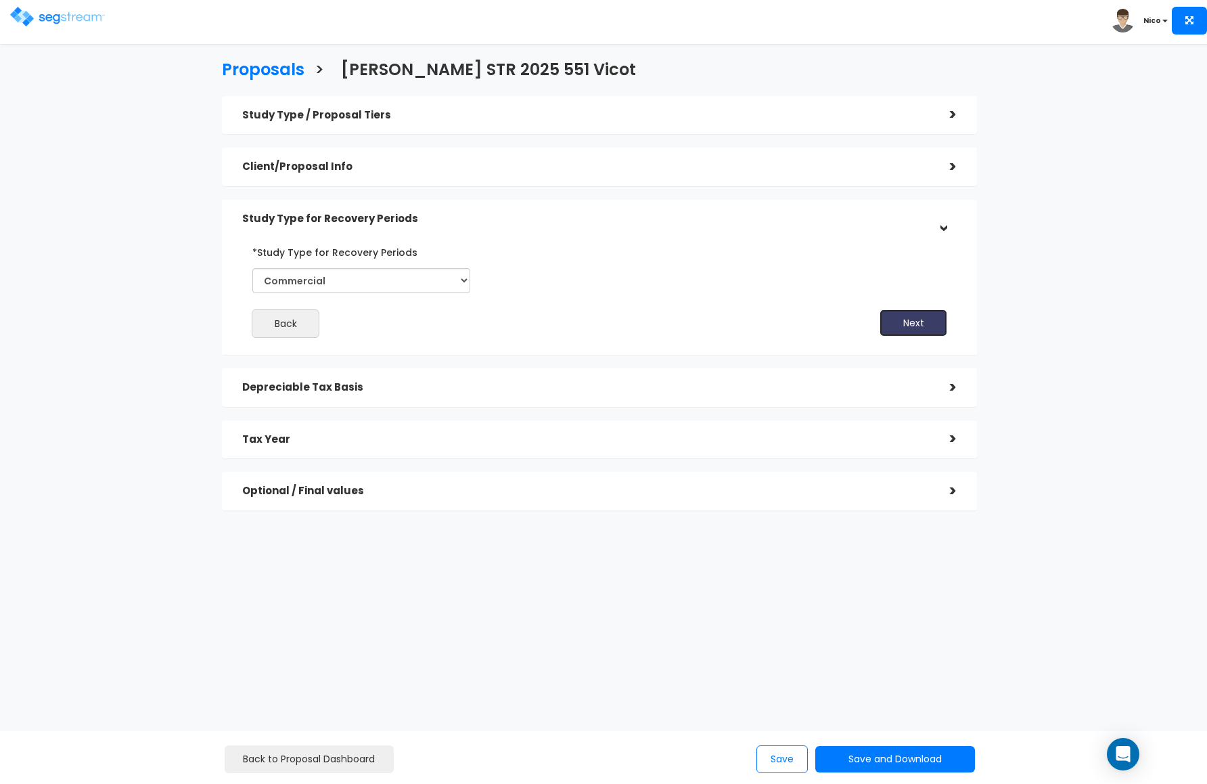
click at [907, 329] on button "Next" at bounding box center [914, 322] width 68 height 27
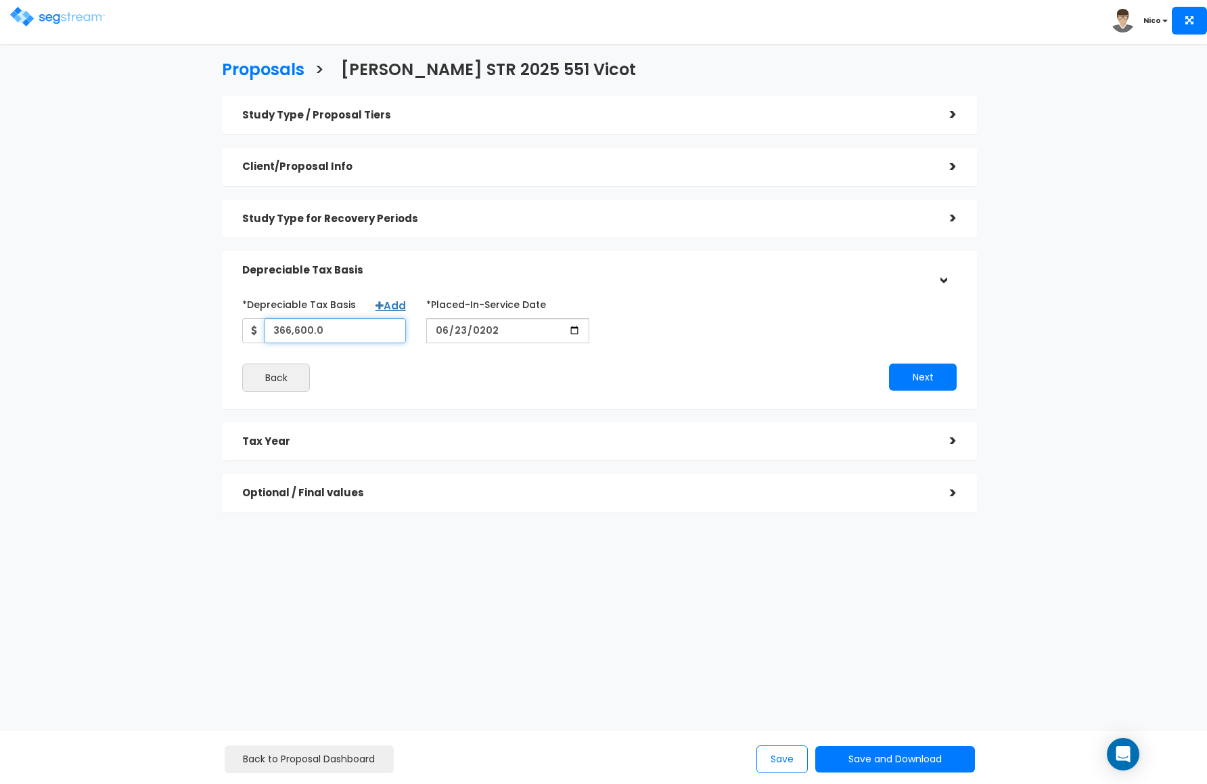
click at [316, 328] on input "366,600.0" at bounding box center [335, 330] width 141 height 25
drag, startPoint x: 351, startPoint y: 329, endPoint x: 244, endPoint y: 322, distance: 106.5
click at [244, 322] on div "366,600.0" at bounding box center [323, 330] width 163 height 25
type input "423,000"
click at [457, 400] on div "*Depreciable Tax Basis Add 423,000" at bounding box center [599, 342] width 755 height 133
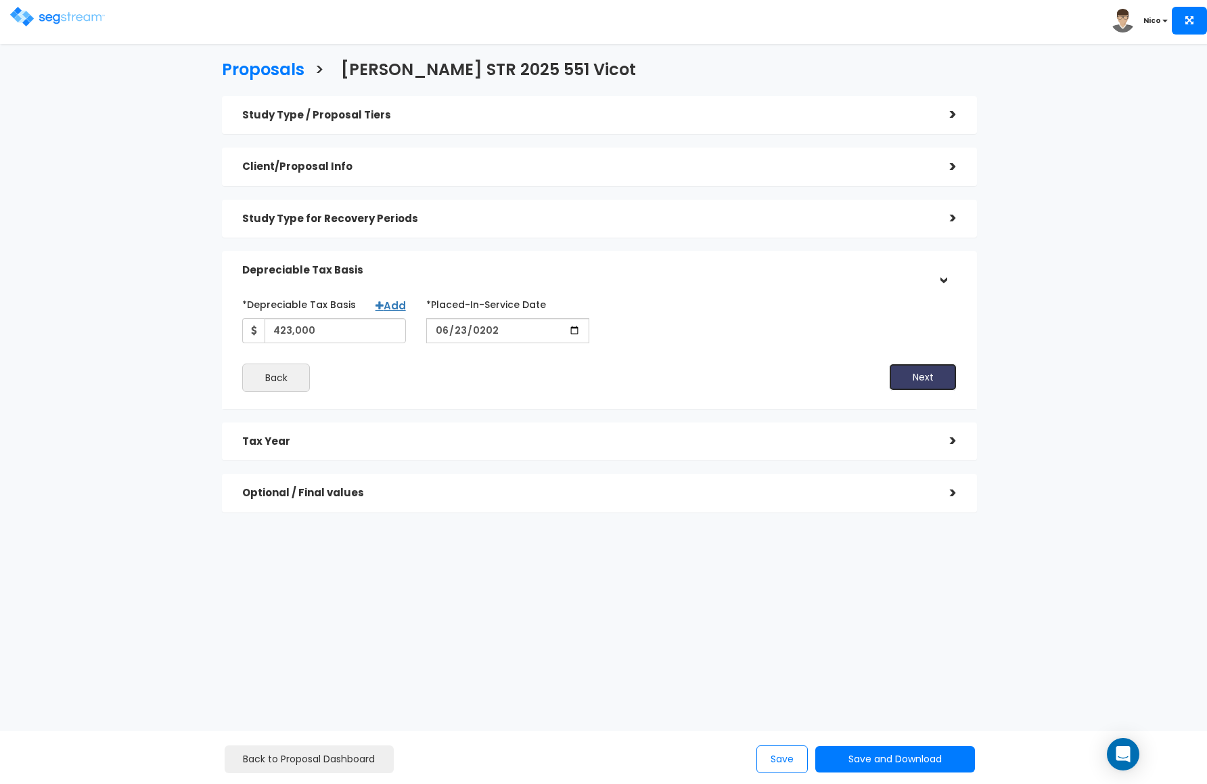
click at [914, 378] on button "Next" at bounding box center [923, 376] width 68 height 27
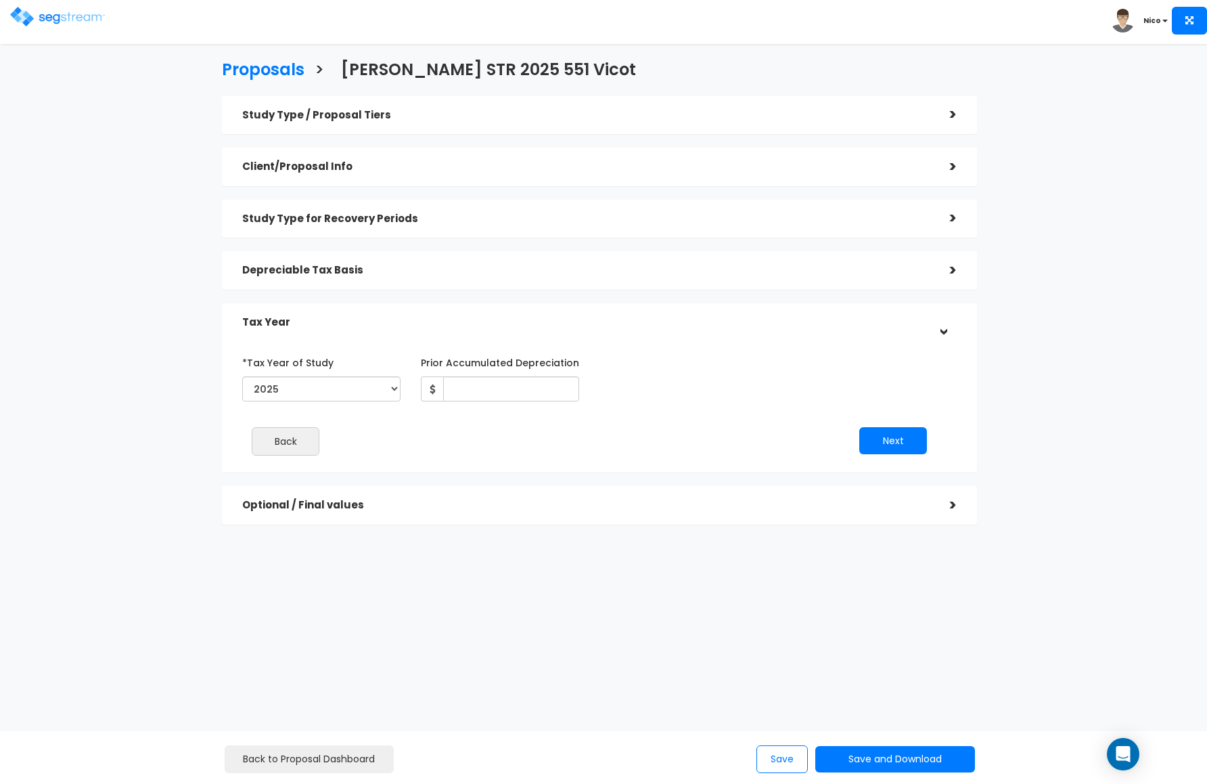
click at [605, 363] on div "*Tax Year of Study 2024 2025 2026 Prior Accumulated Depreciation" at bounding box center [589, 378] width 715 height 55
click at [471, 384] on input "Prior Accumulated Depreciation" at bounding box center [511, 388] width 136 height 25
click at [711, 407] on div "*Tax Year of Study 2024 2025 2026 Prior Accumulated Depreciation 0 Back" at bounding box center [589, 408] width 715 height 128
click at [885, 439] on button "Next" at bounding box center [894, 440] width 68 height 27
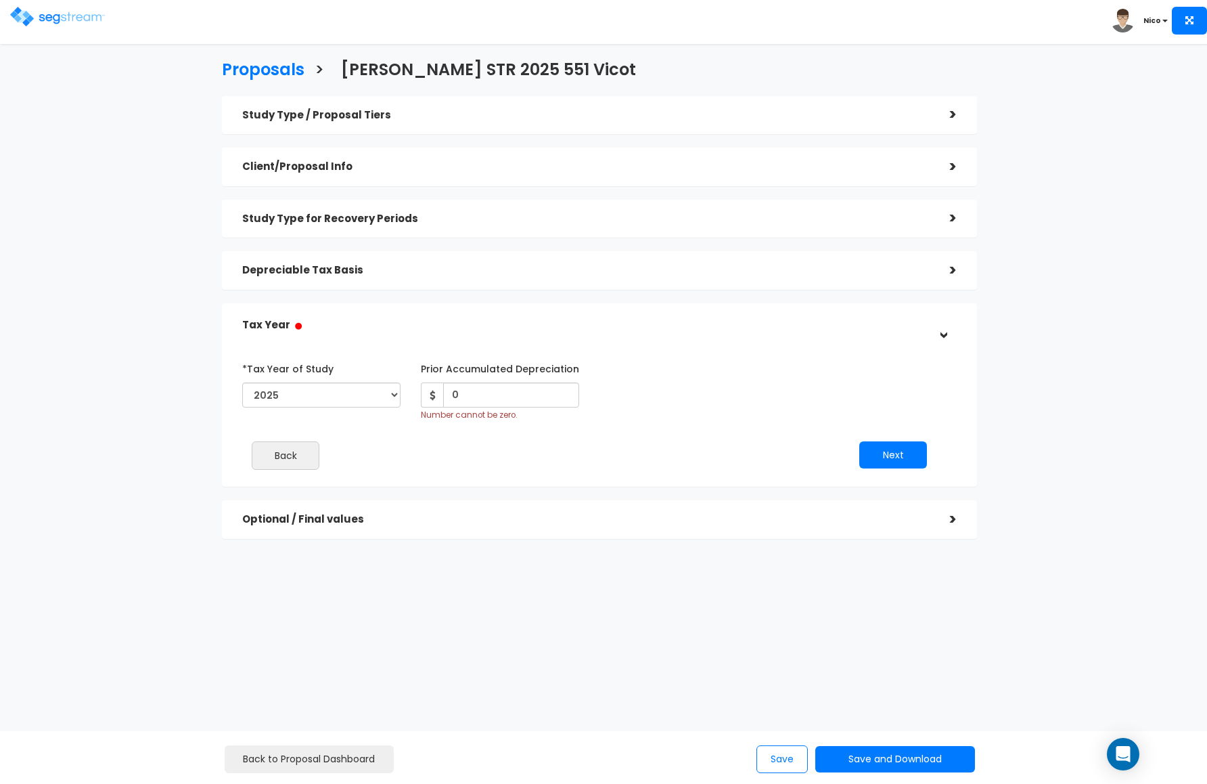
click at [705, 397] on div "*Tax Year of Study 2024 2025 2026 Prior Accumulated Depreciation 0 Number canno…" at bounding box center [589, 389] width 715 height 64
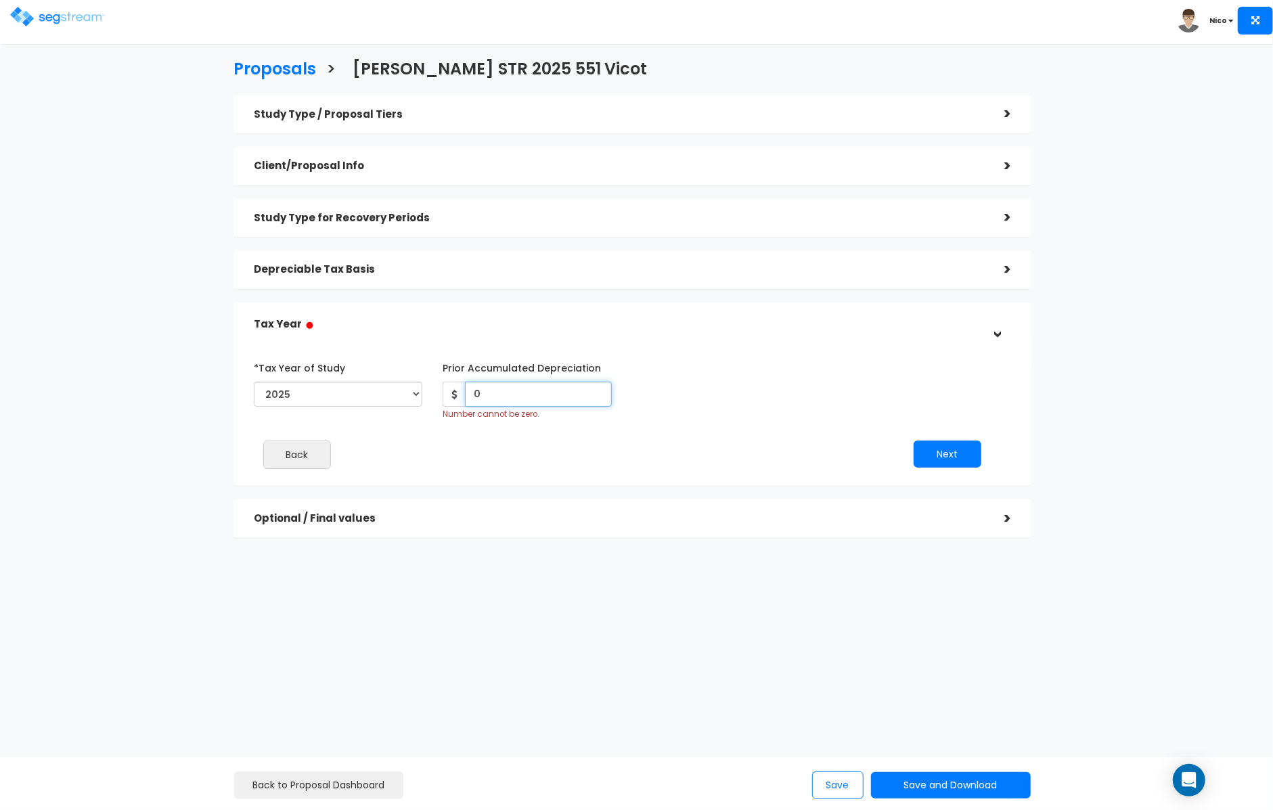
drag, startPoint x: 482, startPoint y: 391, endPoint x: 449, endPoint y: 398, distance: 33.8
click at [449, 398] on div "0" at bounding box center [527, 394] width 169 height 25
type input "1"
click at [774, 397] on div "*Tax Year of Study 2024 2025 2026 Prior Accumulated Depreciation 1 Number canno…" at bounding box center [622, 389] width 757 height 64
click at [939, 461] on button "Next" at bounding box center [948, 454] width 68 height 27
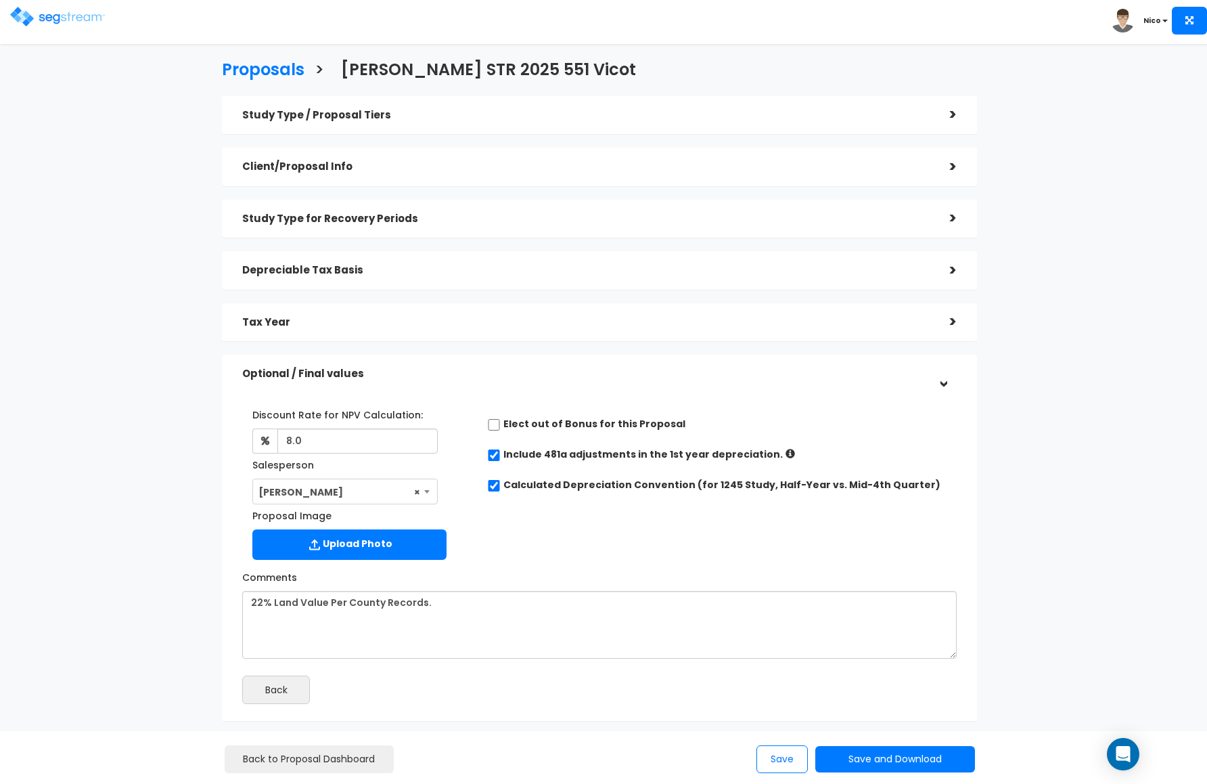
click at [559, 569] on div "Comments 22% Land Value Per County Records." at bounding box center [599, 612] width 735 height 93
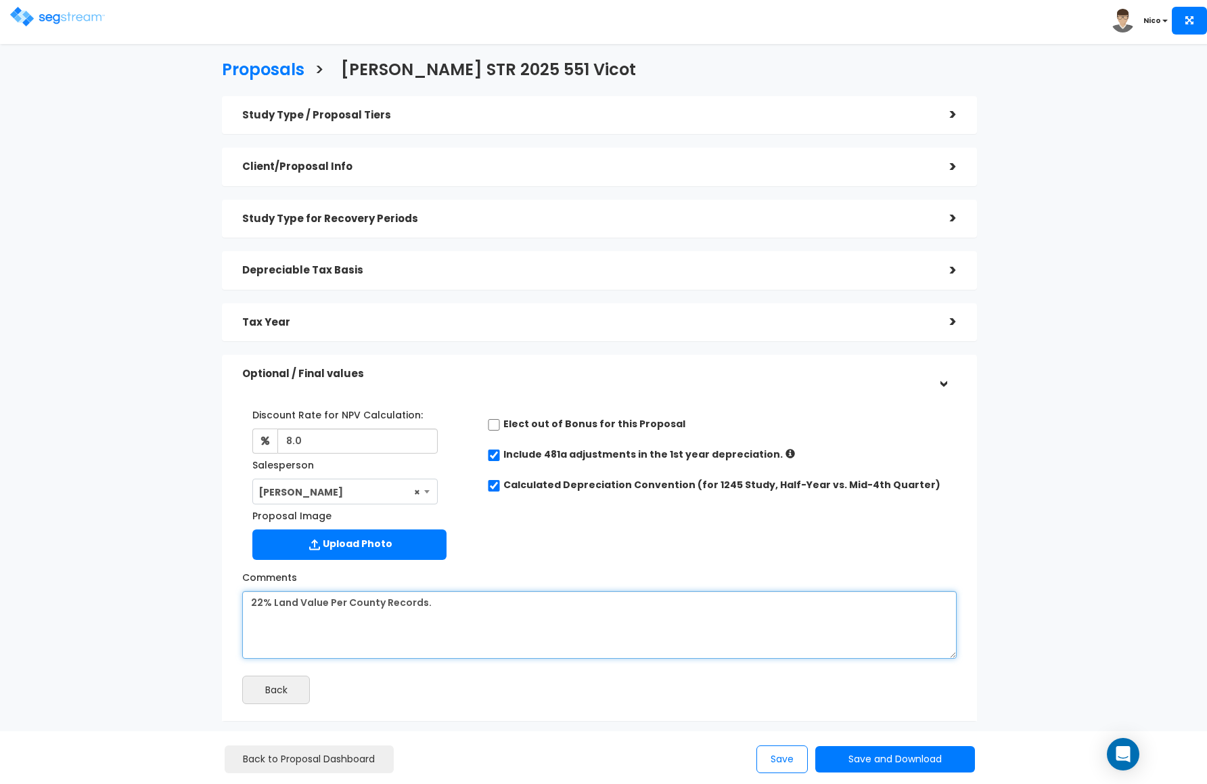
click at [250, 612] on textarea "22% Land Value Per County Records." at bounding box center [599, 625] width 715 height 68
drag, startPoint x: 261, startPoint y: 602, endPoint x: 220, endPoint y: 601, distance: 41.3
click at [220, 601] on div "Study Type / Proposal Tiers > *Study Type Townhouse Assisted/Senior Living" at bounding box center [600, 415] width 776 height 652
drag, startPoint x: 420, startPoint y: 604, endPoint x: 347, endPoint y: 607, distance: 73.1
click at [347, 607] on textarea "22% Land Value Per County Records." at bounding box center [599, 625] width 715 height 68
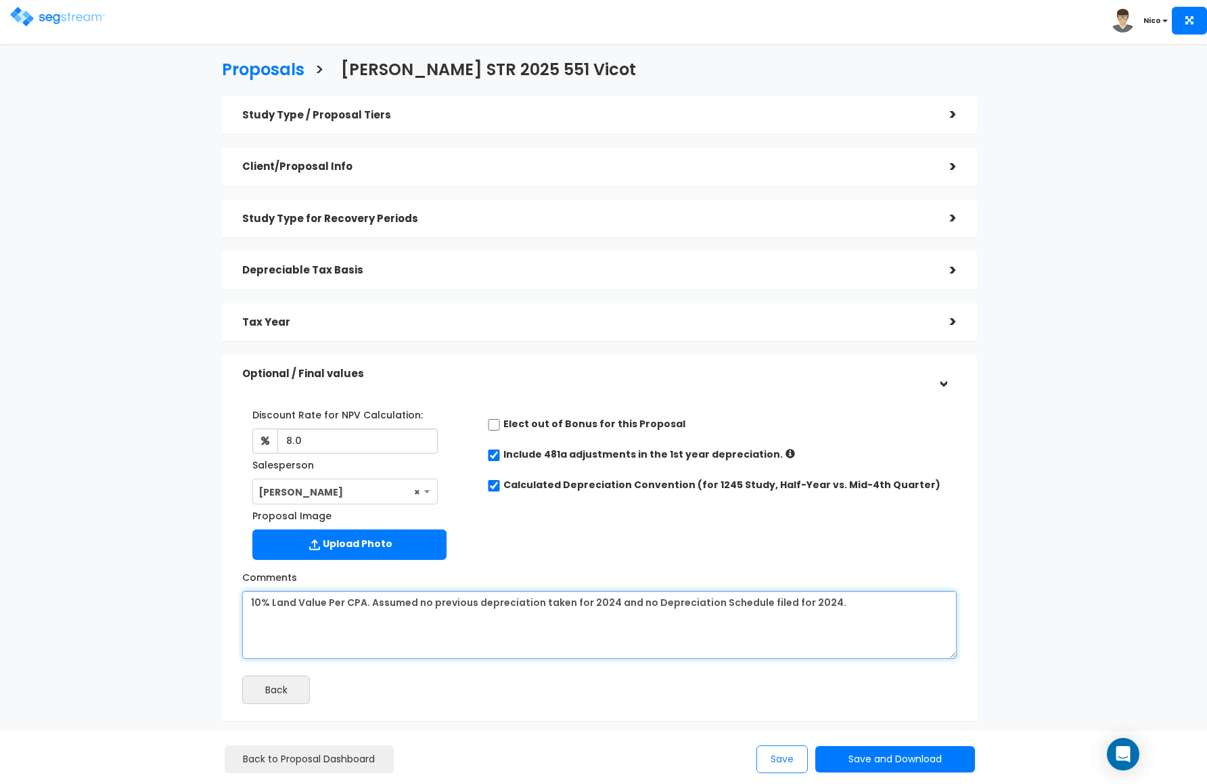
type textarea "10% Land Value Per CPA. Assumed no previous depreciation taken for 2024 and no …"
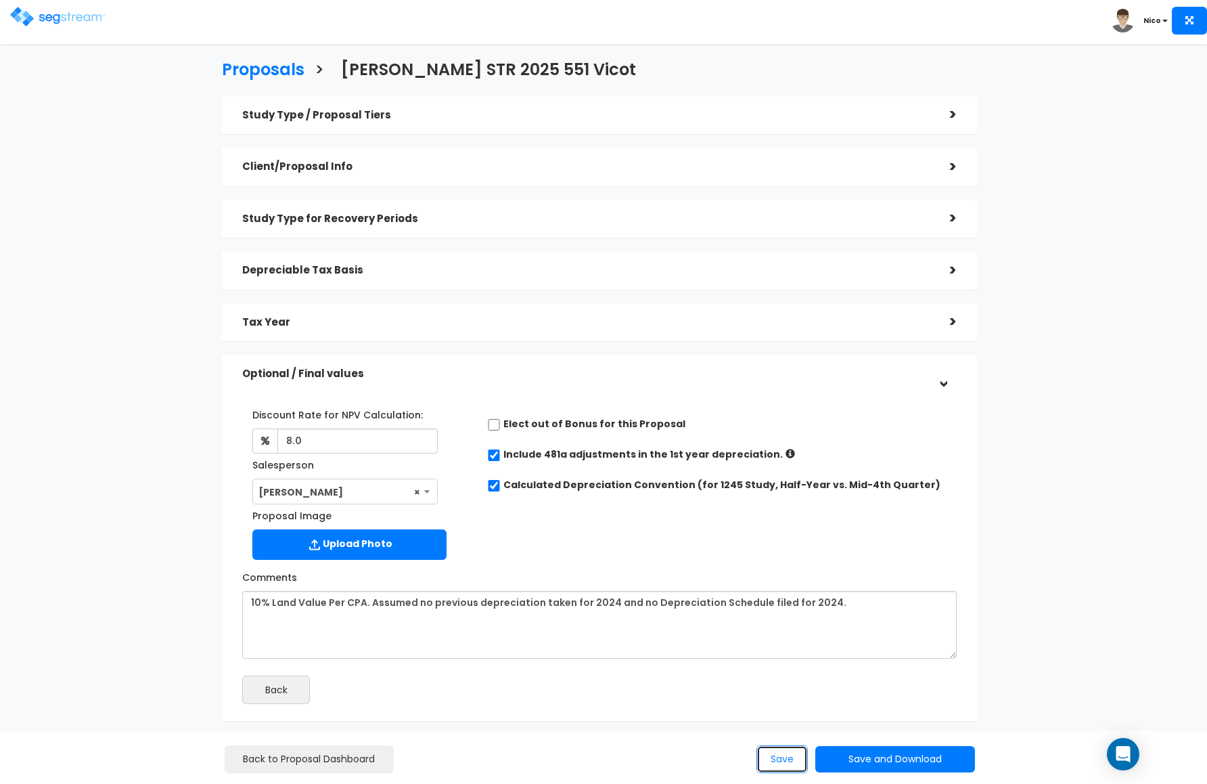
click at [767, 749] on button "Save" at bounding box center [782, 759] width 51 height 28
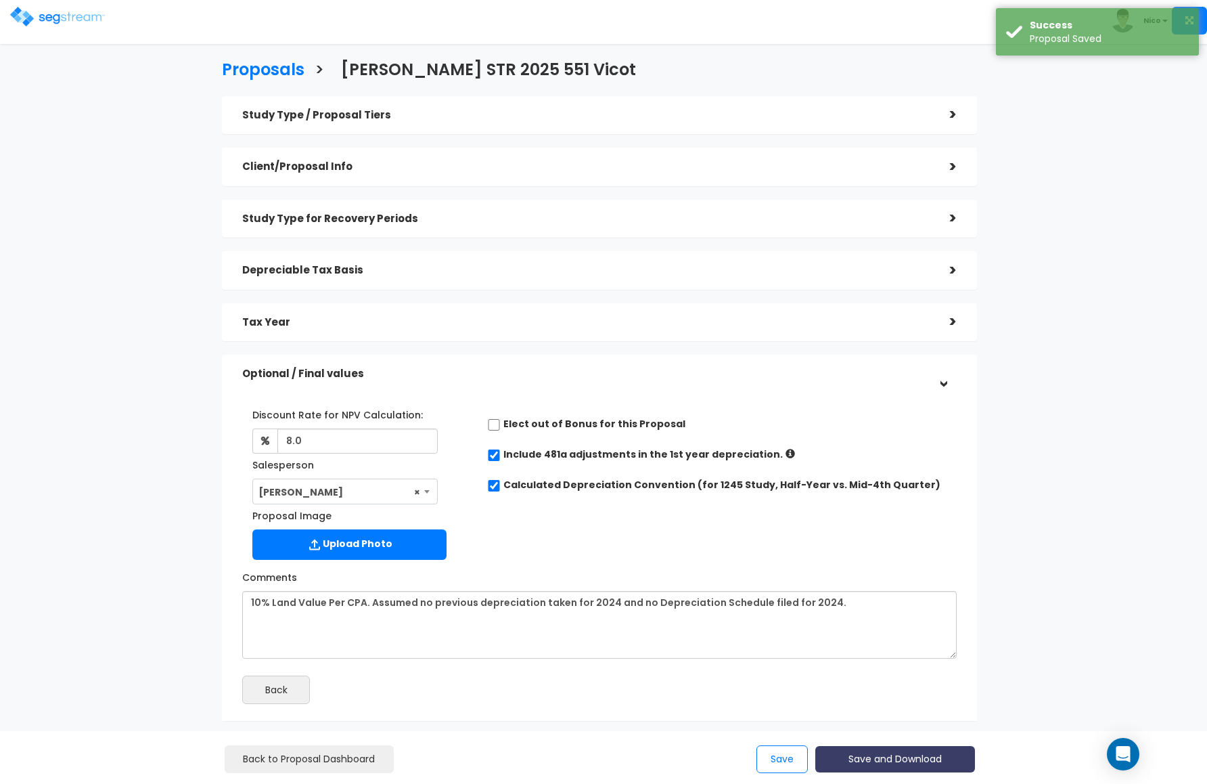
click at [873, 757] on button "Save and Download" at bounding box center [896, 759] width 160 height 26
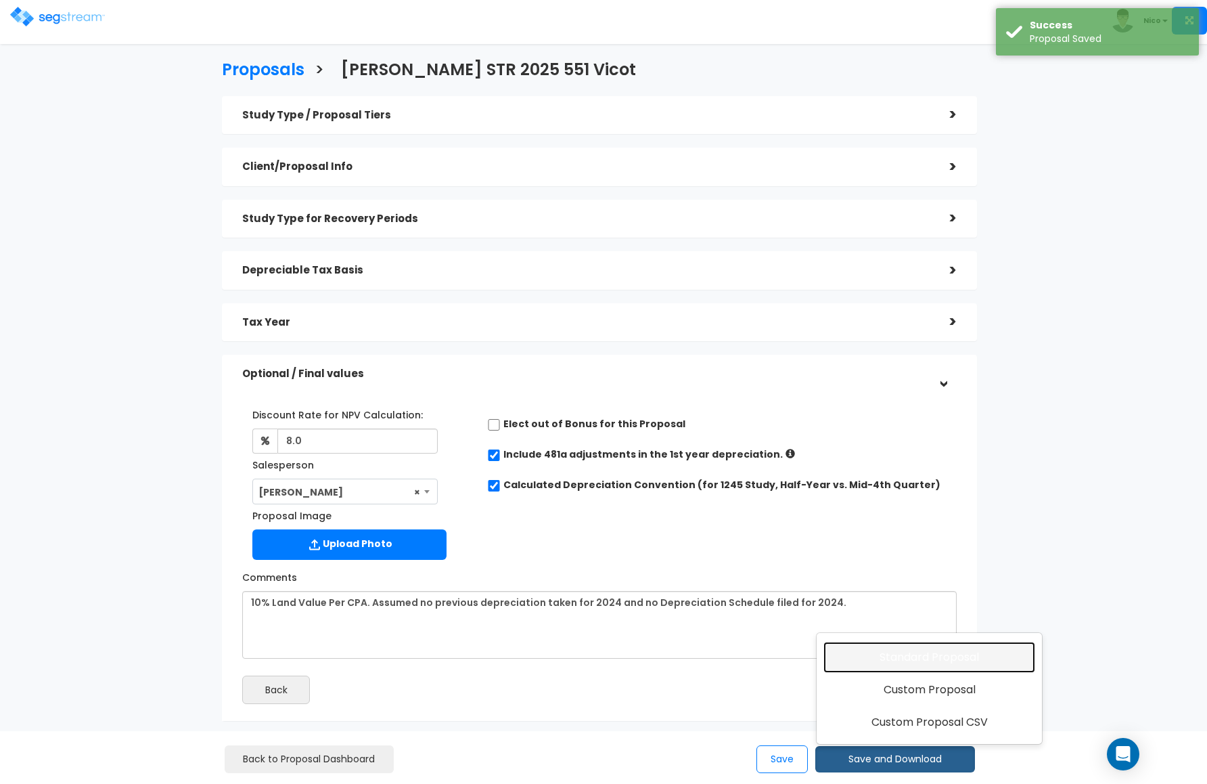
click at [908, 659] on link "Standard Proposal" at bounding box center [930, 657] width 212 height 31
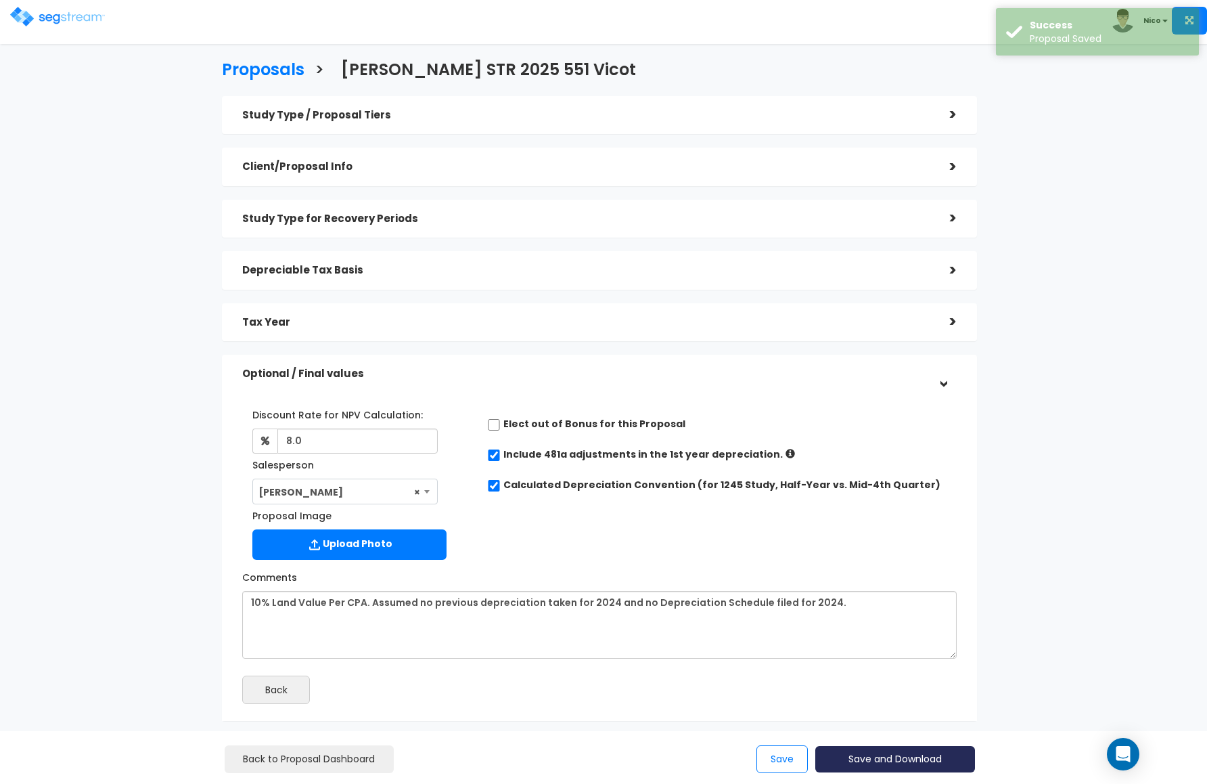
click at [888, 758] on button "Save and Download" at bounding box center [896, 759] width 160 height 26
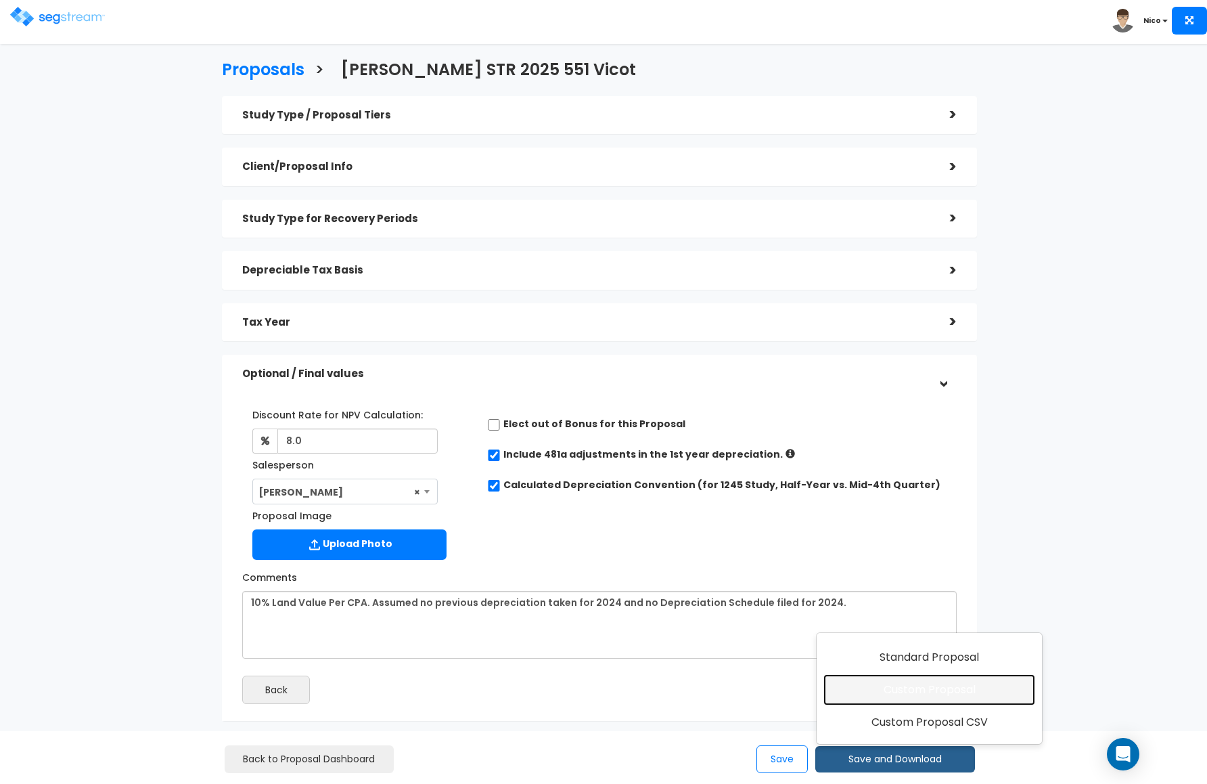
click at [935, 686] on link "Custom Proposal" at bounding box center [930, 689] width 212 height 31
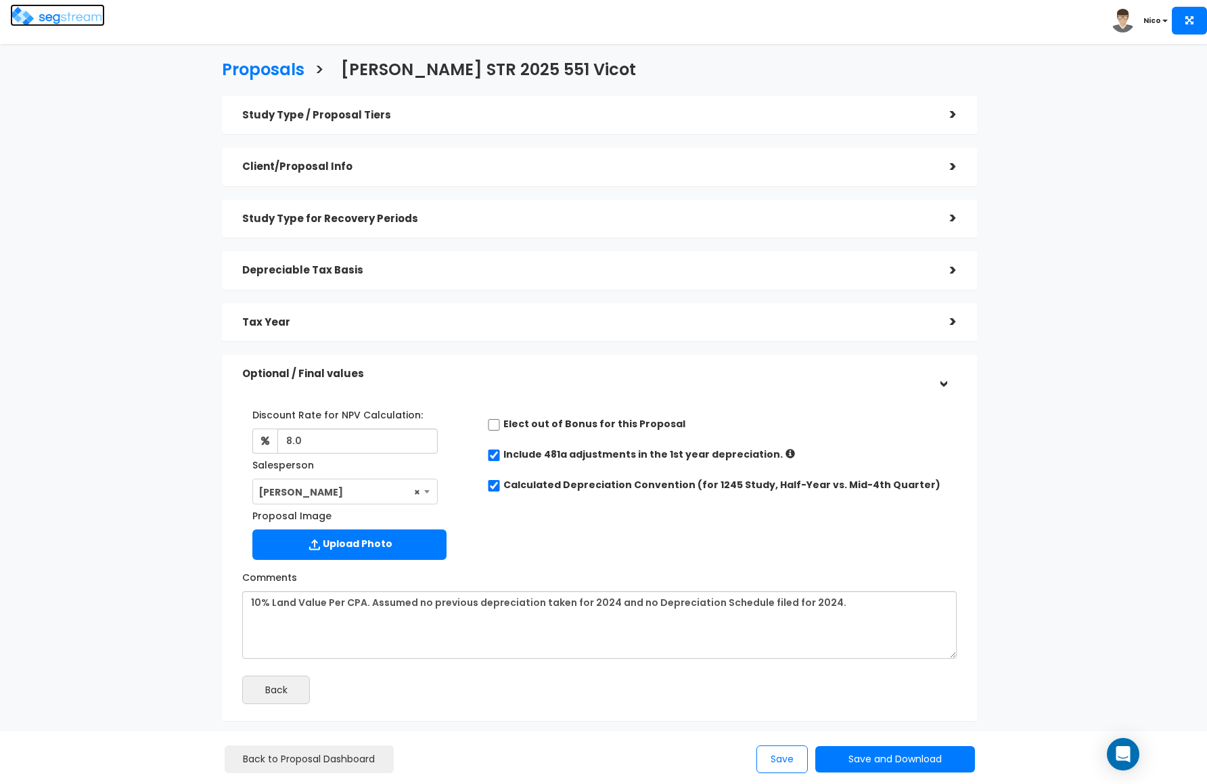
click at [51, 18] on img at bounding box center [57, 17] width 95 height 20
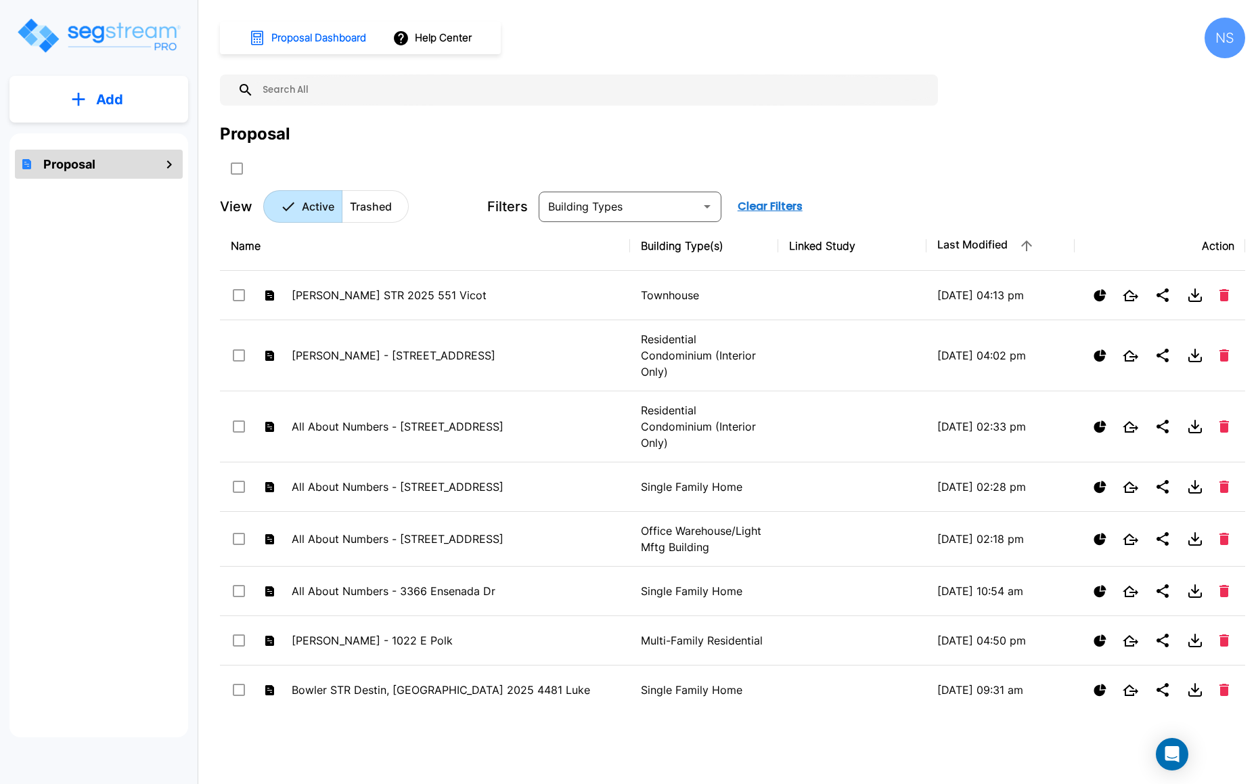
click at [275, 98] on input "text" at bounding box center [592, 89] width 677 height 31
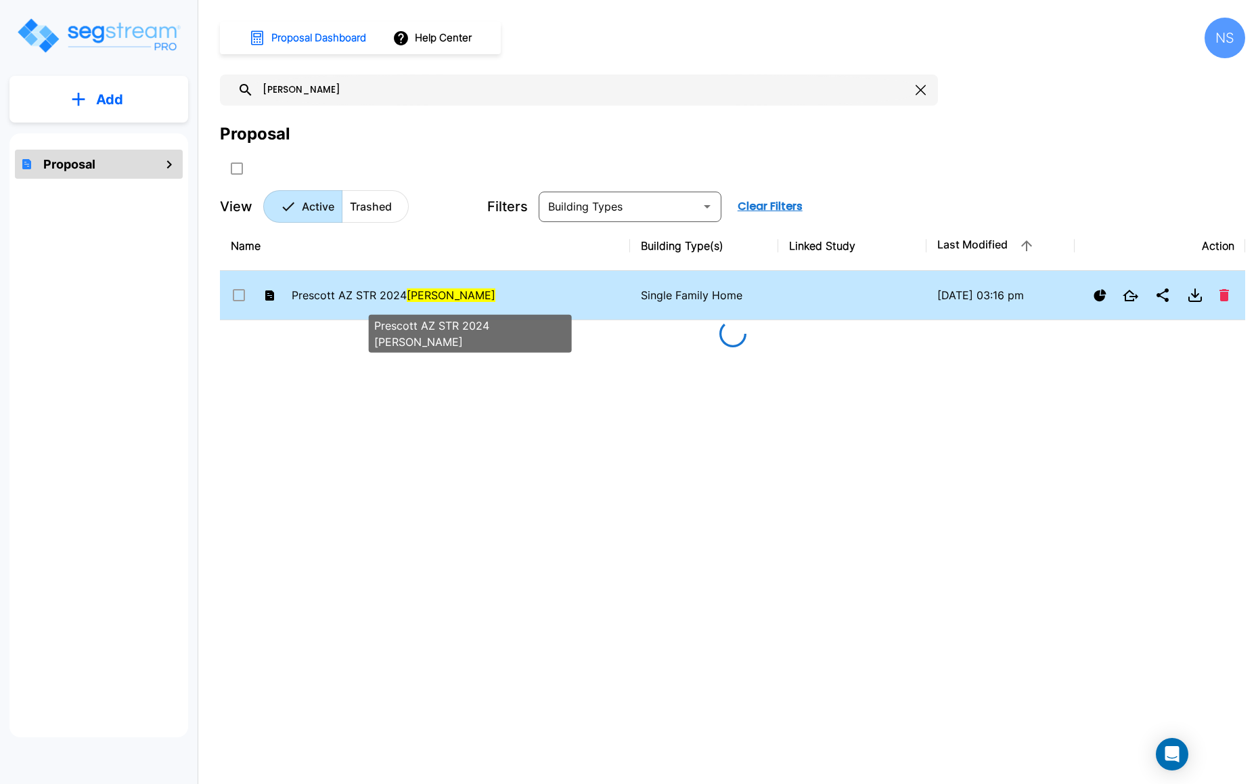
type input "[PERSON_NAME]"
click at [353, 292] on span "Prescott AZ STR 2024 [PERSON_NAME]" at bounding box center [394, 295] width 204 height 14
